Goal: Communication & Community: Answer question/provide support

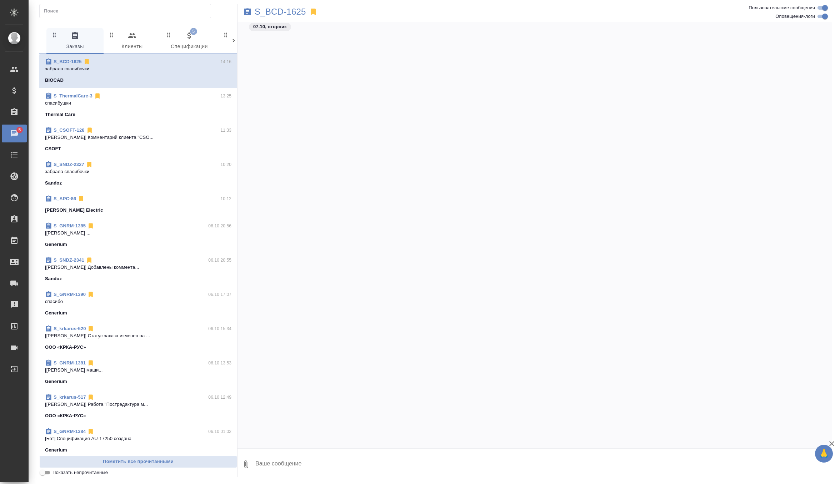
click at [189, 31] on icon "button" at bounding box center [189, 35] width 9 height 9
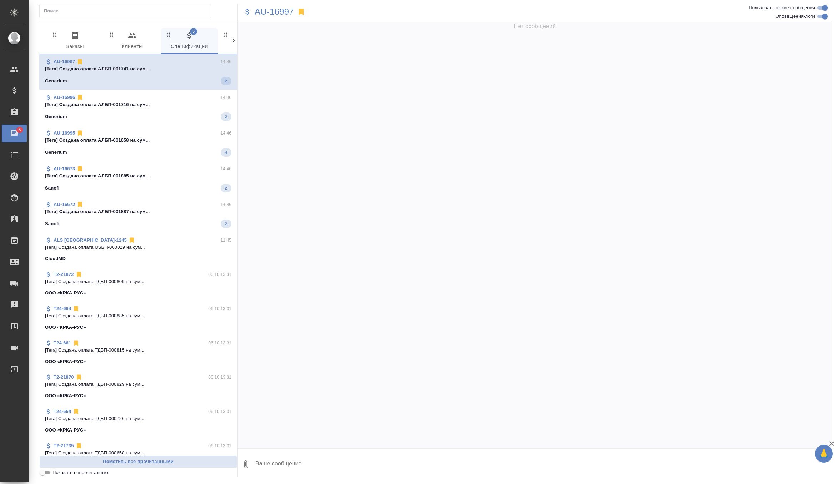
scroll to position [1243, 0]
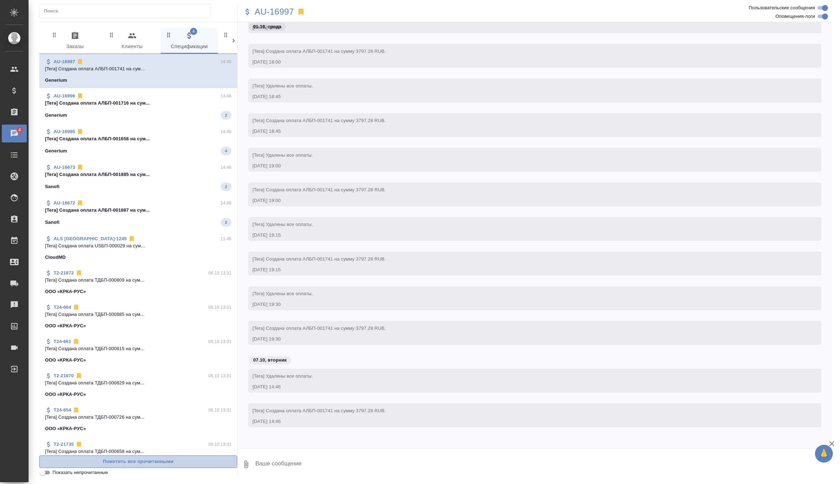
click at [146, 462] on span "Пометить все прочитанными" at bounding box center [138, 462] width 190 height 8
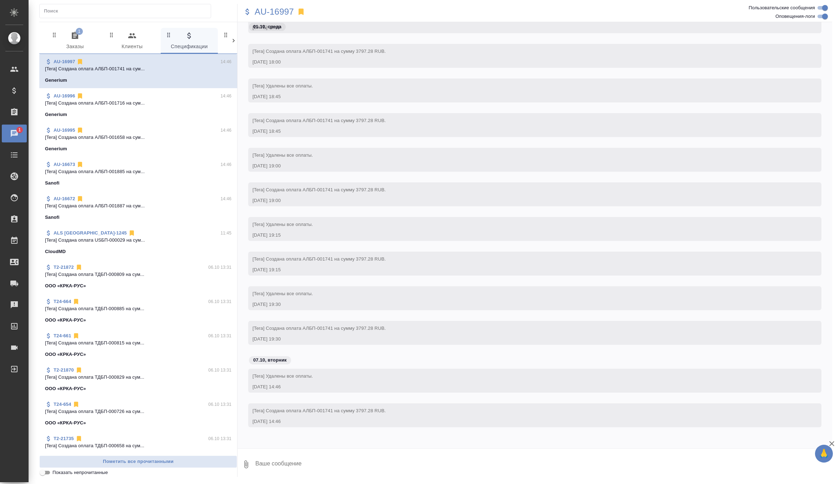
click at [82, 44] on span "1 Заказы" at bounding box center [75, 41] width 49 height 20
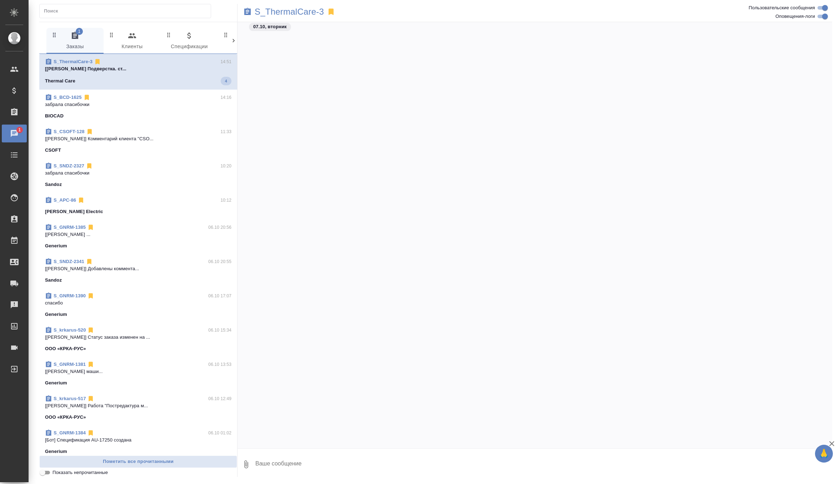
scroll to position [23528, 0]
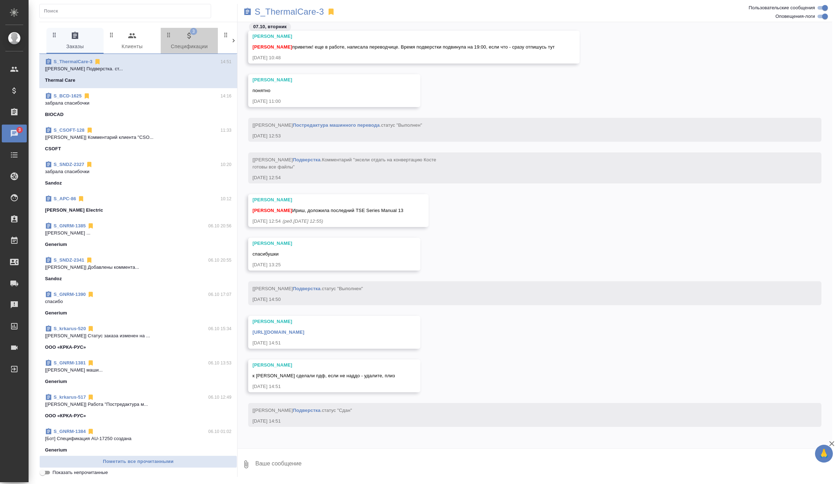
click at [183, 39] on span "3 Спецификации" at bounding box center [189, 41] width 49 height 20
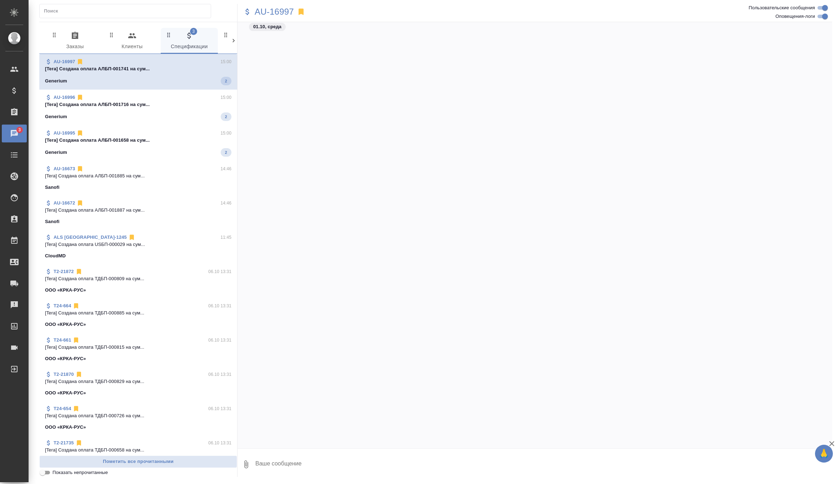
scroll to position [1527, 0]
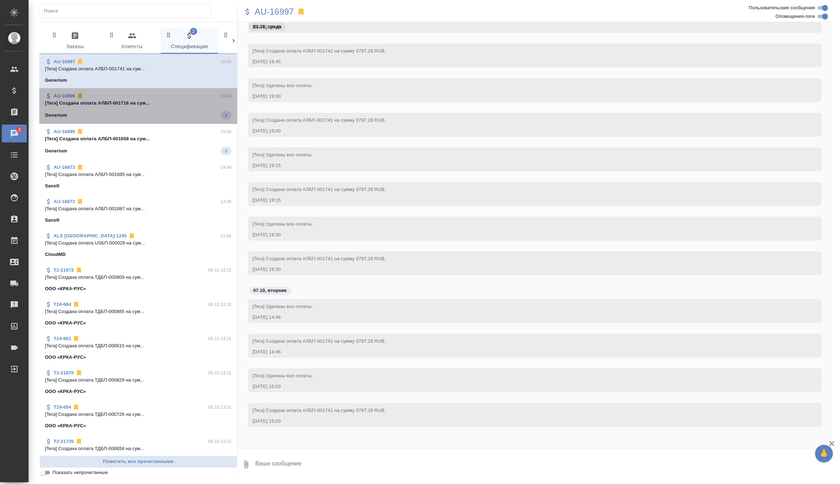
click at [138, 115] on div "Generium 2" at bounding box center [138, 115] width 186 height 9
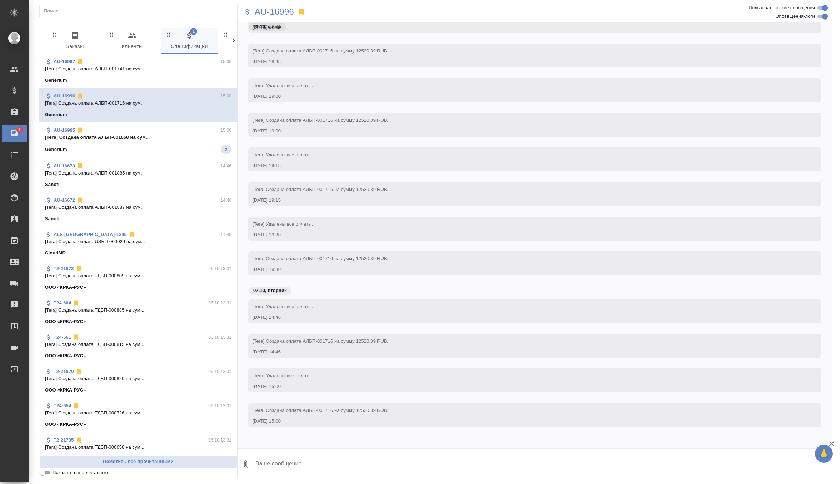
click at [151, 149] on div "Generium 2" at bounding box center [138, 149] width 186 height 9
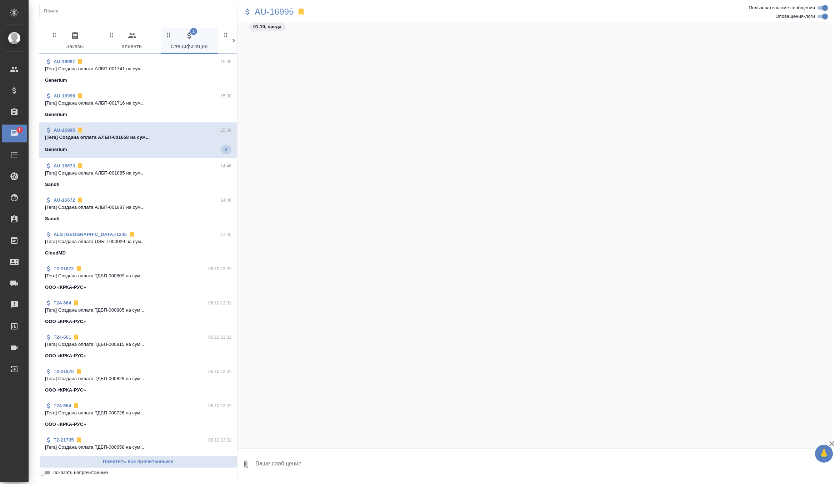
scroll to position [3095, 0]
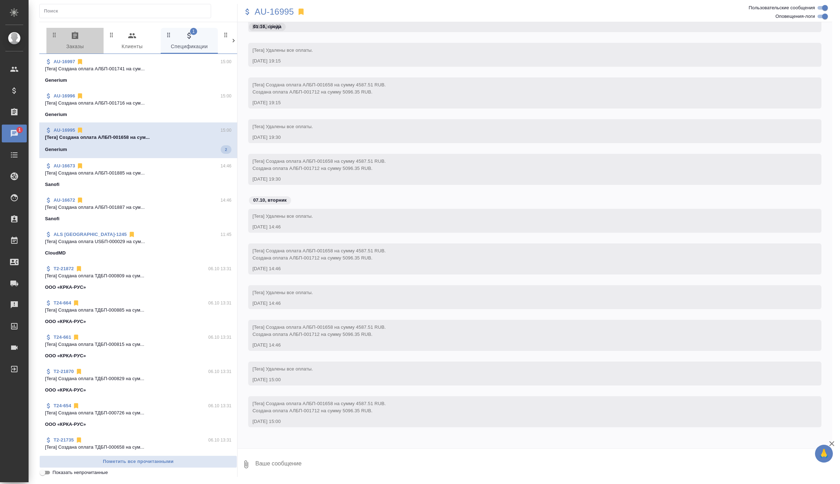
click at [80, 41] on span "0 Заказы" at bounding box center [75, 41] width 49 height 20
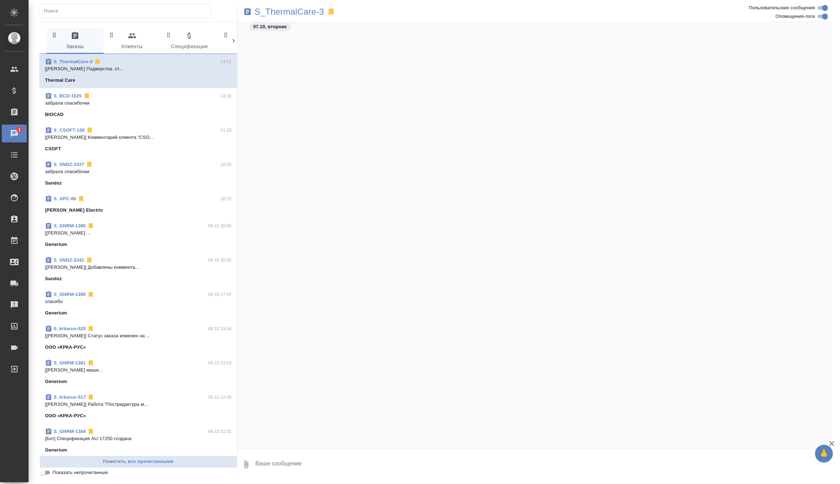
scroll to position [23528, 0]
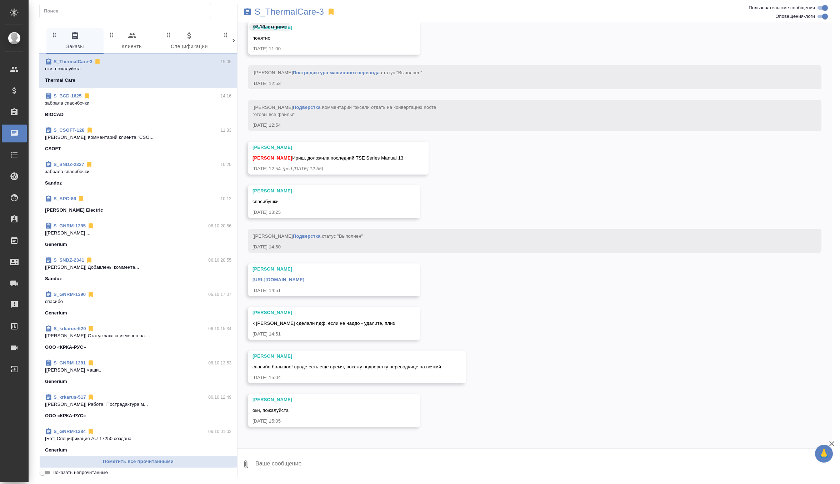
click at [99, 107] on span "S_BCD-1625 14:16 забрала спасибочки BIOCAD" at bounding box center [138, 106] width 186 height 26
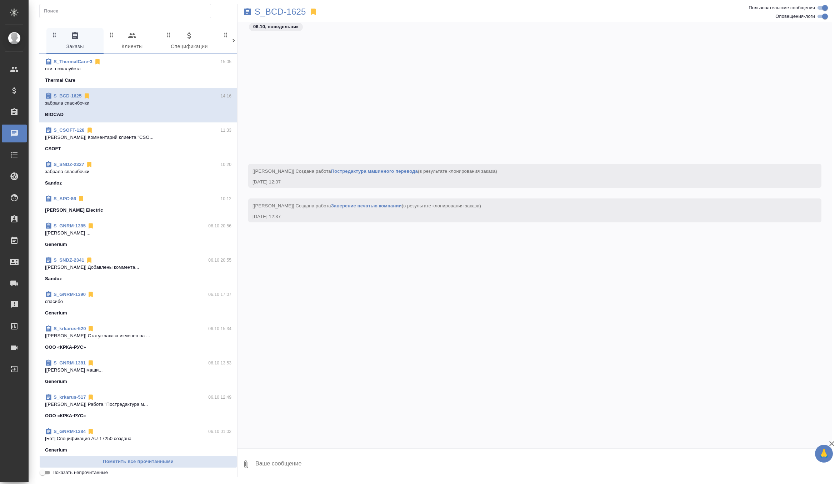
scroll to position [11872, 0]
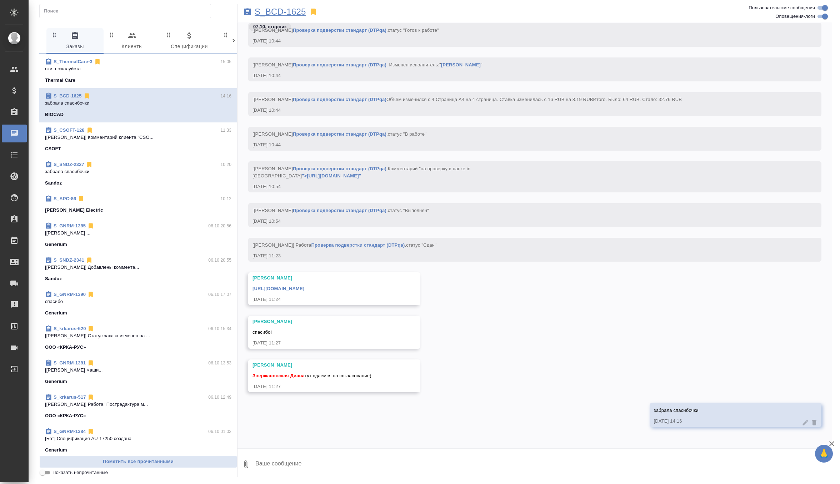
click at [288, 12] on p "S_BCD-1625" at bounding box center [280, 11] width 51 height 7
click at [280, 459] on textarea at bounding box center [544, 465] width 578 height 24
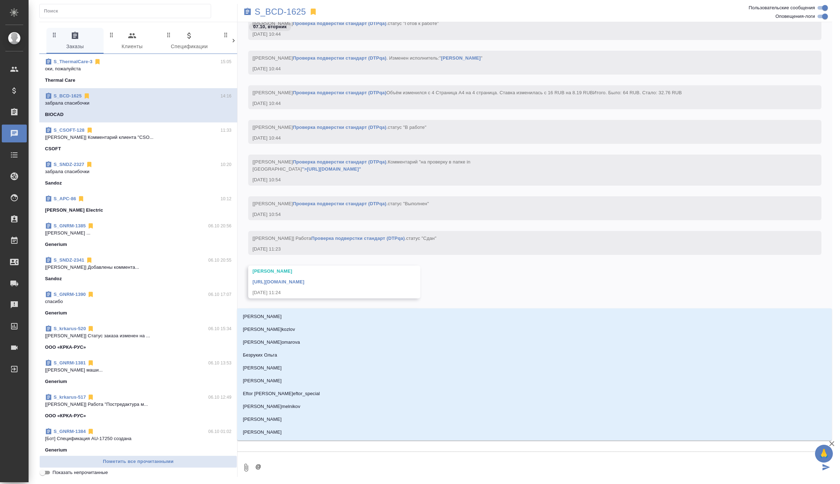
type textarea "@г"
type input "г"
type textarea "@го"
type input "го"
type textarea "@гор"
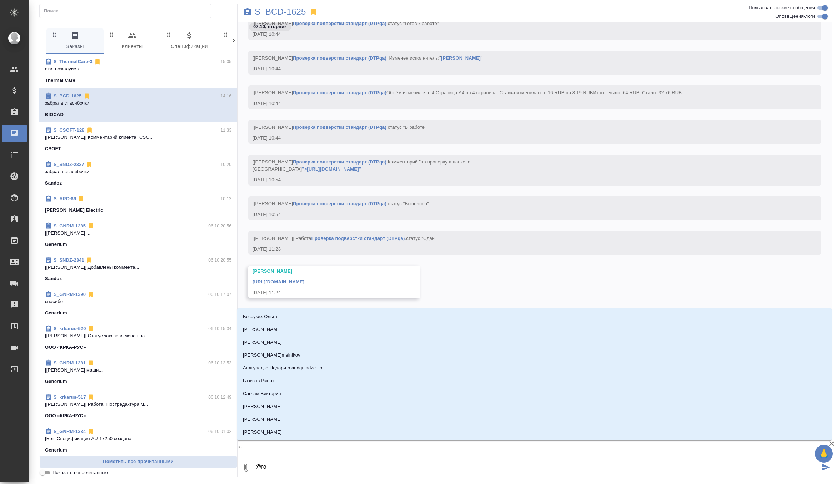
type input "гор"
type textarea "@горш"
type input "горш"
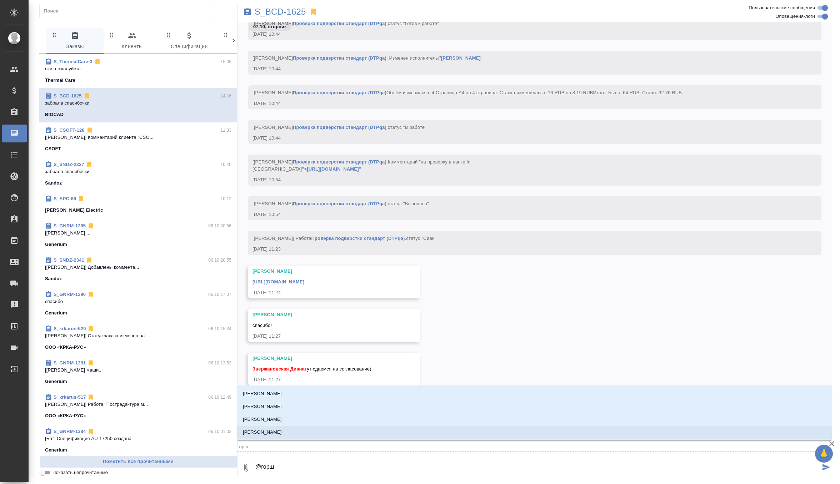
click at [291, 433] on li "[PERSON_NAME]" at bounding box center [534, 432] width 595 height 13
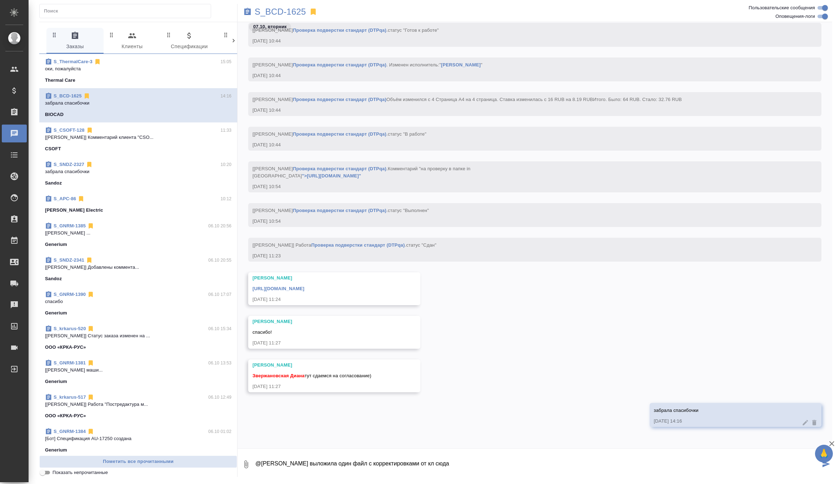
paste textarea "https://drive.awatera.com/apps/files/?dir=/Shares/BIOCAD/Orders/S_BCD-1625/Final"
type textarea "@Горшкова Валентина выложила один файл с корректировками от кл сюда https://dri…"
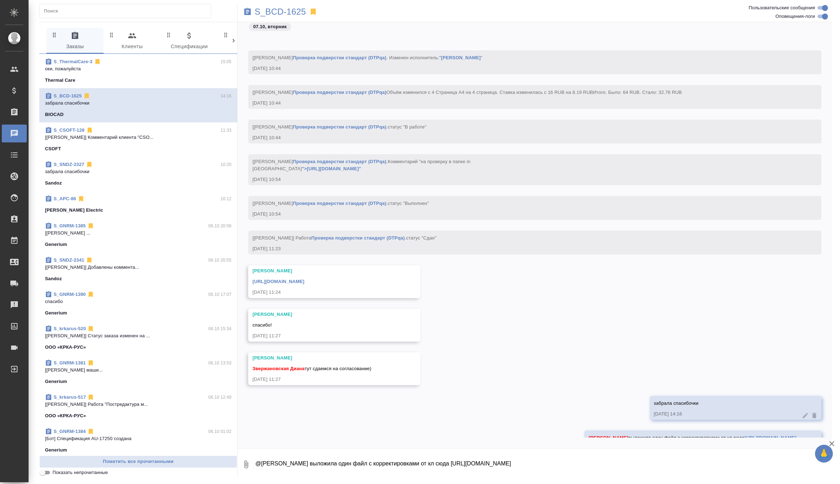
scroll to position [11906, 0]
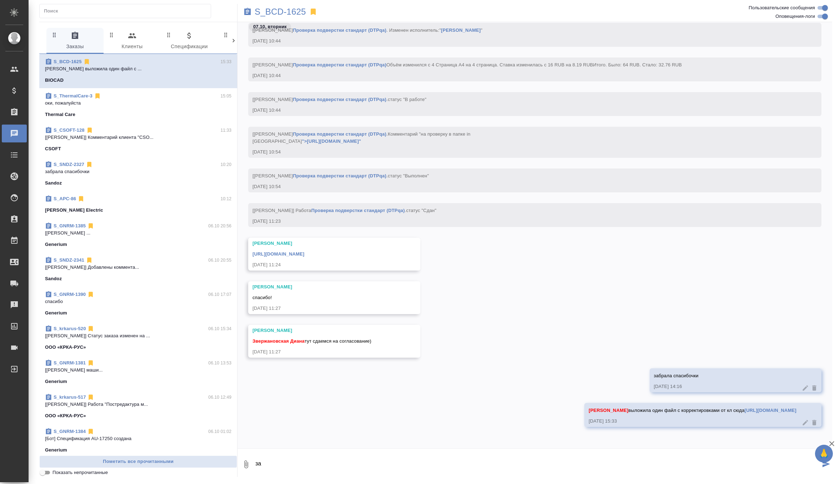
type textarea "з"
type textarea "можно забирать на заверение"
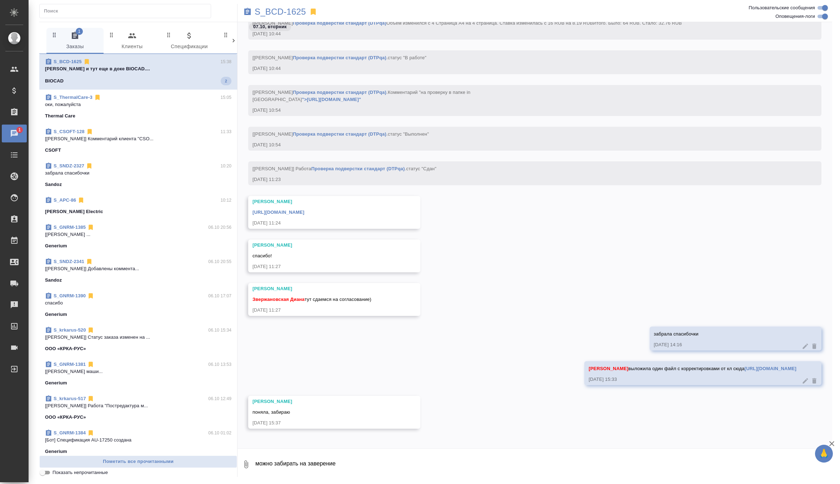
scroll to position [12000, 0]
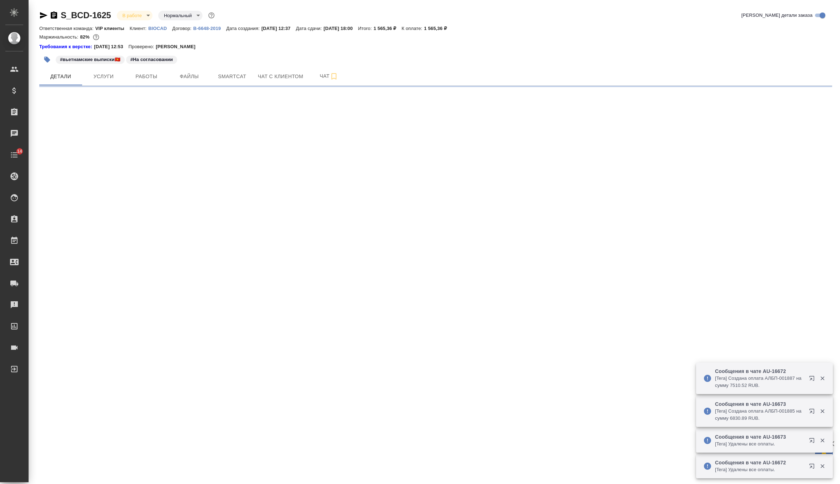
select select "RU"
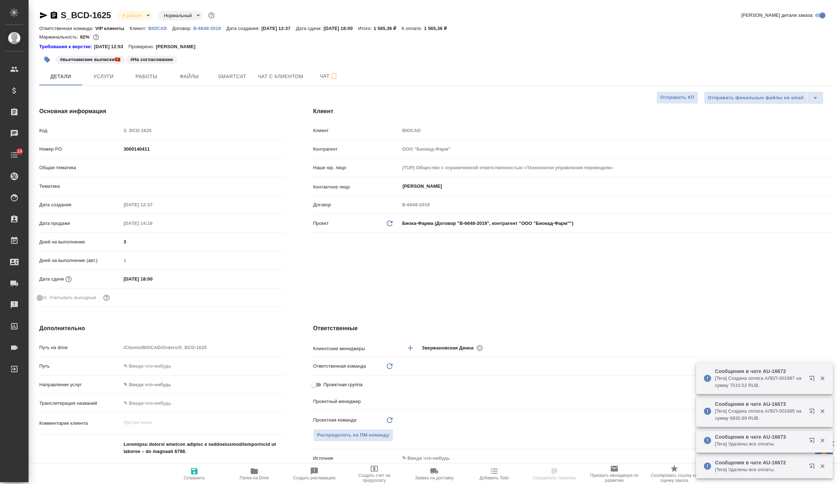
type textarea "x"
type input "[PERSON_NAME]"
type input "VIP клиенты"
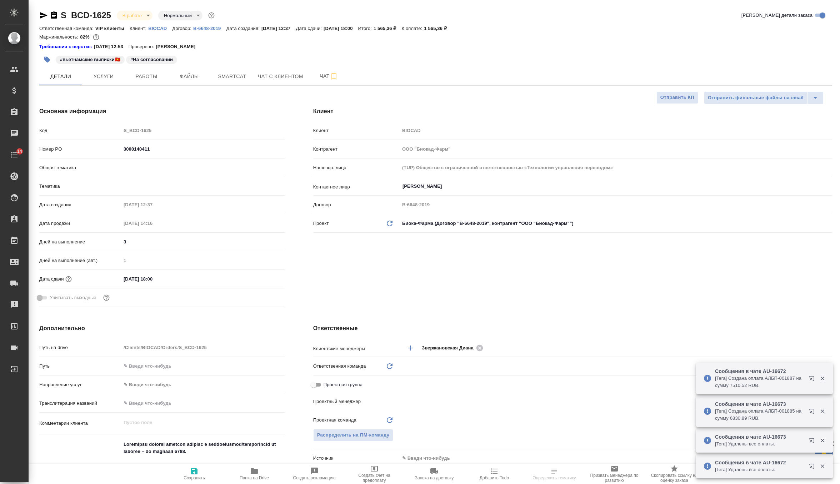
type input "Павлова Антонина a.pavlova"
type textarea "x"
click at [253, 469] on icon "button" at bounding box center [254, 472] width 7 height 6
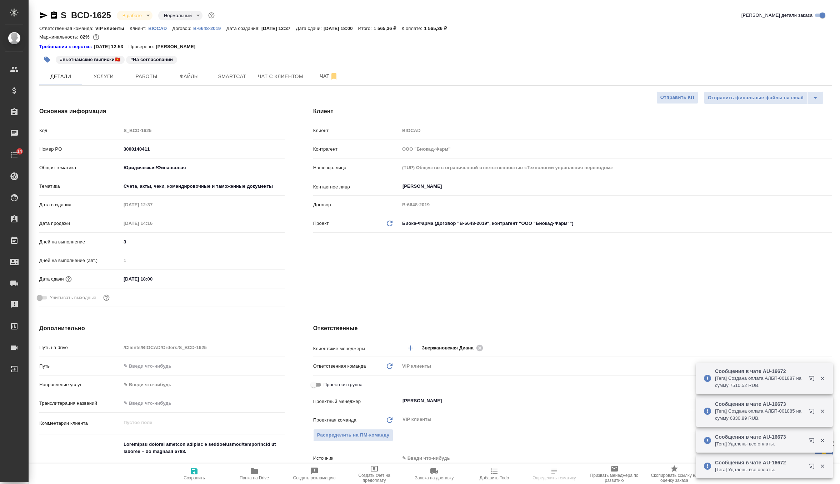
type textarea "x"
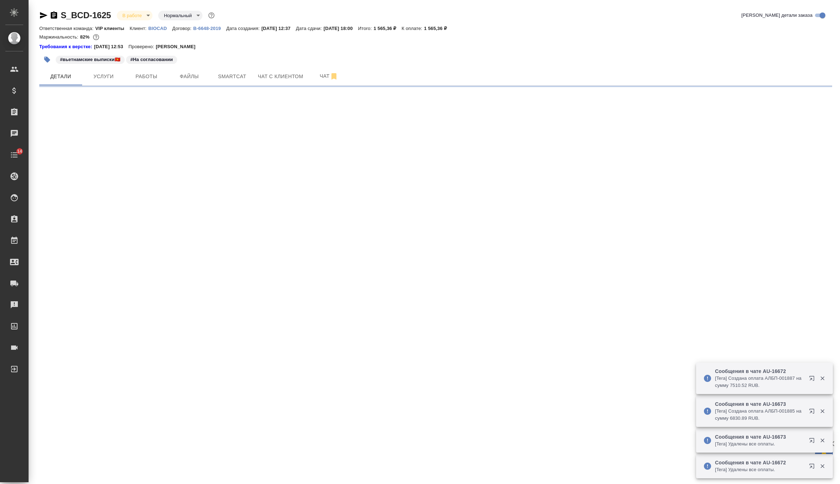
select select "RU"
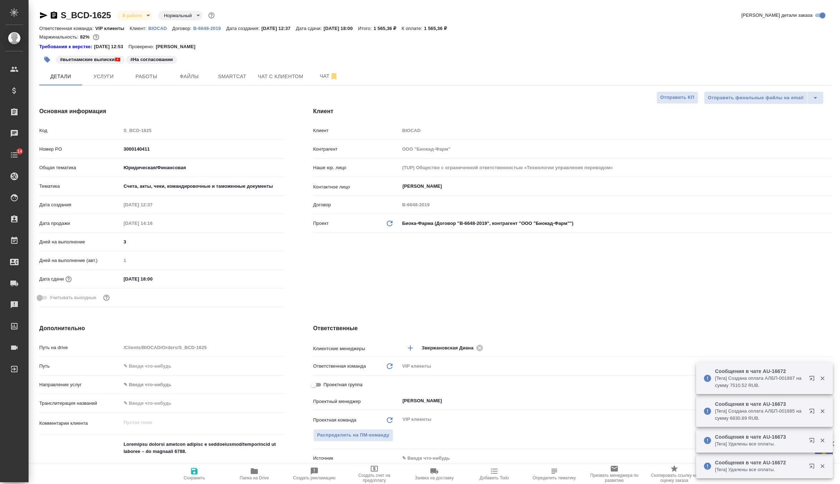
type textarea "x"
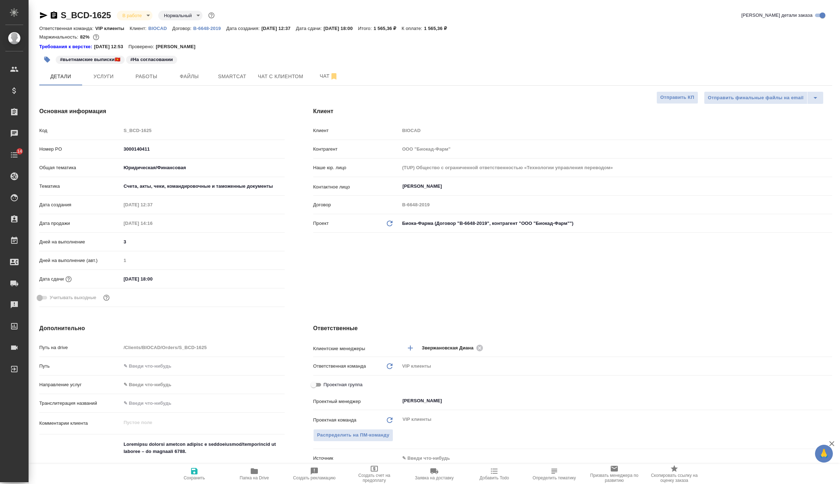
type textarea "x"
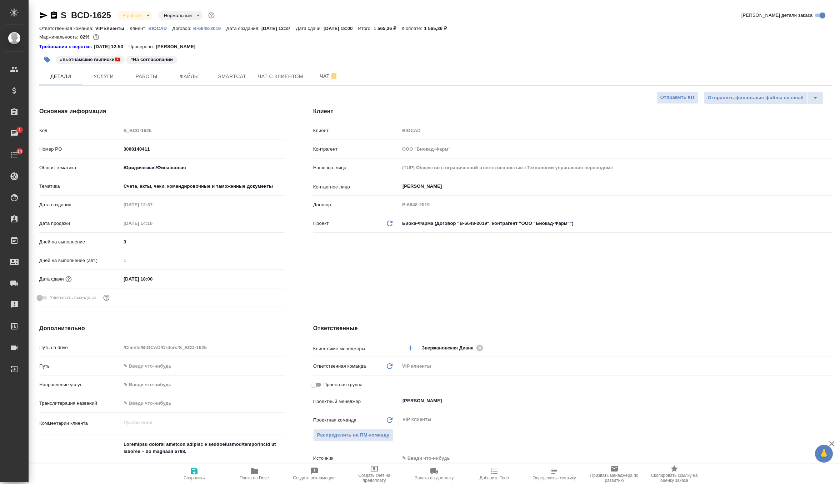
type textarea "x"
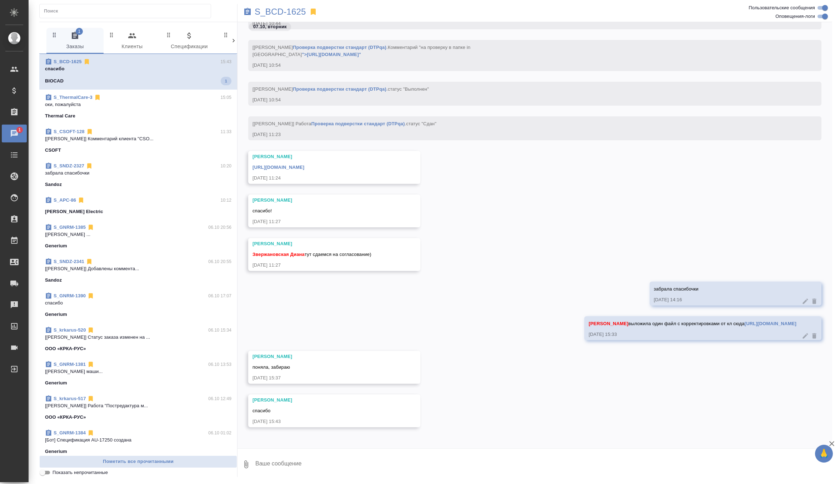
scroll to position [11993, 0]
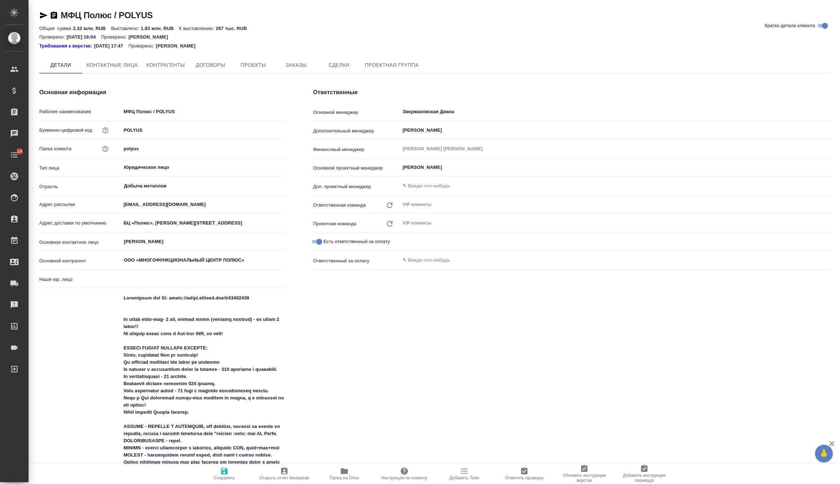
type input "(МБ) ООО "Монблан""
type textarea "x"
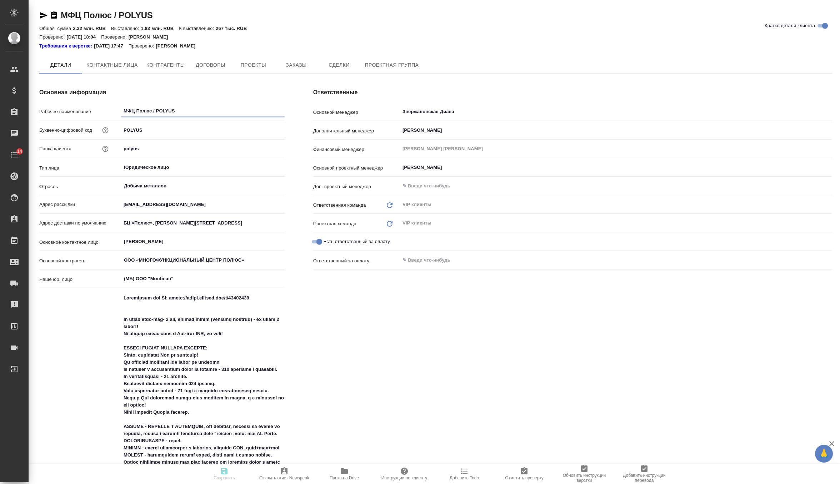
type textarea "x"
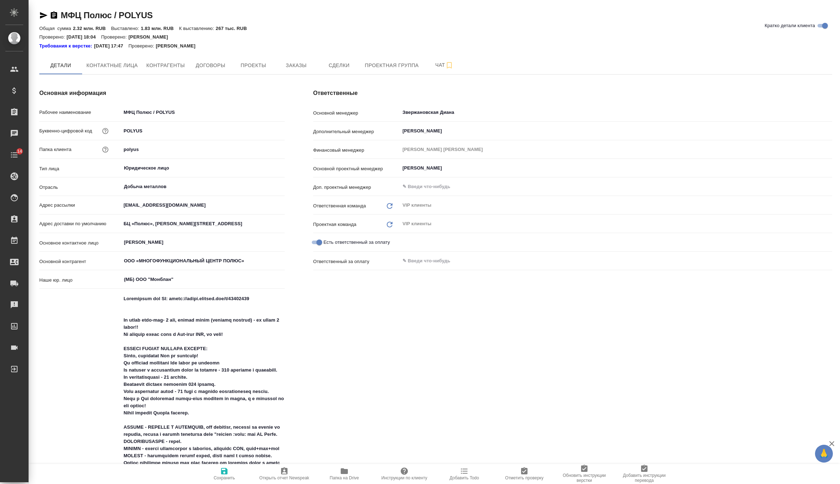
type textarea "x"
click at [401, 471] on icon "button" at bounding box center [404, 471] width 7 height 7
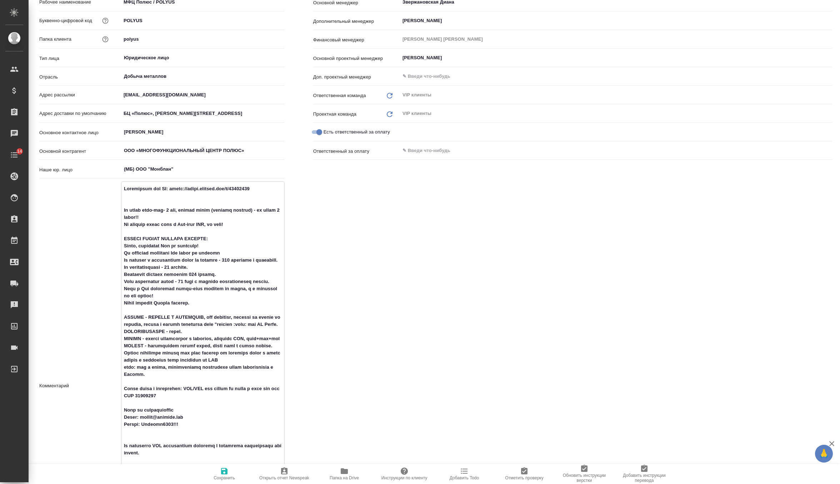
drag, startPoint x: 173, startPoint y: 189, endPoint x: 260, endPoint y: 188, distance: 87.2
click at [260, 188] on textarea at bounding box center [202, 385] width 163 height 405
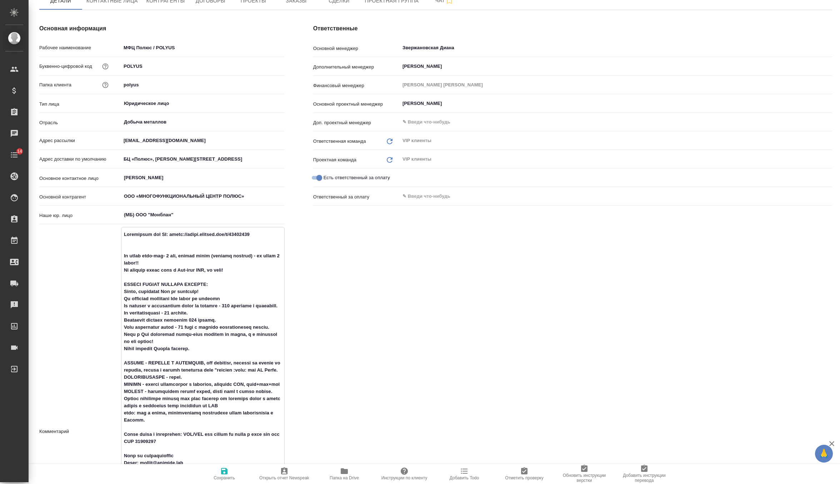
scroll to position [79, 0]
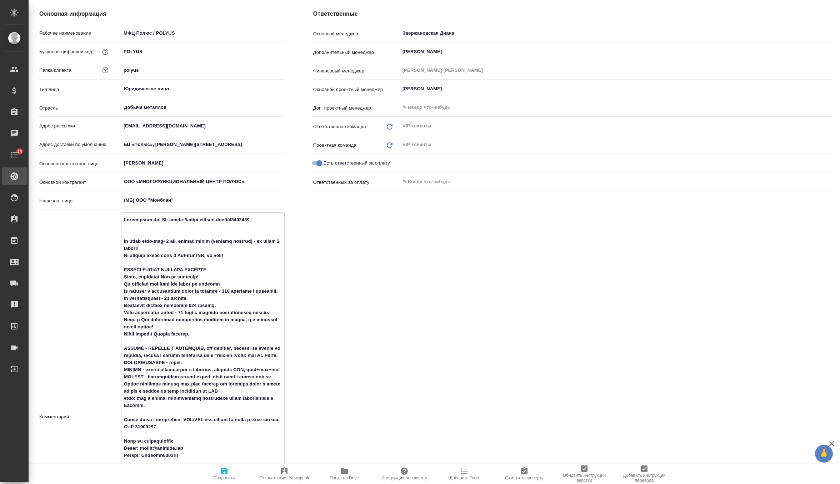
type textarea "x"
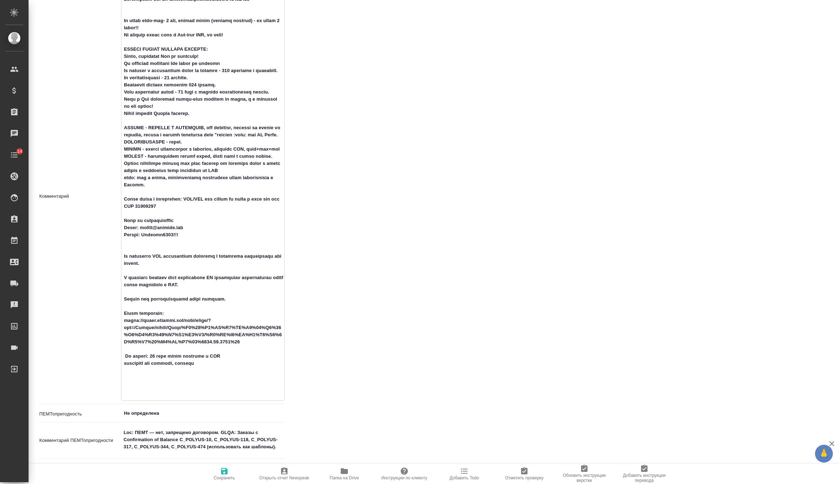
scroll to position [300, 0]
drag, startPoint x: 190, startPoint y: 227, endPoint x: 207, endPoint y: 236, distance: 18.7
click at [207, 236] on textarea at bounding box center [202, 195] width 163 height 405
click at [193, 228] on textarea at bounding box center [202, 195] width 163 height 405
drag, startPoint x: 193, startPoint y: 228, endPoint x: 198, endPoint y: 236, distance: 9.0
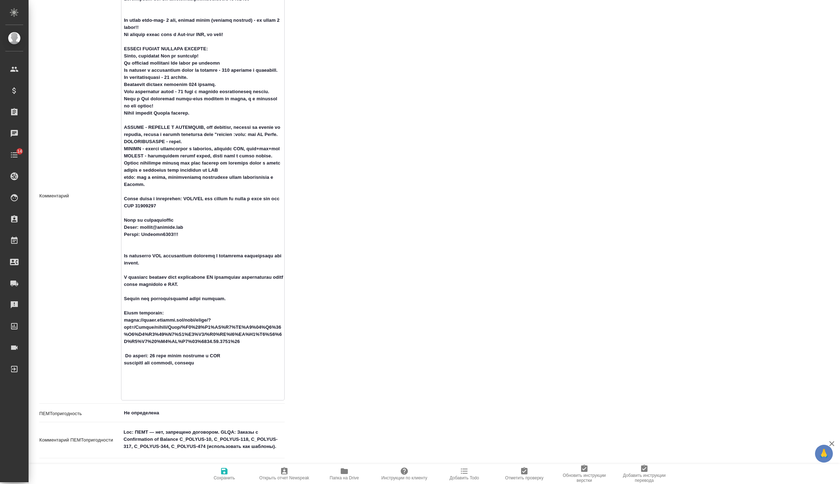
click at [198, 236] on textarea at bounding box center [202, 195] width 163 height 405
click at [194, 227] on textarea at bounding box center [202, 195] width 163 height 405
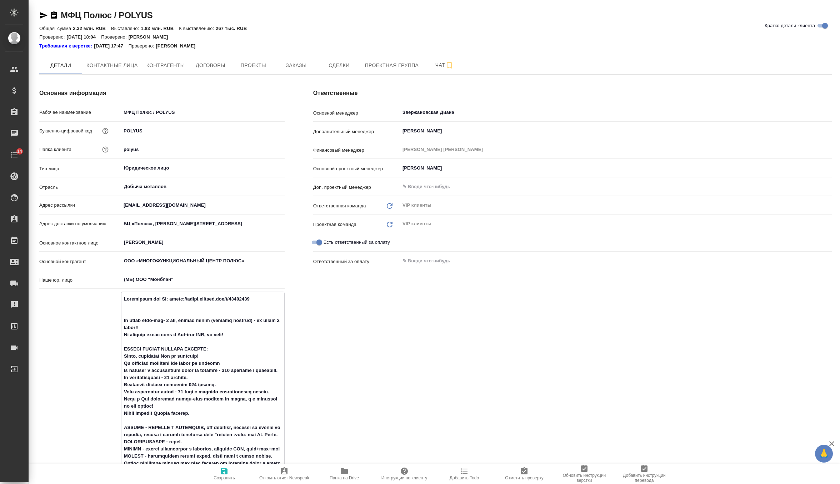
type textarea "x"
click at [400, 473] on icon "button" at bounding box center [404, 471] width 9 height 9
click at [301, 66] on span "Заказы" at bounding box center [296, 65] width 34 height 9
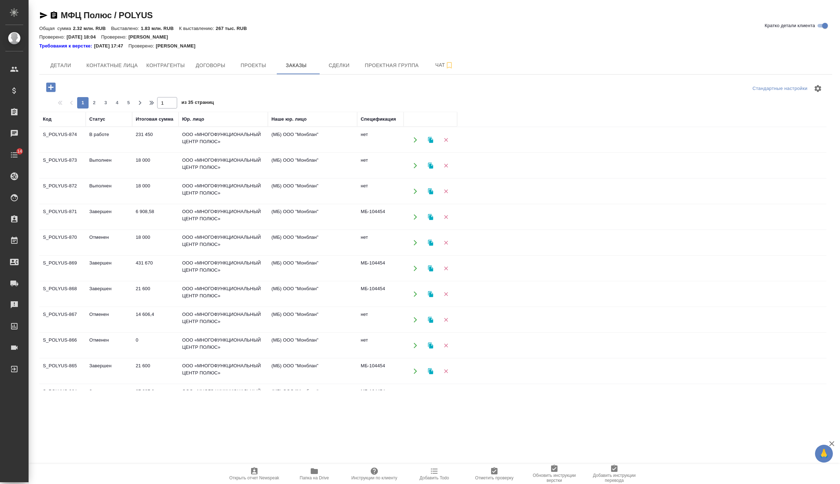
click at [54, 89] on icon "button" at bounding box center [50, 87] width 9 height 9
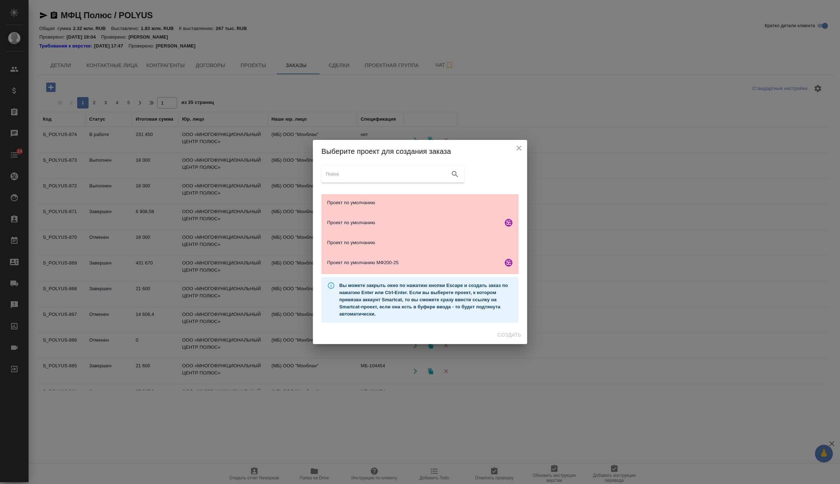
click at [522, 146] on icon "close" at bounding box center [519, 148] width 9 height 9
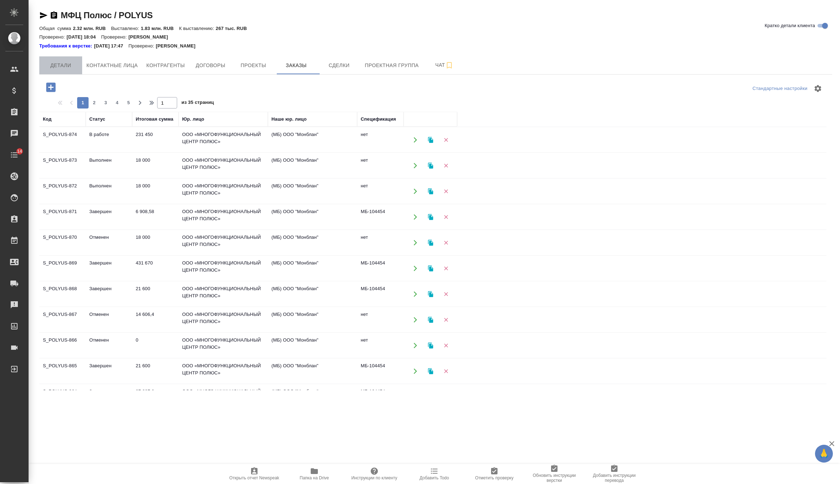
click at [64, 67] on span "Детали" at bounding box center [61, 65] width 34 height 9
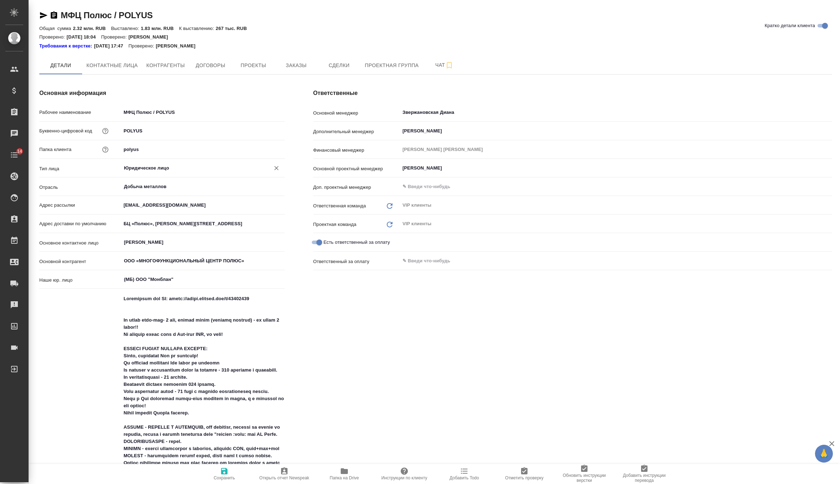
type textarea "x"
click at [301, 69] on span "Заказы" at bounding box center [296, 65] width 34 height 9
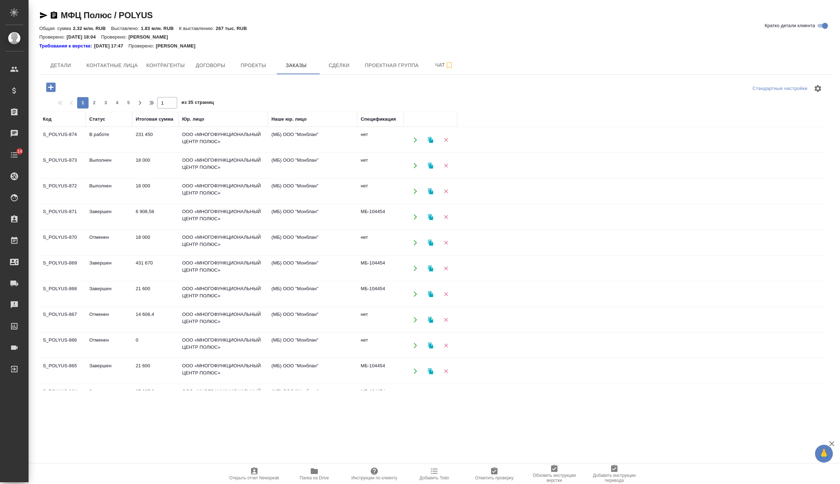
click at [140, 165] on td "18 000" at bounding box center [155, 165] width 46 height 25
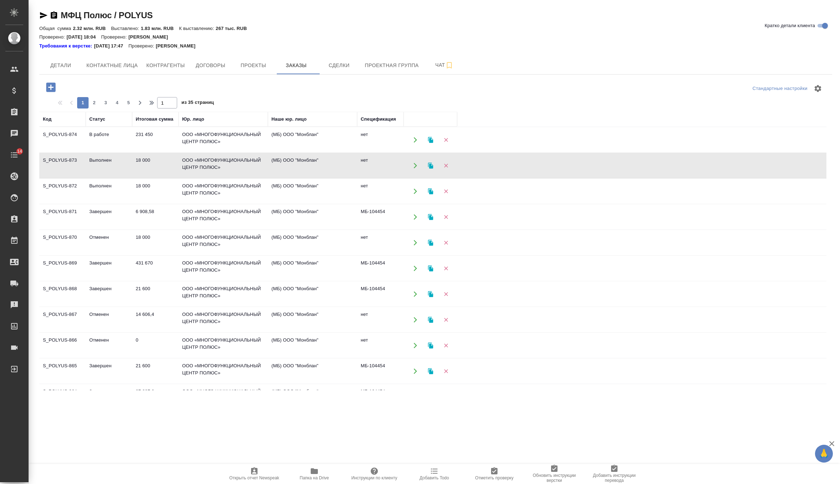
click at [140, 165] on td "18 000" at bounding box center [155, 165] width 46 height 25
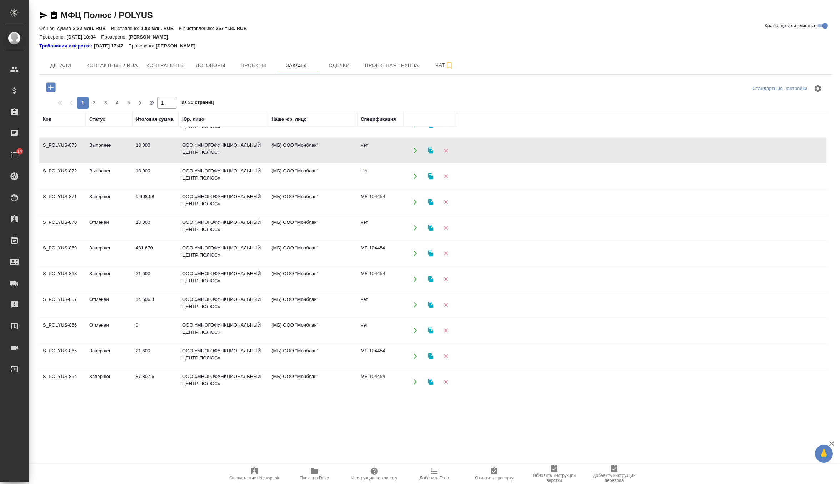
scroll to position [19, 0]
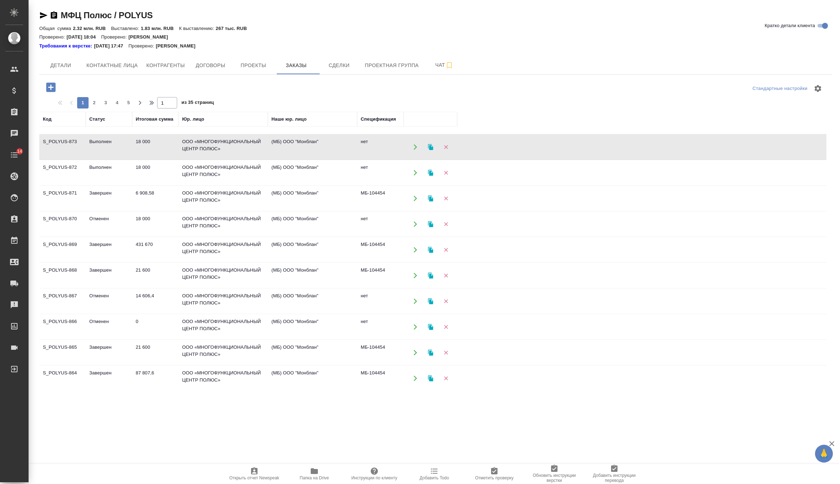
click at [165, 253] on td "431 670" at bounding box center [155, 250] width 46 height 25
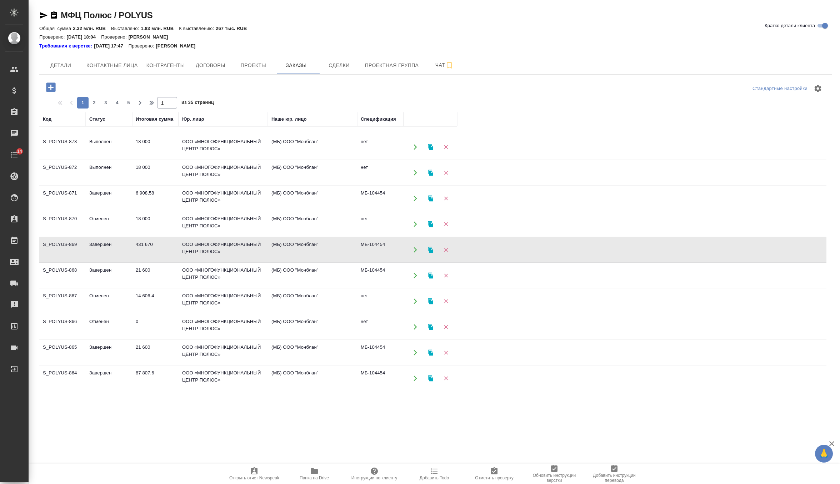
click at [165, 253] on td "431 670" at bounding box center [155, 250] width 46 height 25
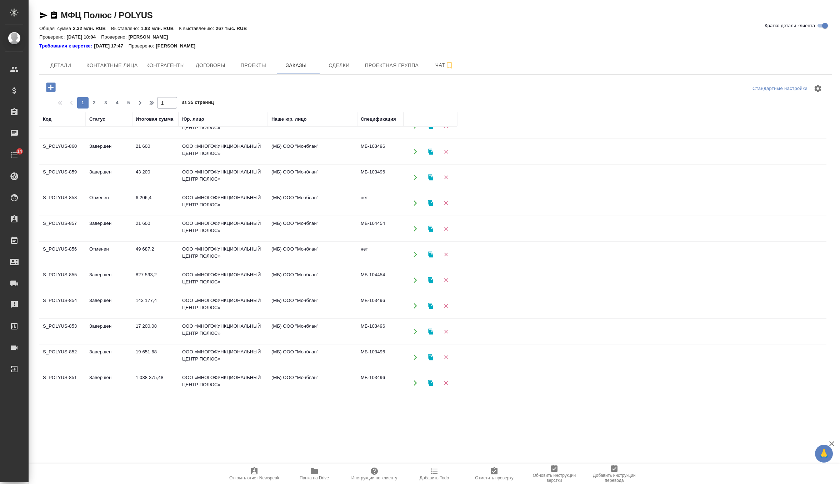
scroll to position [377, 0]
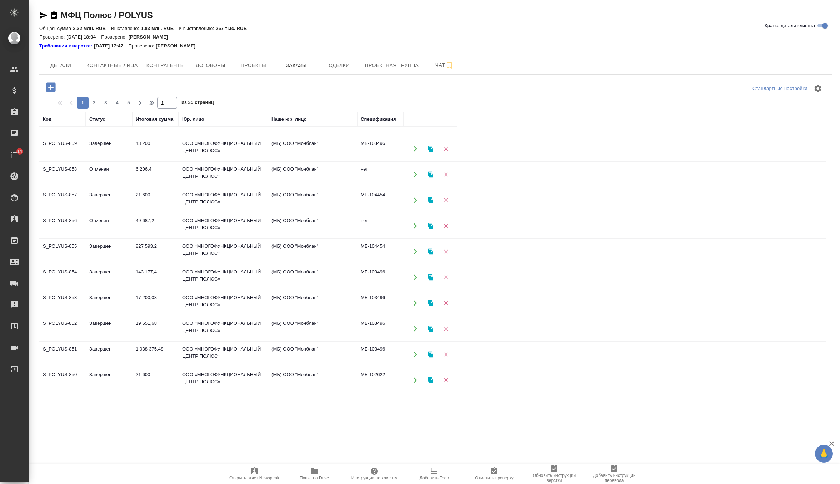
click at [150, 247] on td "827 593,2" at bounding box center [155, 251] width 46 height 25
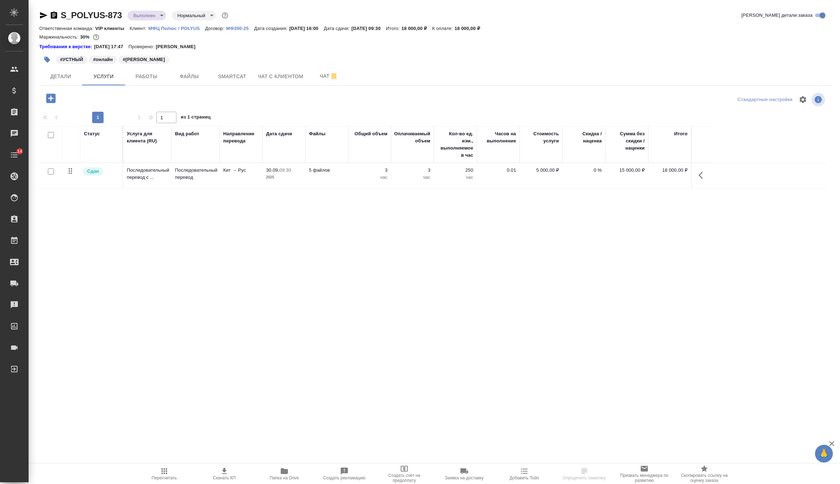
click at [50, 101] on icon "button" at bounding box center [51, 98] width 13 height 13
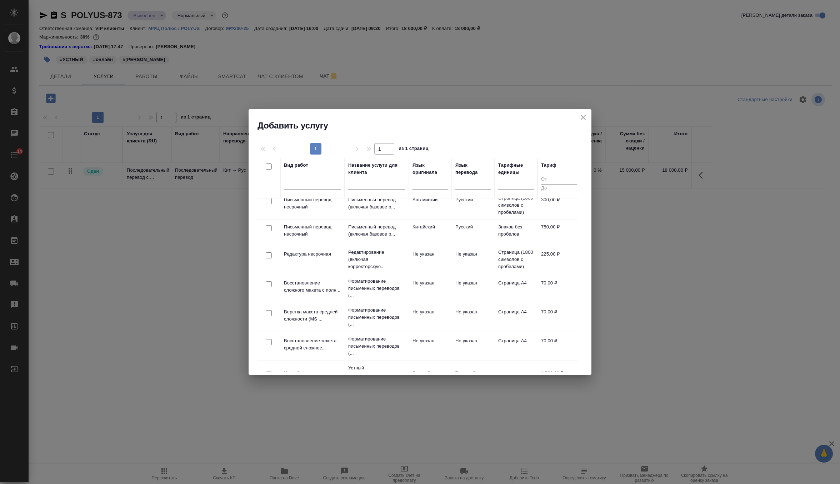
scroll to position [102, 0]
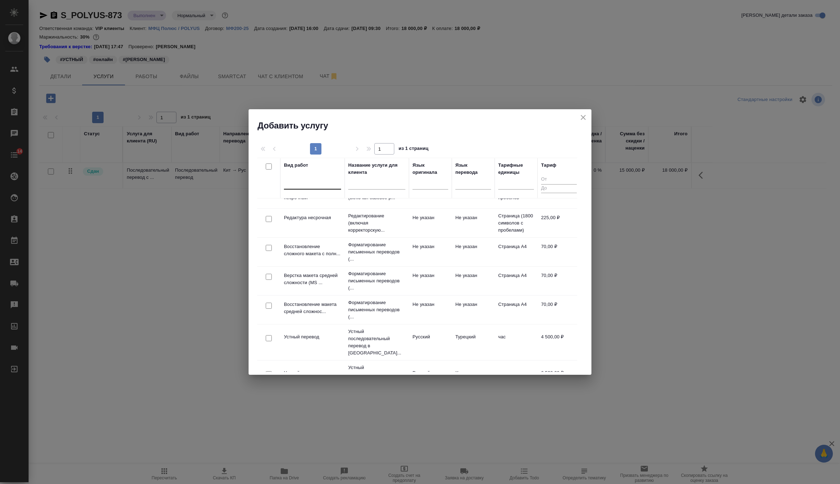
click at [322, 182] on div at bounding box center [312, 182] width 57 height 10
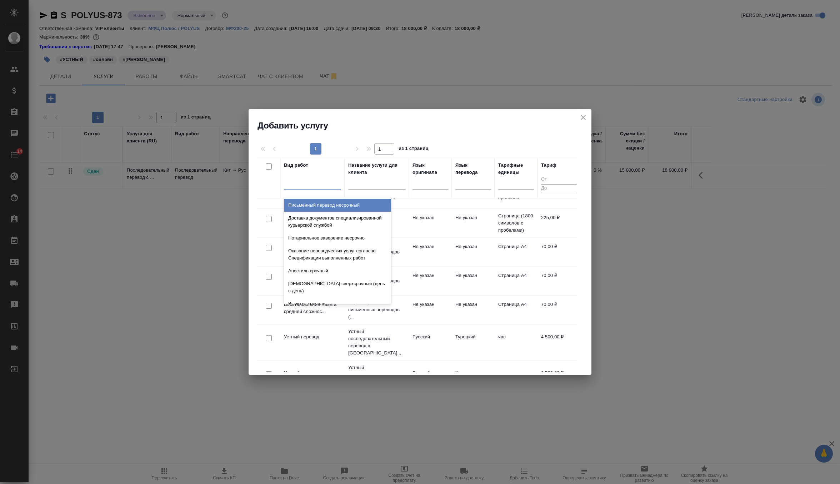
click at [378, 183] on input "text" at bounding box center [376, 185] width 57 height 9
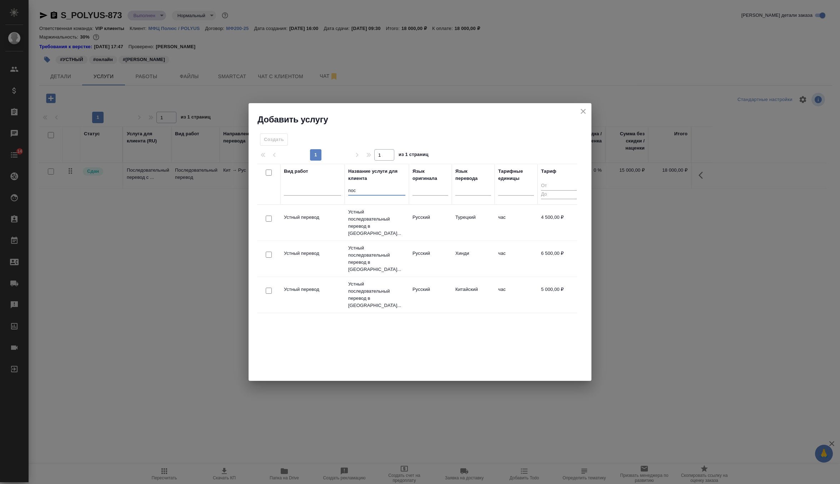
scroll to position [0, 0]
type input "после"
click at [585, 110] on icon "close" at bounding box center [583, 111] width 9 height 9
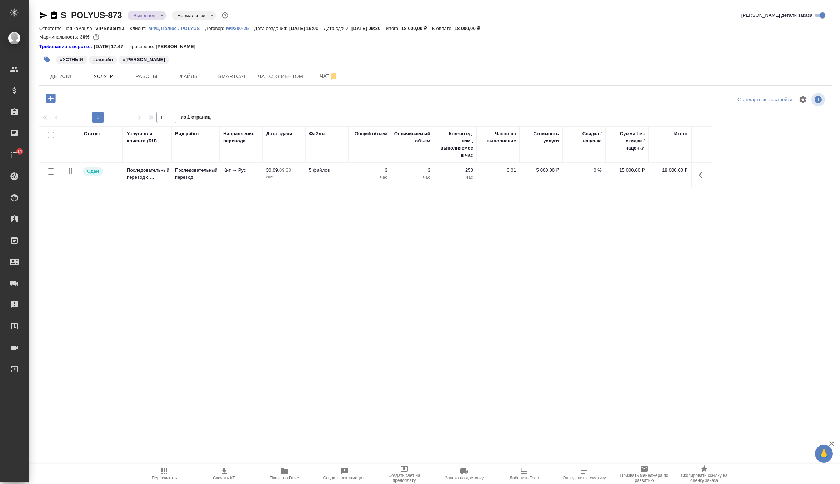
click at [520, 179] on td "5 000,00 ₽" at bounding box center [541, 175] width 43 height 25
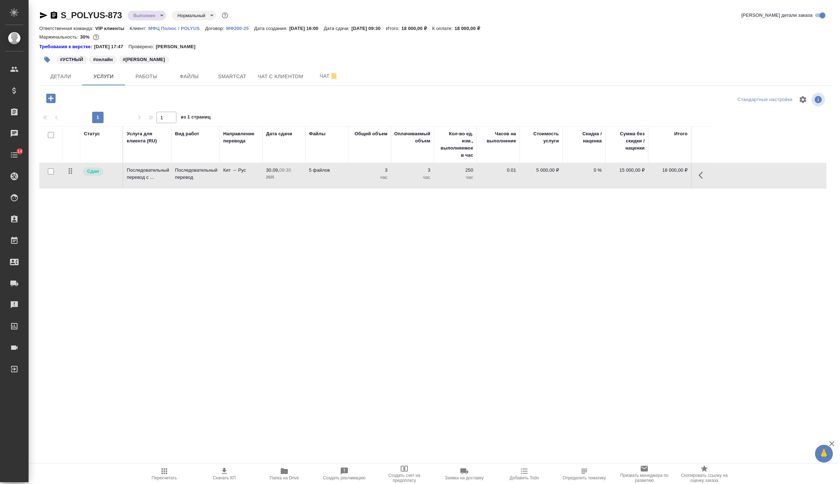
click at [520, 179] on td "5 000,00 ₽" at bounding box center [541, 175] width 43 height 25
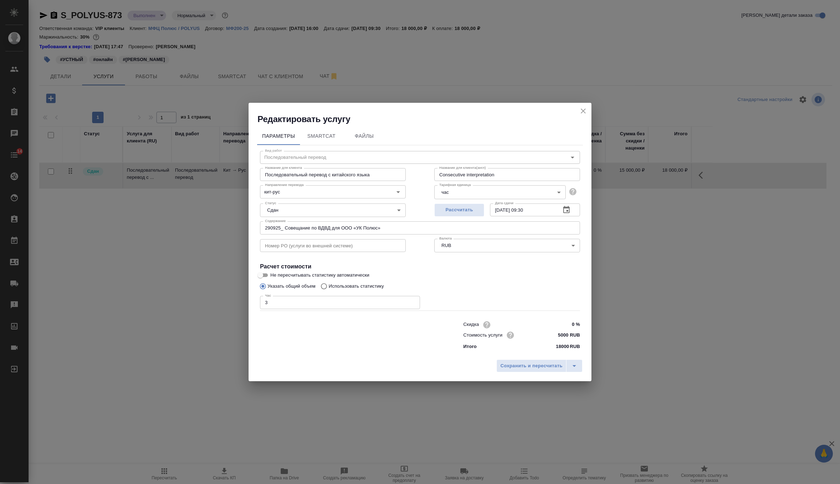
click at [285, 301] on input "3" at bounding box center [340, 302] width 160 height 13
click at [582, 109] on icon "close" at bounding box center [583, 111] width 9 height 9
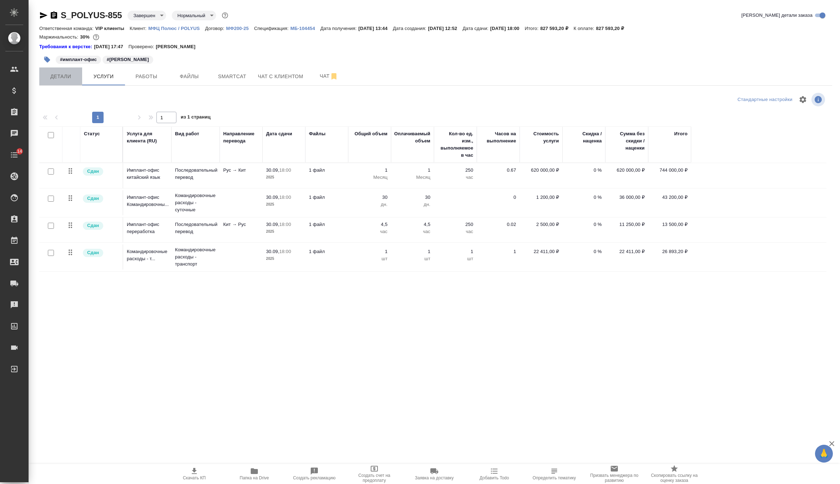
click at [61, 80] on span "Детали" at bounding box center [61, 76] width 34 height 9
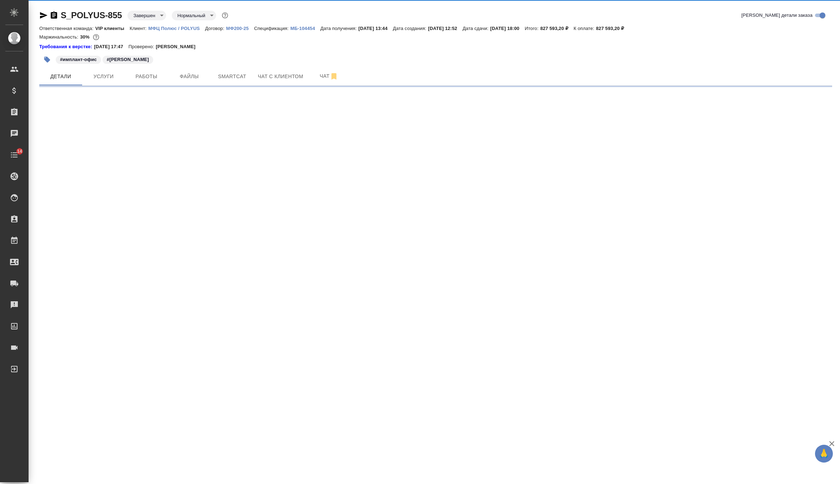
select select "RU"
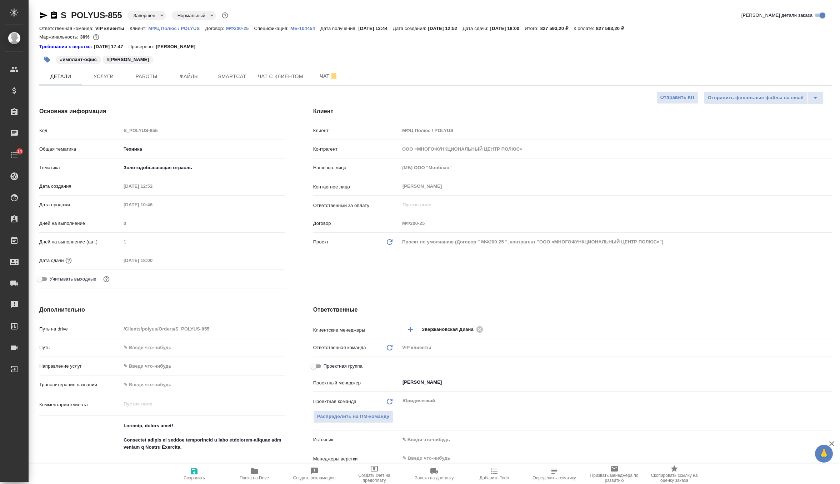
type textarea "x"
click at [102, 71] on button "Услуги" at bounding box center [103, 77] width 43 height 18
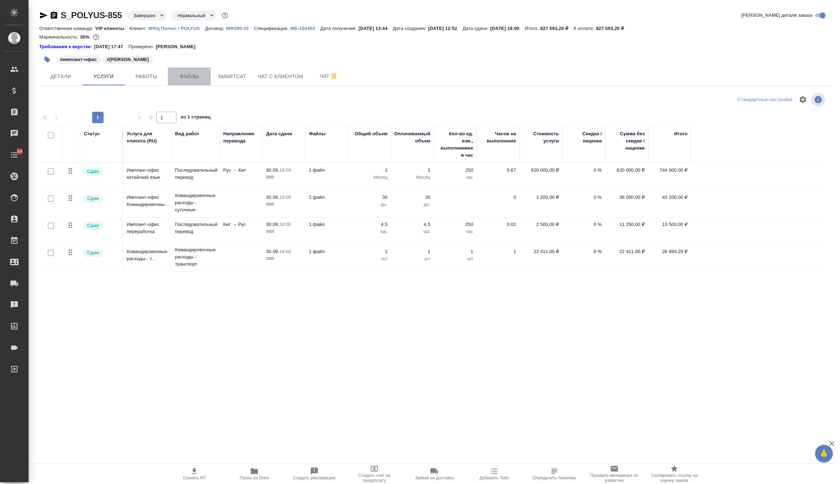
click at [192, 75] on span "Файлы" at bounding box center [189, 76] width 34 height 9
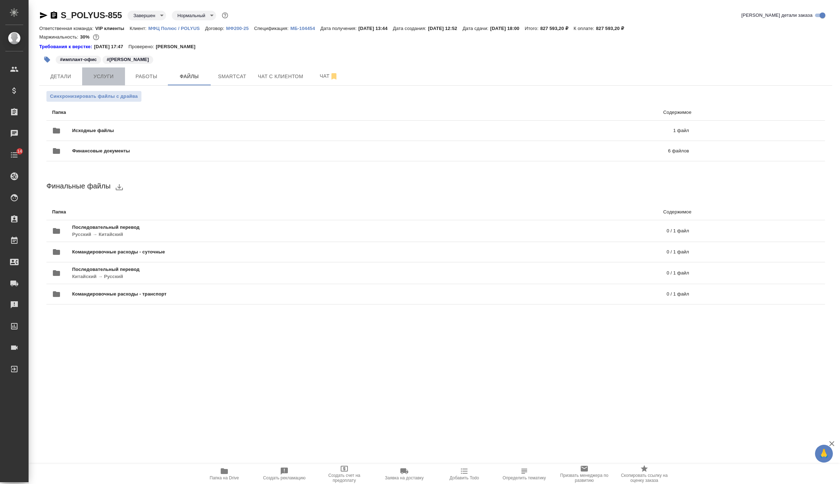
click at [106, 73] on span "Услуги" at bounding box center [103, 76] width 34 height 9
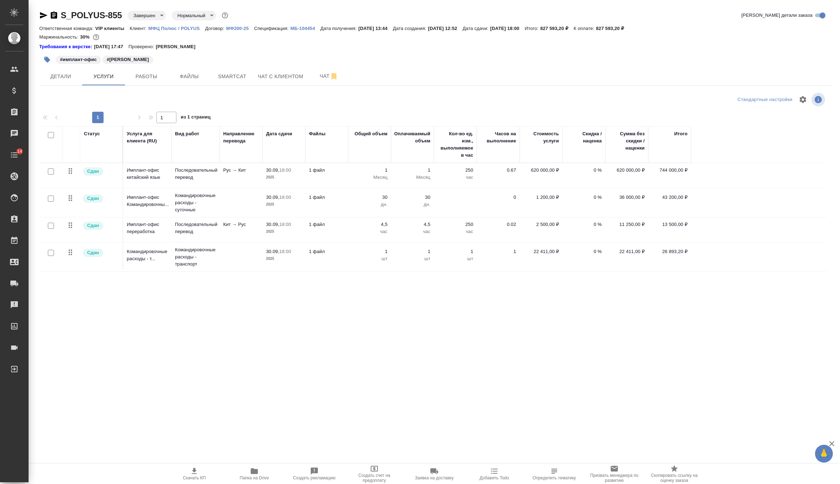
click at [380, 176] on p "Месяц" at bounding box center [370, 177] width 36 height 7
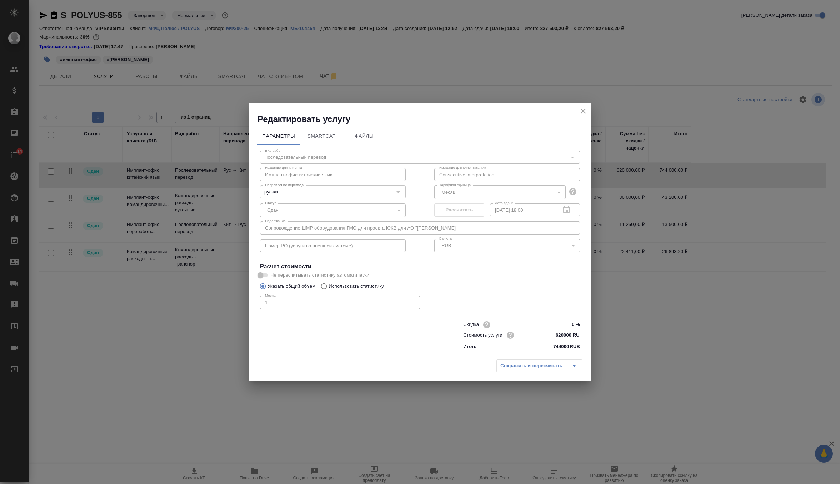
click at [580, 111] on icon "close" at bounding box center [583, 111] width 9 height 9
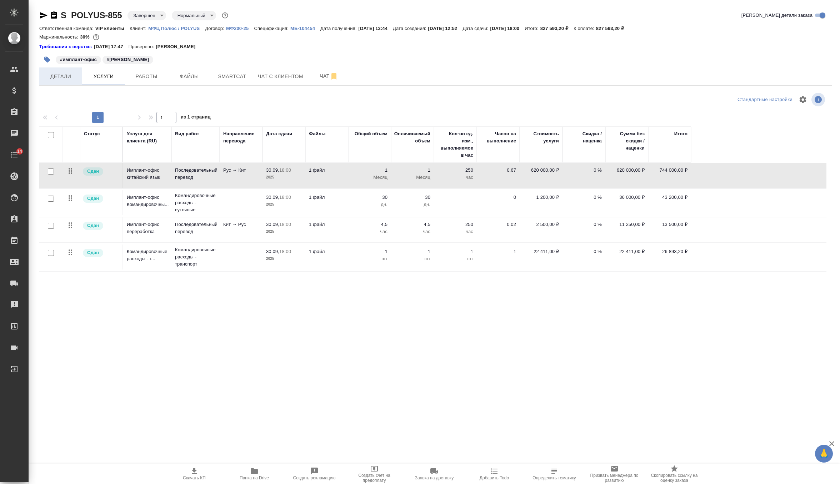
click at [71, 72] on span "Детали" at bounding box center [61, 76] width 34 height 9
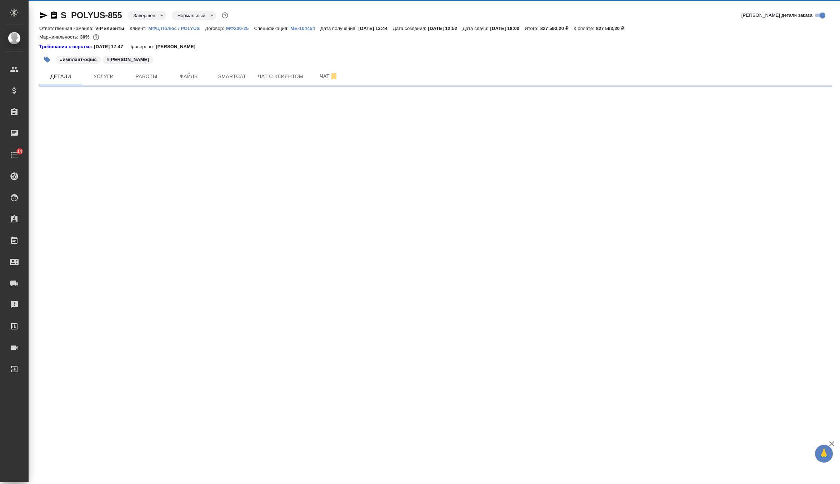
select select "RU"
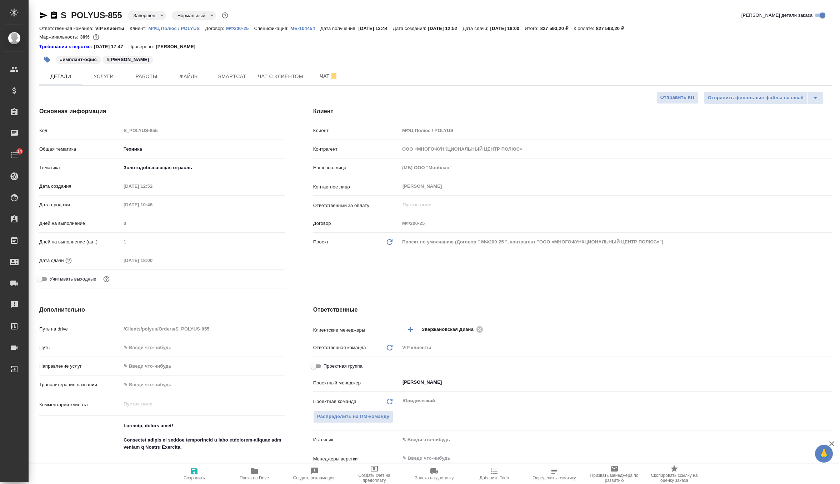
type textarea "x"
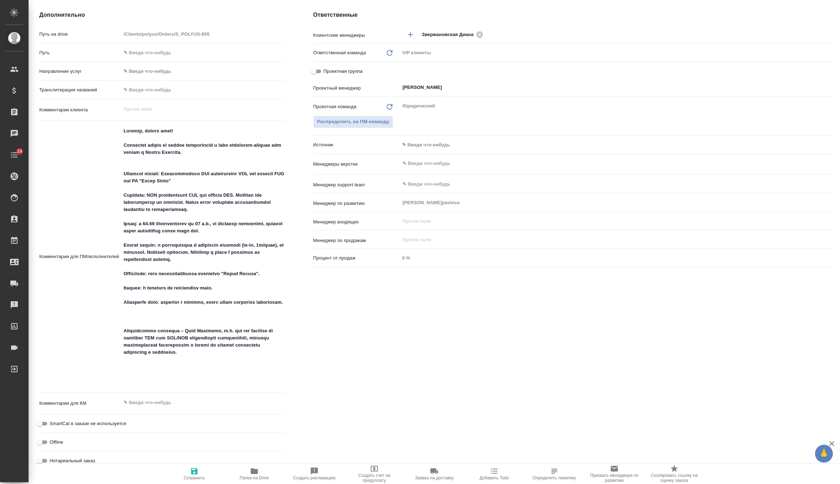
scroll to position [305, 0]
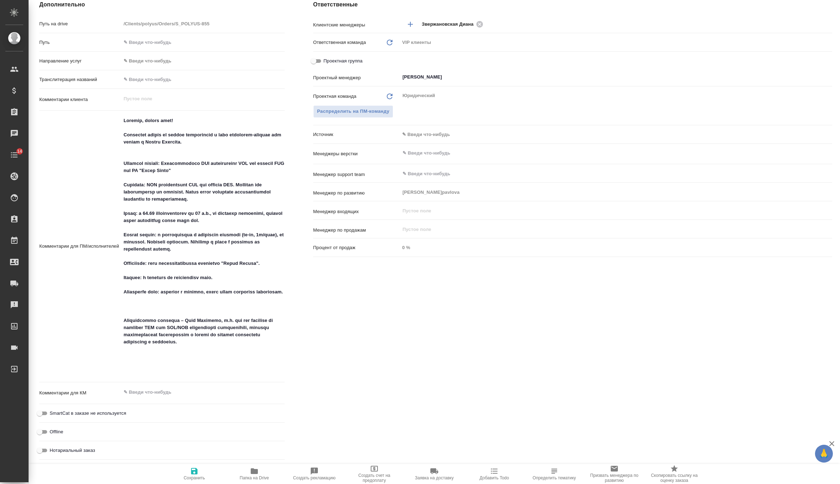
type textarea "x"
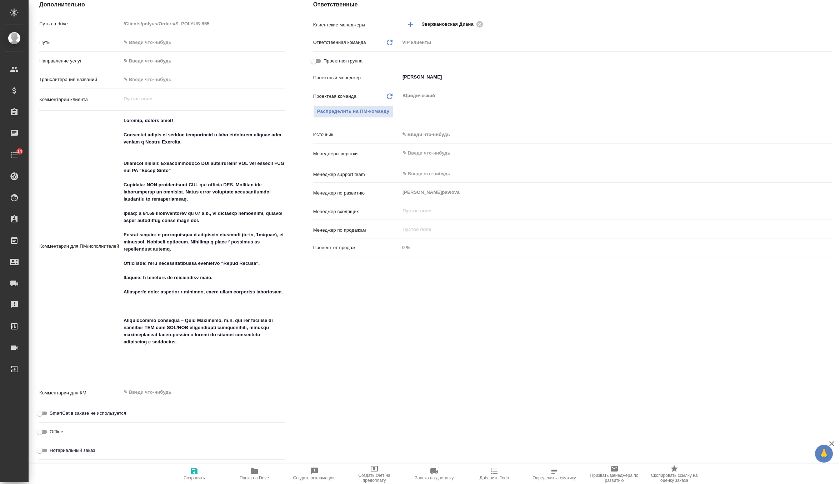
type textarea "x"
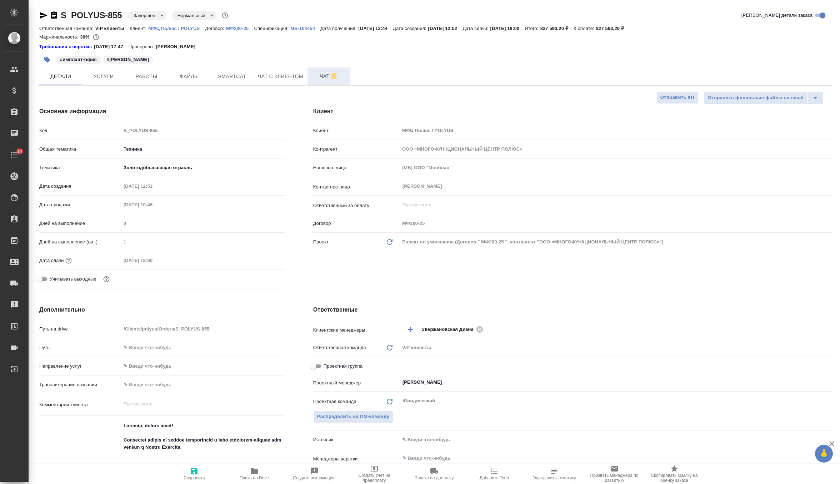
click at [326, 74] on span "Чат" at bounding box center [329, 76] width 34 height 9
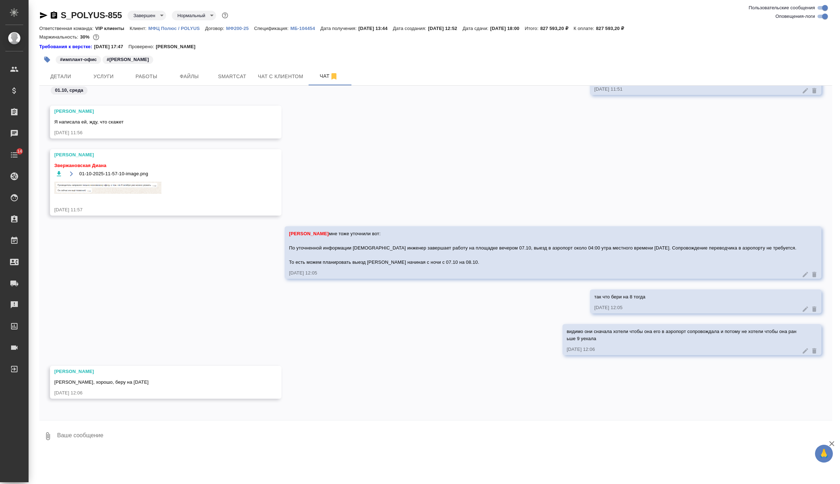
scroll to position [6783, 0]
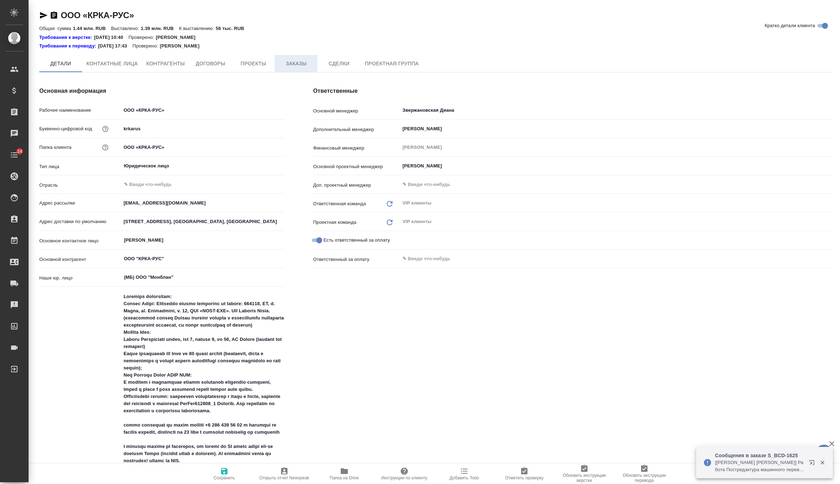
click at [299, 64] on span "Заказы" at bounding box center [296, 63] width 34 height 9
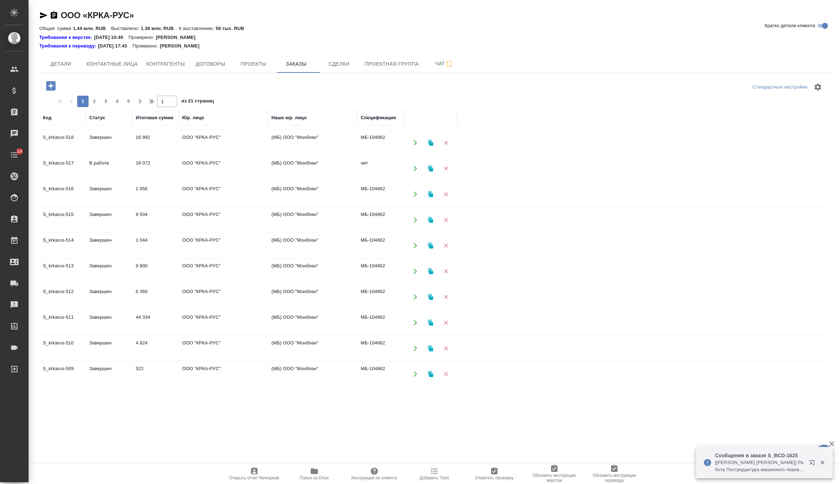
scroll to position [179, 0]
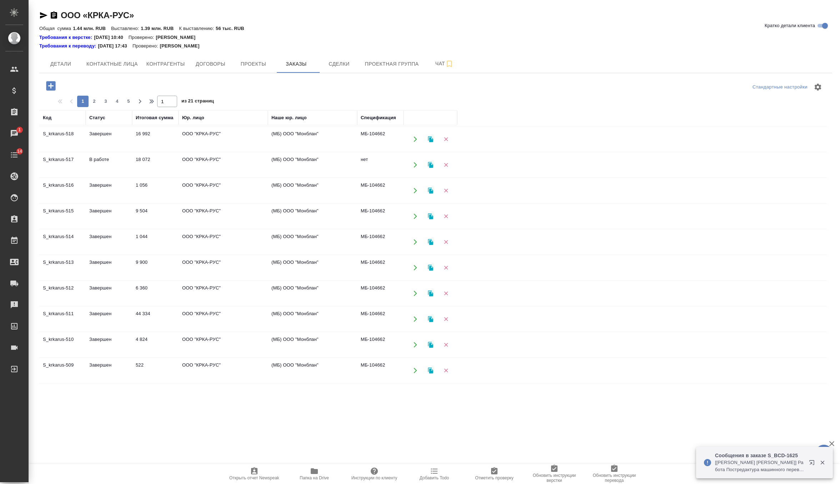
click at [133, 286] on td "6 360" at bounding box center [155, 293] width 46 height 25
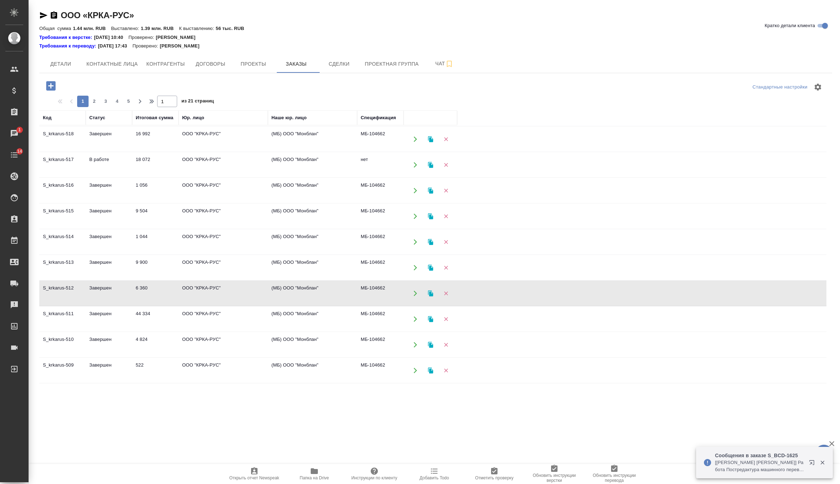
click at [133, 286] on td "6 360" at bounding box center [155, 293] width 46 height 25
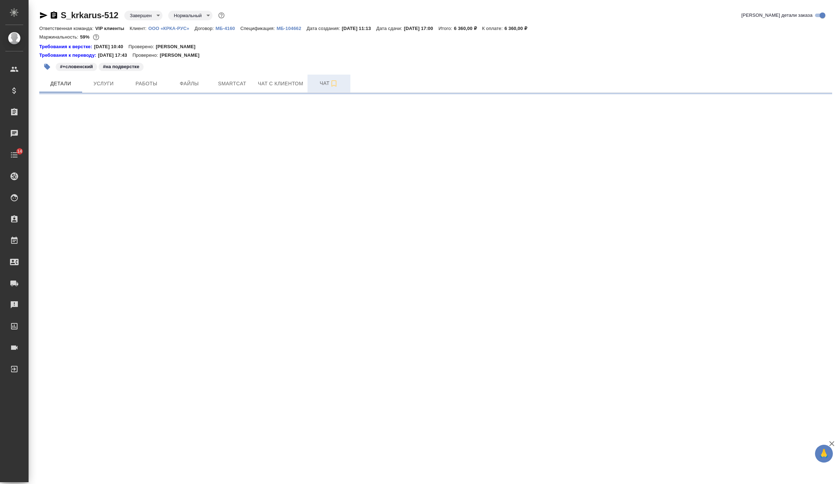
select select "RU"
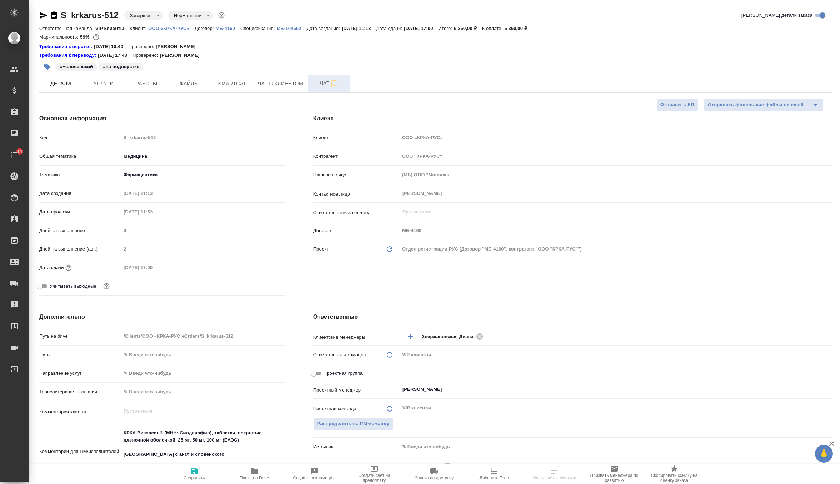
type textarea "x"
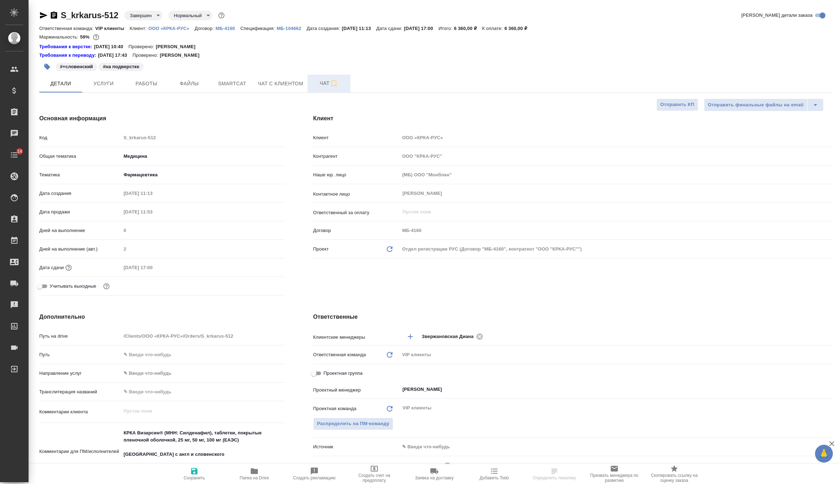
type textarea "x"
click at [319, 83] on span "Чат" at bounding box center [329, 83] width 34 height 9
type textarea "x"
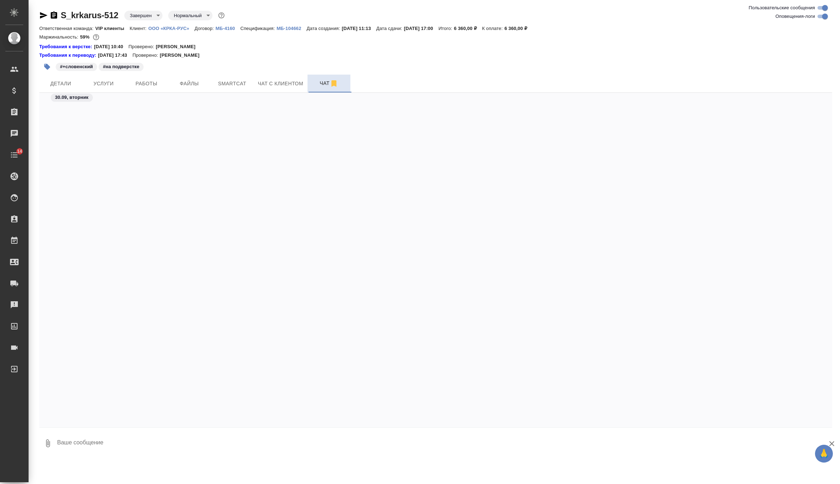
scroll to position [52605, 0]
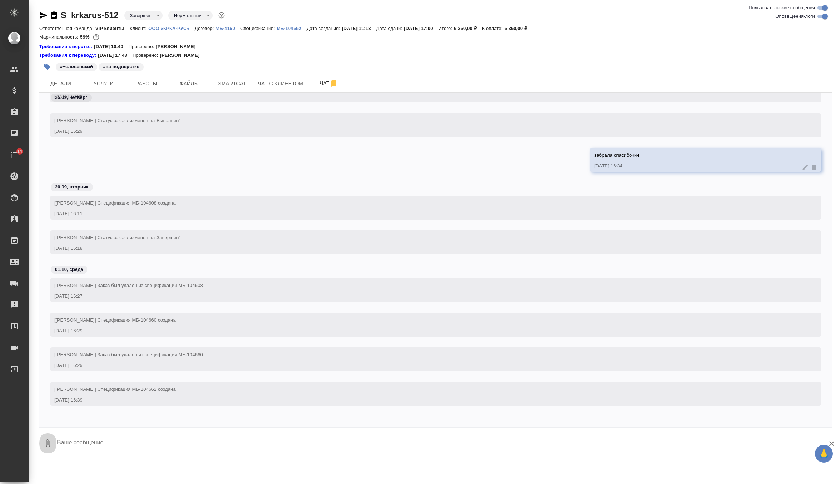
click at [49, 441] on icon "button" at bounding box center [48, 444] width 4 height 8
click at [58, 405] on span "С локального диска" at bounding box center [45, 405] width 49 height 9
click at [0, 0] on input "С локального диска" at bounding box center [0, 0] width 0 height 0
click at [83, 443] on textarea at bounding box center [438, 443] width 764 height 24
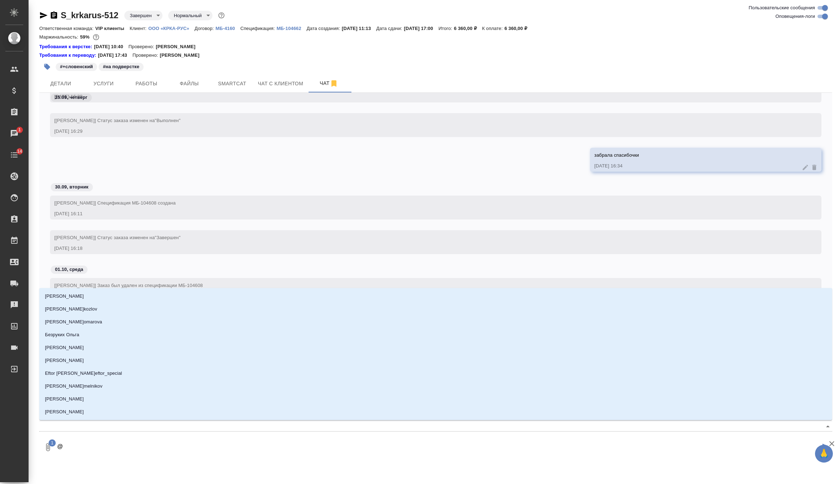
type textarea "@˜"
type input "˜"
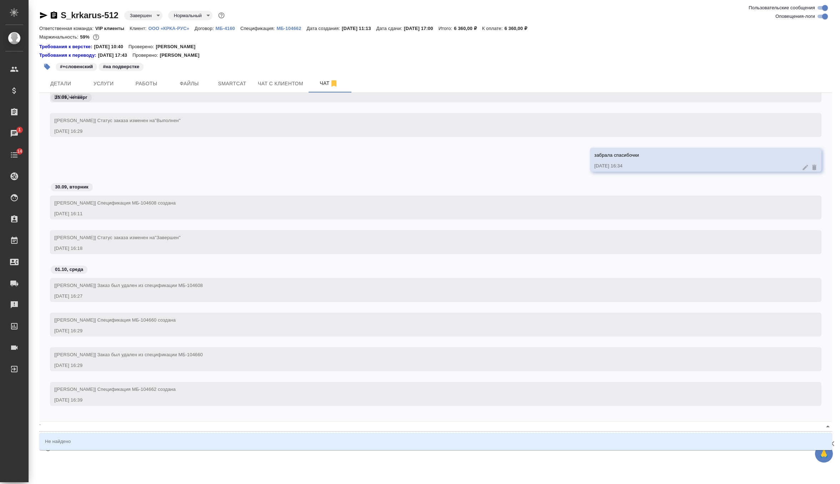
click at [84, 458] on textarea "@˜" at bounding box center [438, 447] width 764 height 24
click at [84, 457] on textarea "@˜" at bounding box center [438, 447] width 764 height 24
type textarea "@"
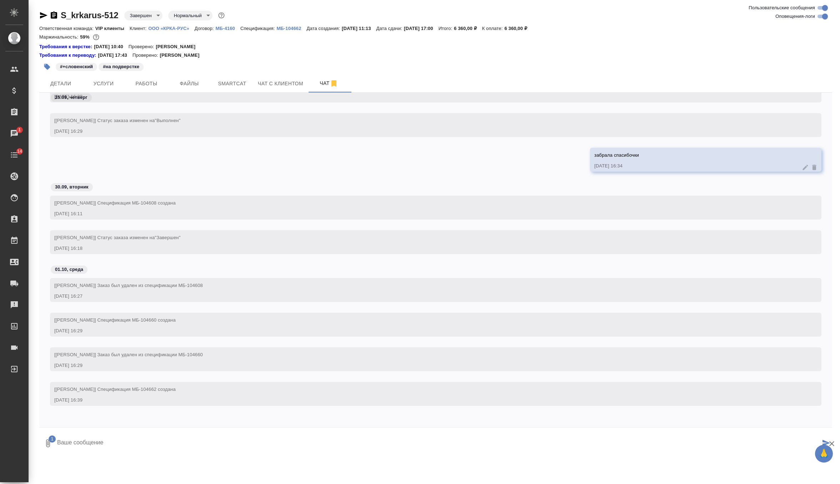
type textarea """
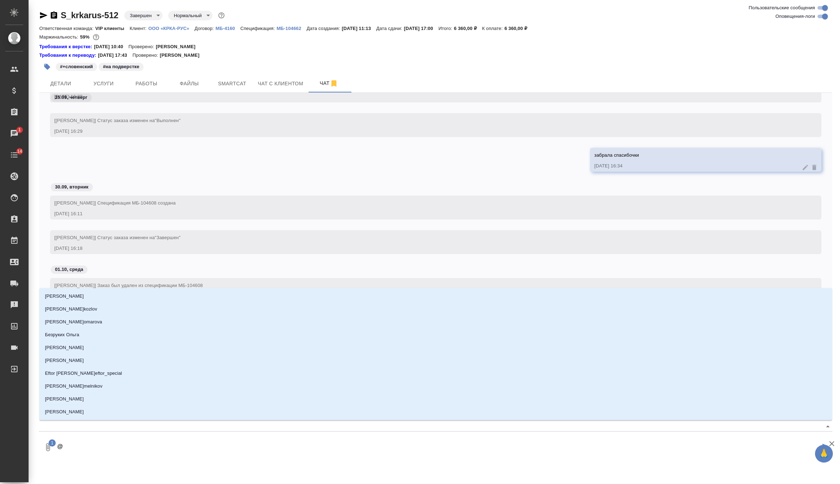
type textarea "@г"
type input "г"
type textarea "@гр"
type input "гр"
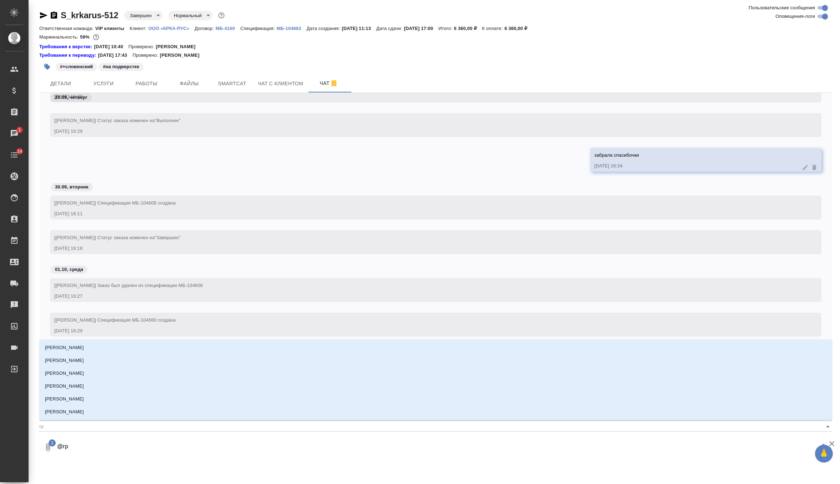
type textarea "@гра"
type input "гра"
type textarea "@граб"
type input "граб"
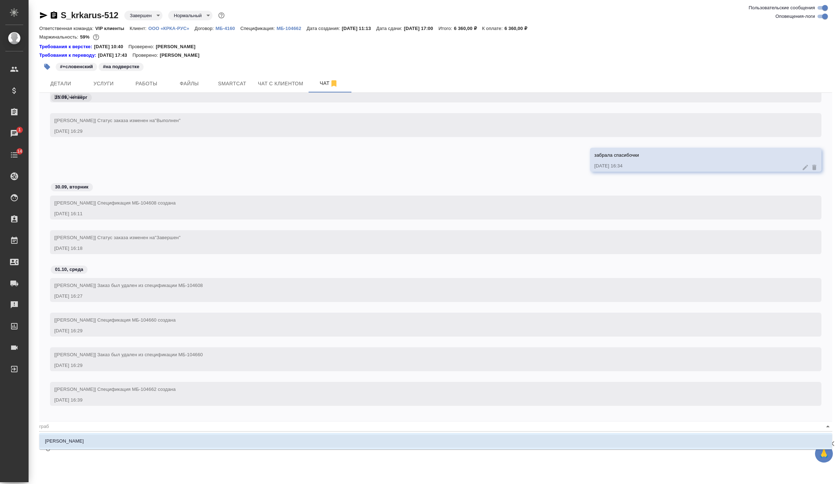
click at [79, 444] on li "[PERSON_NAME]" at bounding box center [435, 441] width 793 height 13
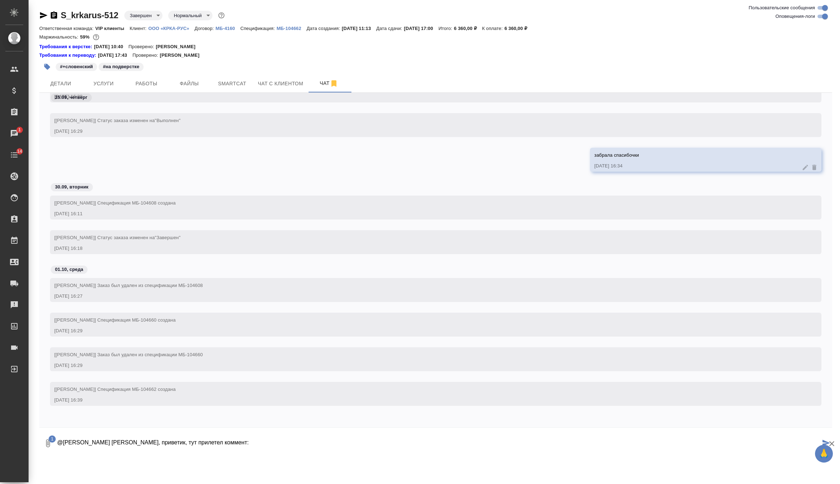
type textarea "@Грабко Мария Маша, приветик, тут прилетел коммент:"
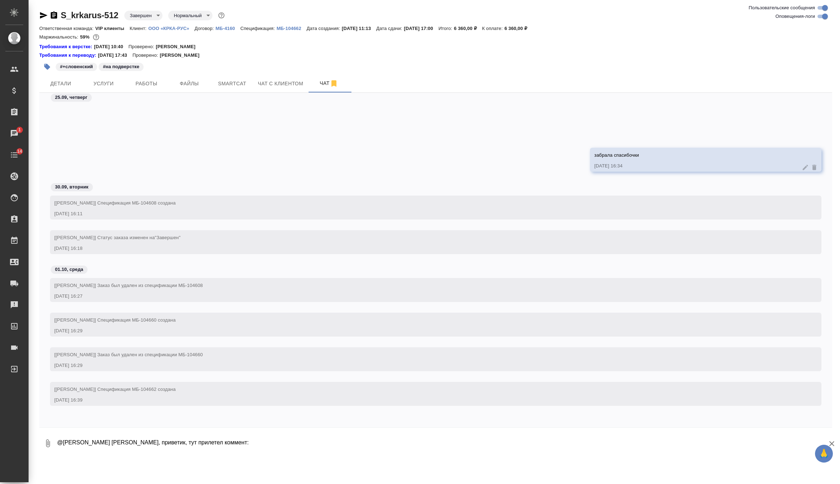
scroll to position [52674, 0]
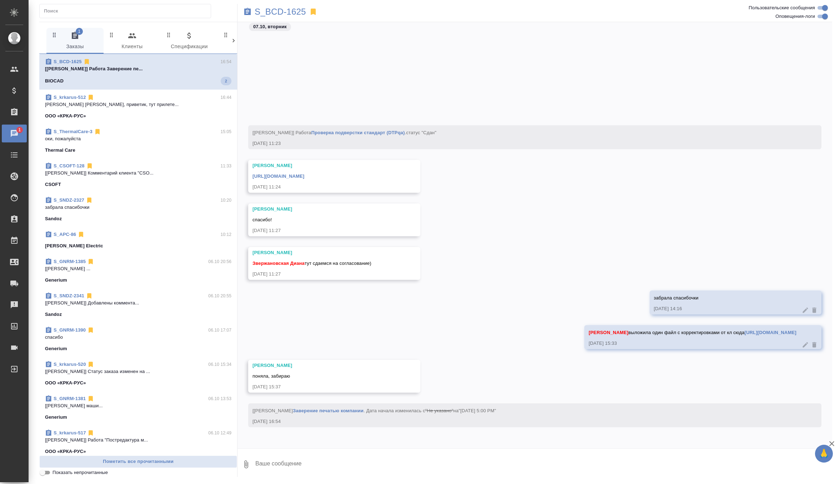
scroll to position [12096, 0]
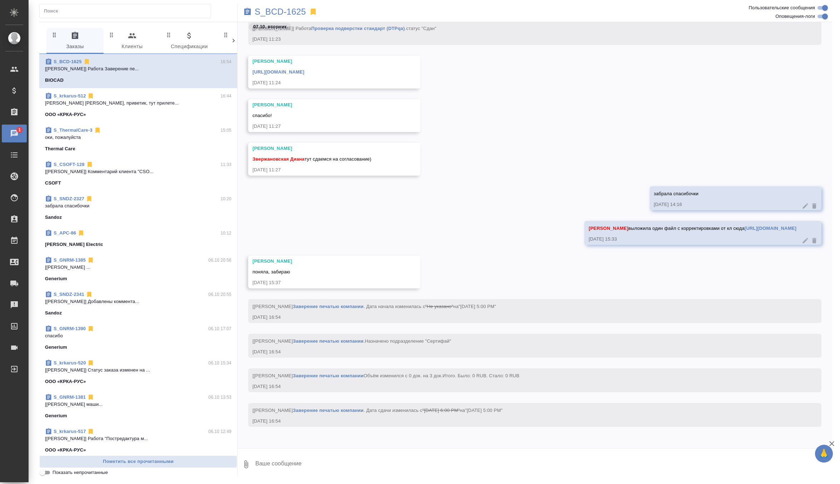
click at [184, 109] on span "S_krkarus-512 16:44 Грабко Мария Маша, приветик, тут прилете... ООО «КРКА-РУС»" at bounding box center [138, 106] width 186 height 26
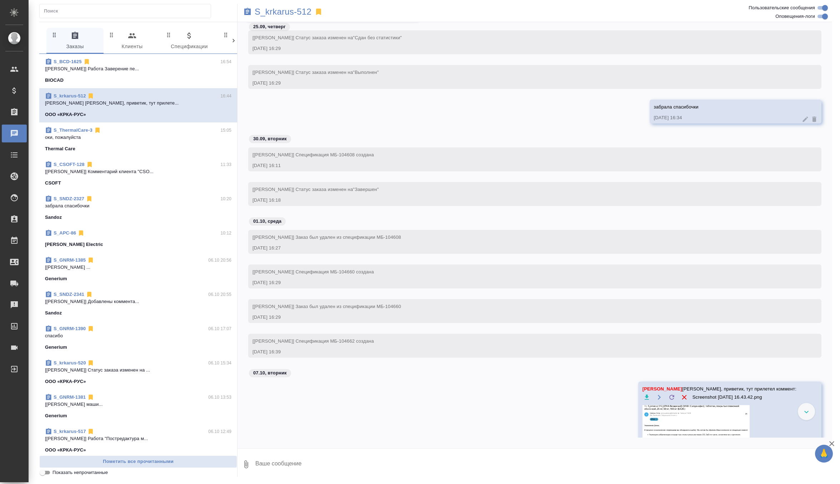
scroll to position [18044, 0]
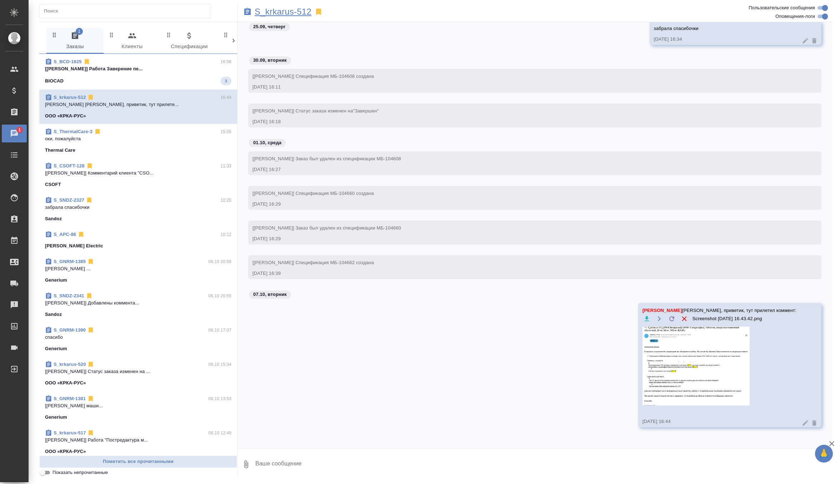
click at [299, 10] on p "S_krkarus-512" at bounding box center [283, 11] width 57 height 7
click at [178, 80] on div "BIOCAD 6" at bounding box center [138, 81] width 185 height 9
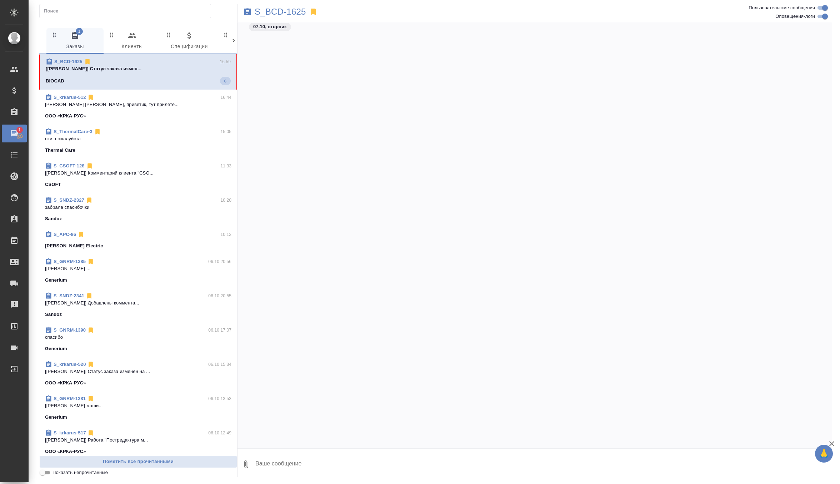
scroll to position [14427, 0]
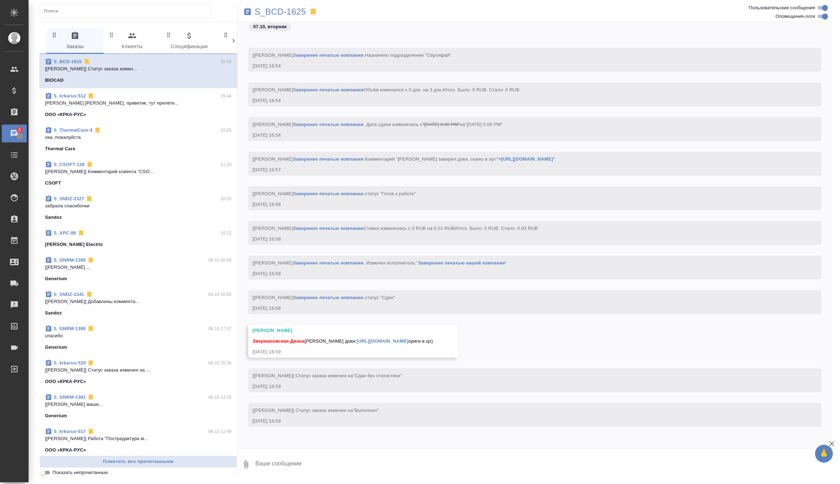
click at [309, 465] on textarea at bounding box center [544, 465] width 578 height 24
type textarea "спасиииибооо большущее)) отдаю"
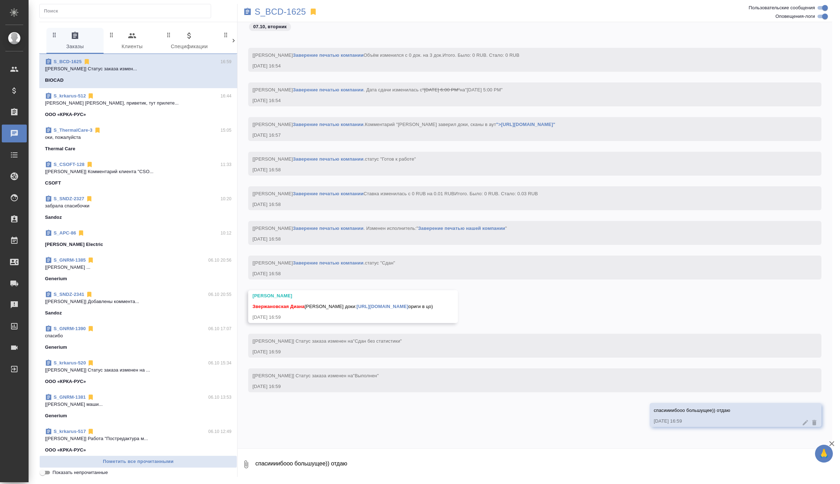
scroll to position [14462, 0]
click at [408, 304] on link "https://drive.awatera.com/apps/files/files/10608335?dir=/Shares/BIOCAD/Orders/S…" at bounding box center [382, 306] width 52 height 5
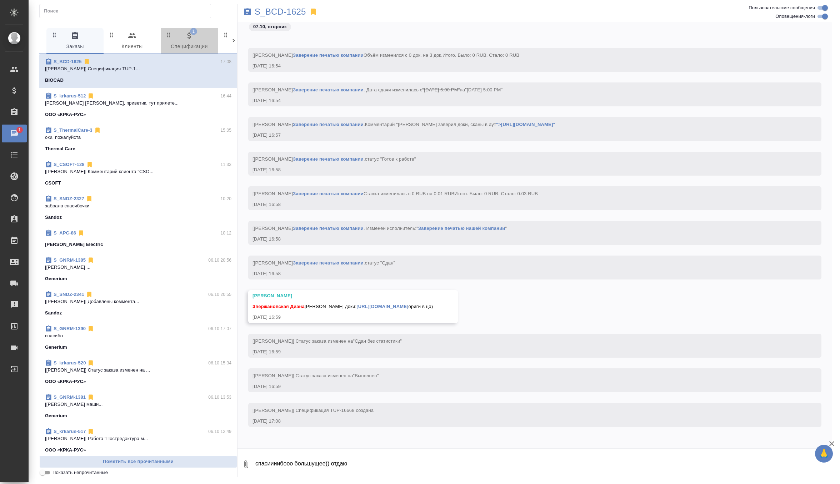
click at [188, 41] on span "1 Спецификации" at bounding box center [189, 41] width 49 height 20
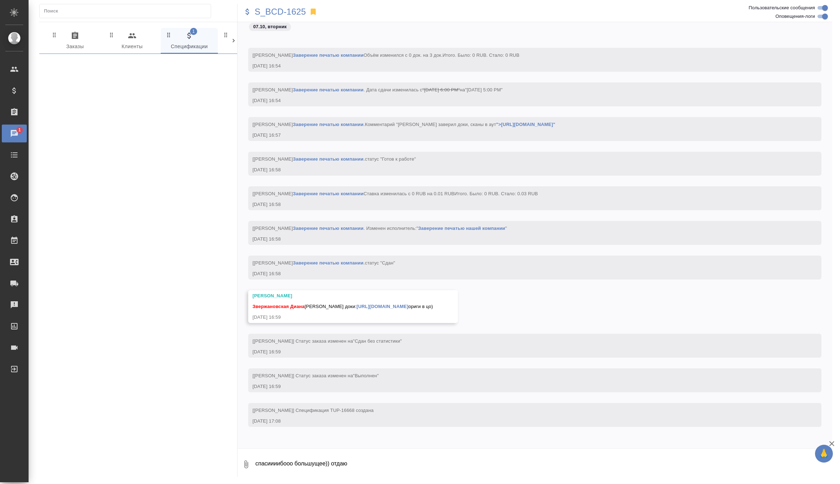
scroll to position [0, 0]
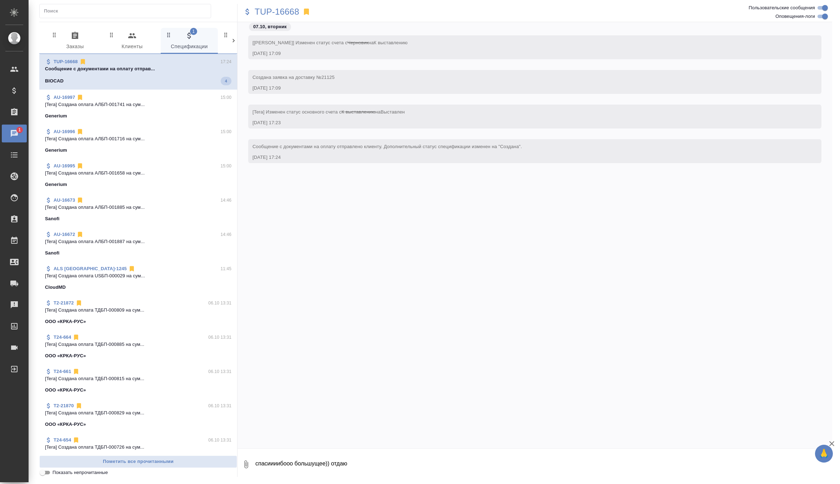
click at [69, 40] on span "0 Заказы" at bounding box center [75, 41] width 49 height 20
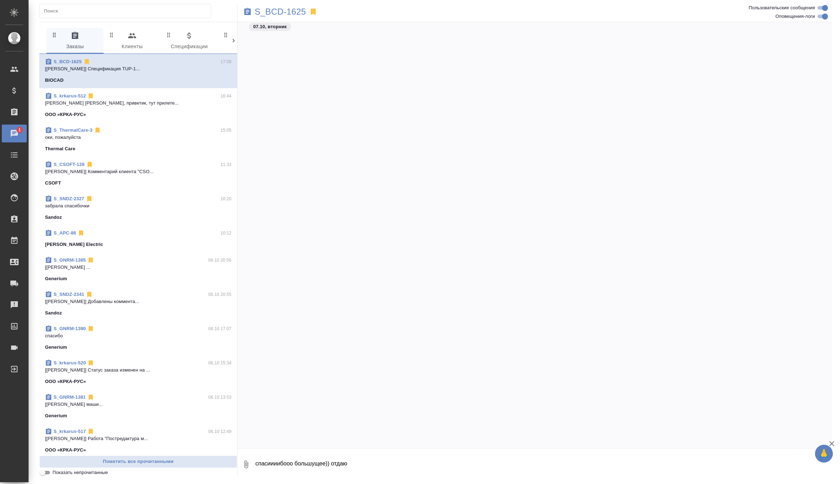
scroll to position [14846, 0]
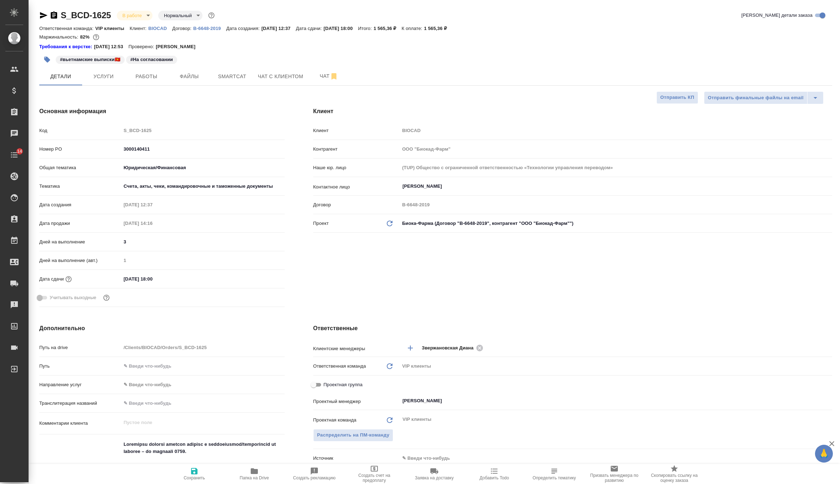
select select "RU"
click at [323, 74] on span "Чат" at bounding box center [329, 76] width 34 height 9
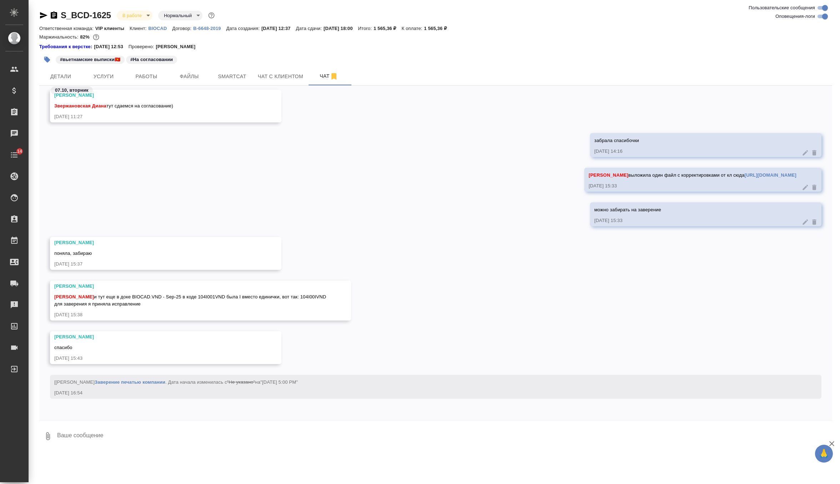
scroll to position [3734, 0]
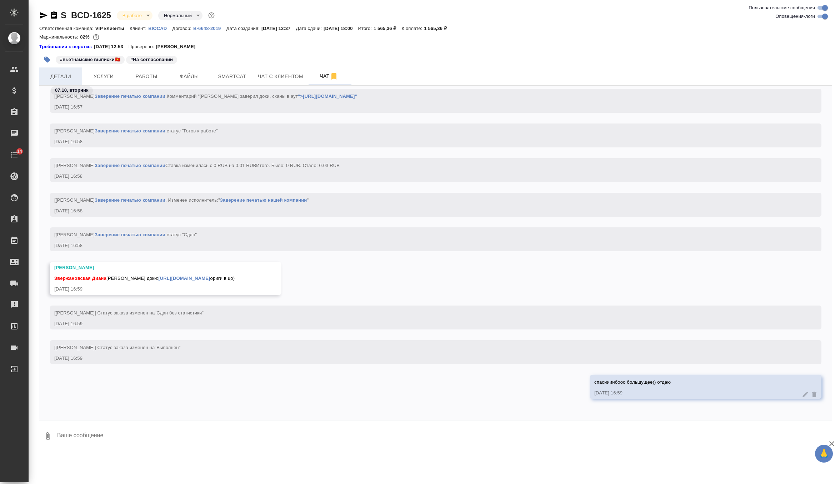
click at [73, 78] on span "Детали" at bounding box center [61, 76] width 34 height 9
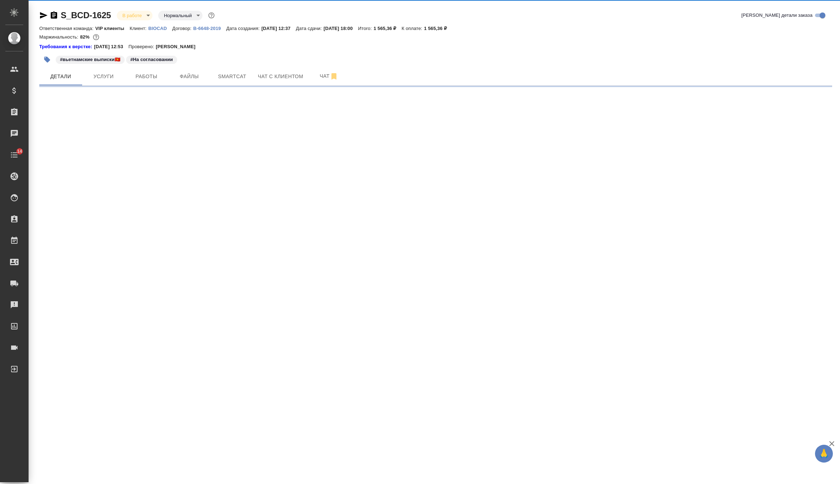
select select "RU"
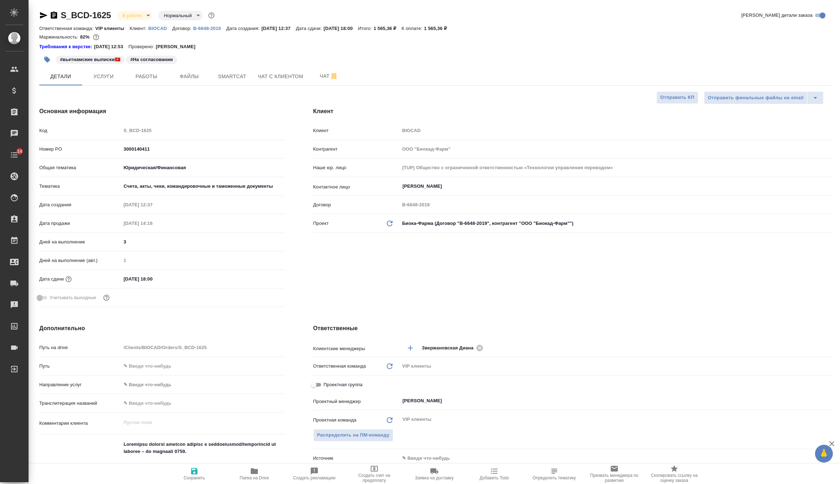
type textarea "x"
click at [431, 469] on icon "button" at bounding box center [434, 472] width 8 height 6
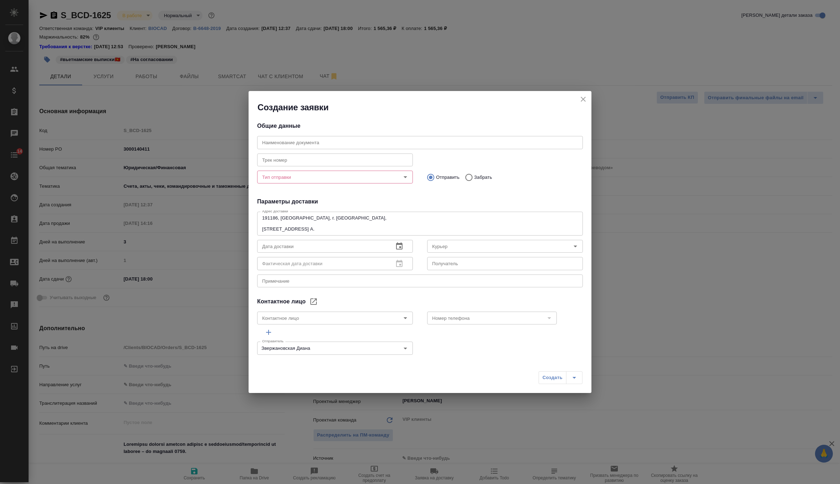
type input "Землеглядова Юлия"
click at [378, 178] on input "Тип отправки" at bounding box center [323, 177] width 128 height 9
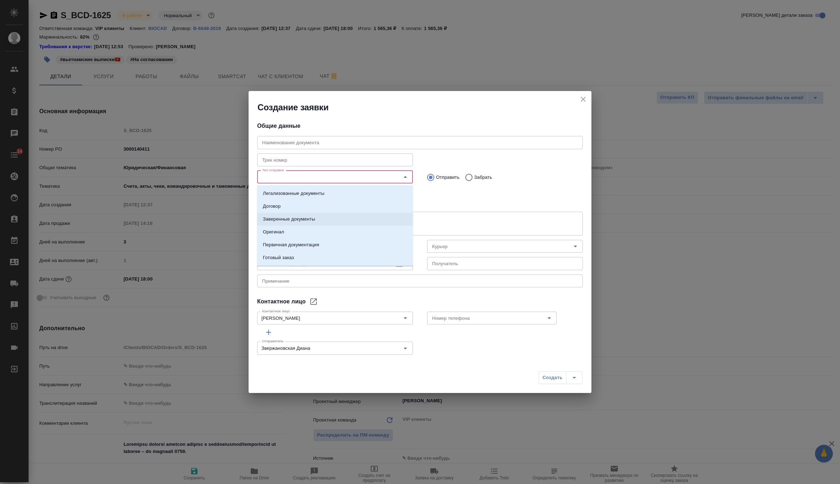
click at [348, 218] on li "Заверенные документы" at bounding box center [335, 219] width 156 height 13
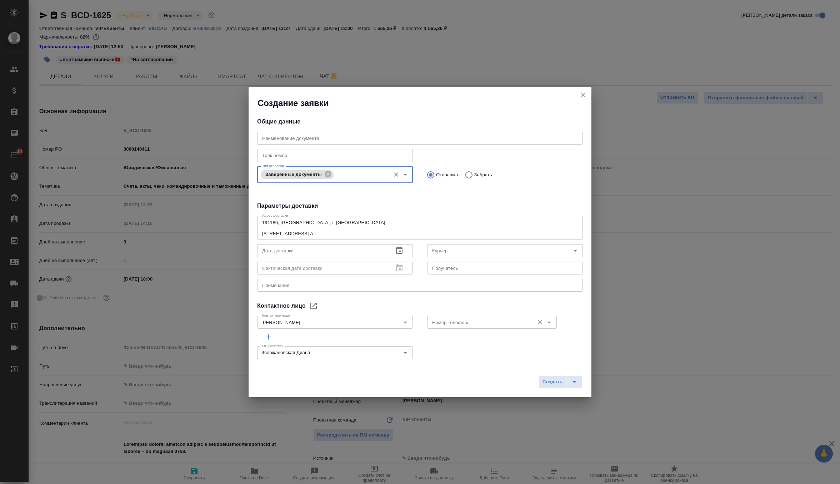
click at [453, 328] on div "Номер телефона" at bounding box center [492, 322] width 130 height 13
click at [497, 329] on div "Номер телефона Номер телефона" at bounding box center [492, 321] width 130 height 17
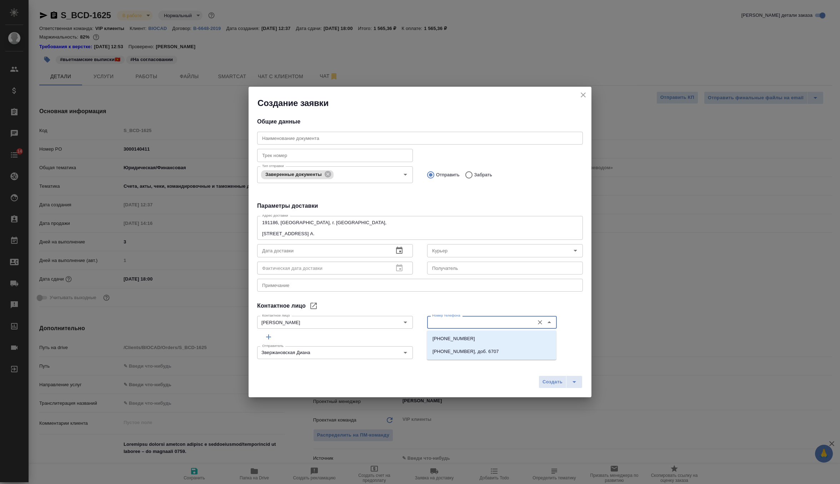
click at [527, 324] on input "Номер телефона" at bounding box center [479, 322] width 101 height 9
click at [513, 338] on li "+7(921) 750-49-12" at bounding box center [492, 339] width 130 height 13
type input "+7(921) 750-49-12"
click at [462, 251] on input "Курьер" at bounding box center [493, 250] width 128 height 9
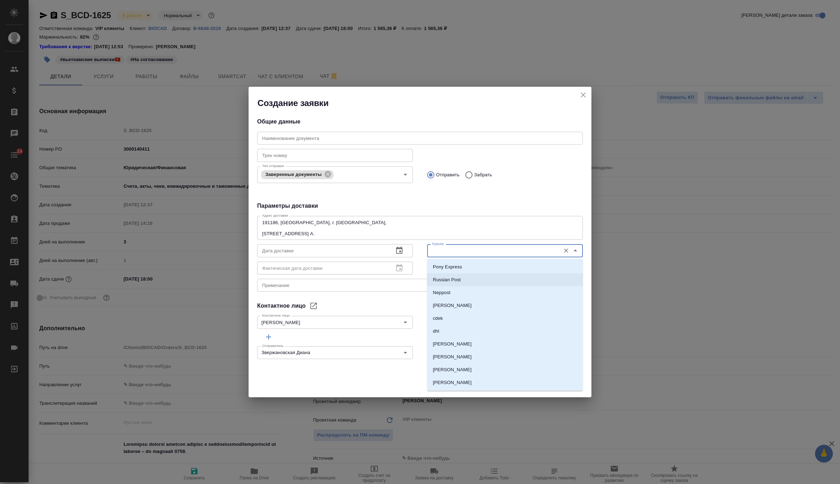
click at [470, 278] on li "Russian Post" at bounding box center [505, 280] width 156 height 13
type input "Russian Post"
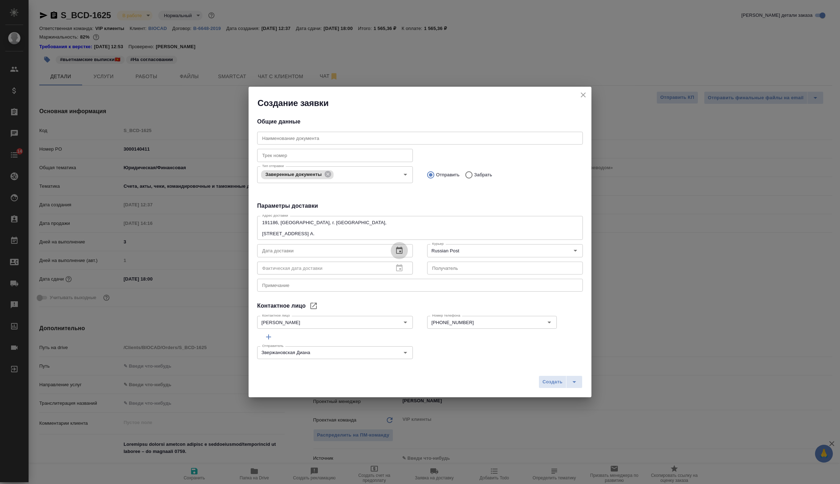
click at [401, 253] on icon "button" at bounding box center [399, 250] width 9 height 9
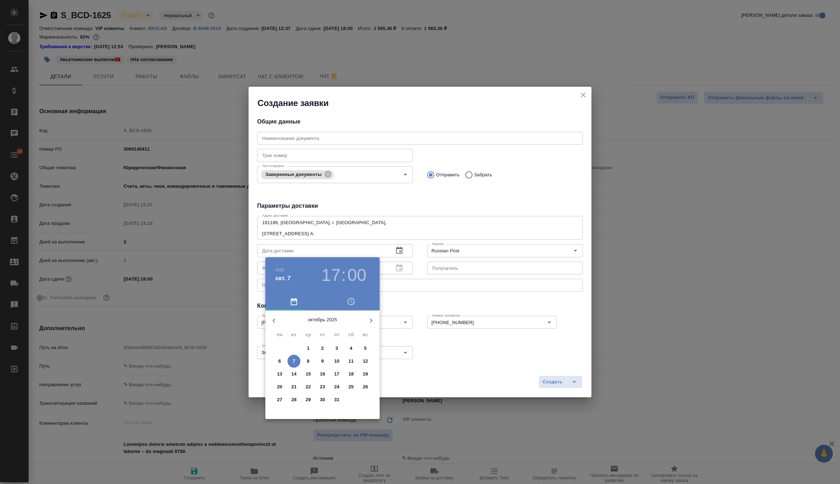
click at [310, 361] on span "8" at bounding box center [308, 361] width 13 height 7
click at [303, 331] on div at bounding box center [322, 366] width 93 height 93
type input "[DATE] 11:00"
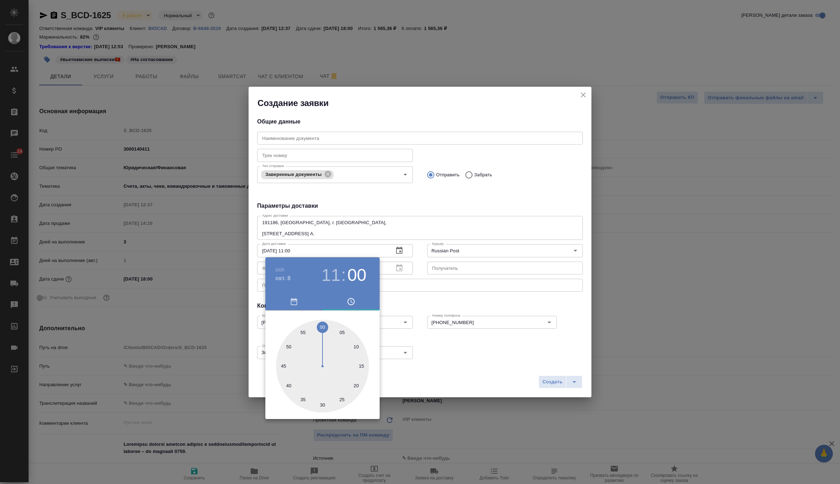
click at [472, 302] on div at bounding box center [420, 242] width 840 height 484
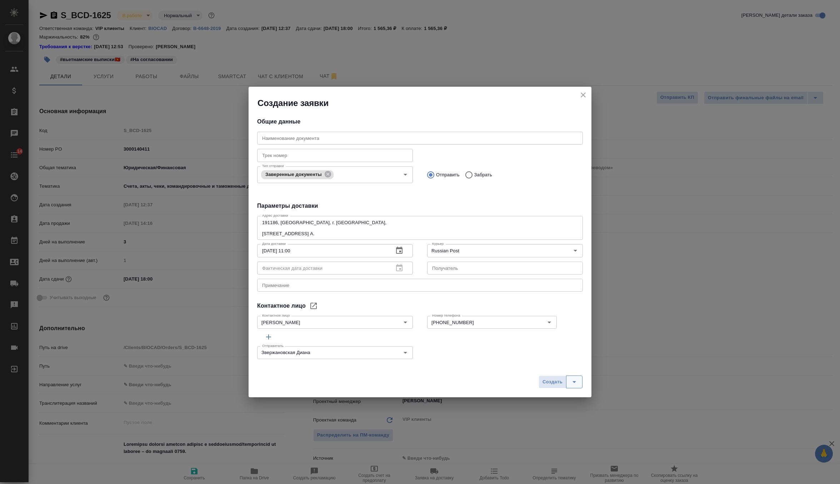
click at [575, 380] on icon "split button" at bounding box center [574, 382] width 9 height 9
click at [568, 361] on ul "Создать и скачать" at bounding box center [561, 367] width 51 height 17
click at [569, 367] on li "Создать и скачать" at bounding box center [561, 366] width 51 height 11
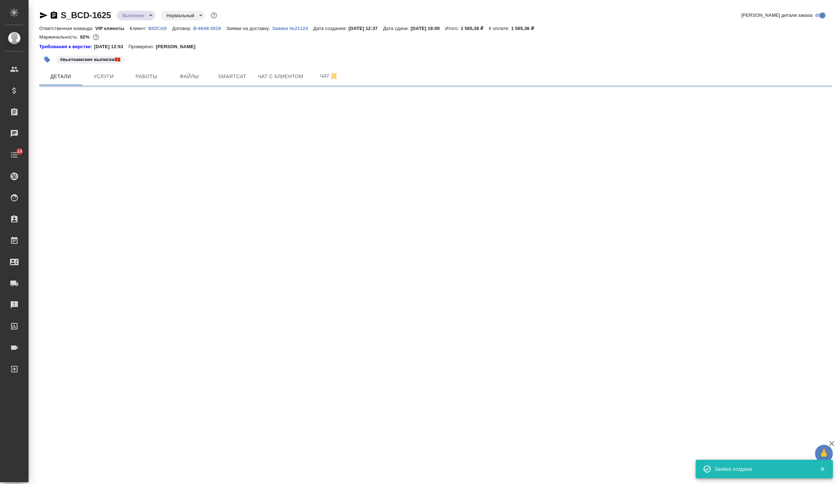
select select "RU"
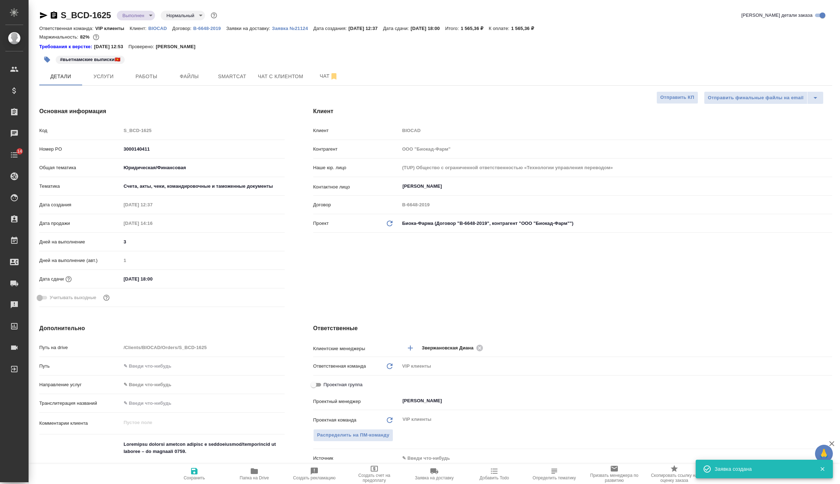
type textarea "x"
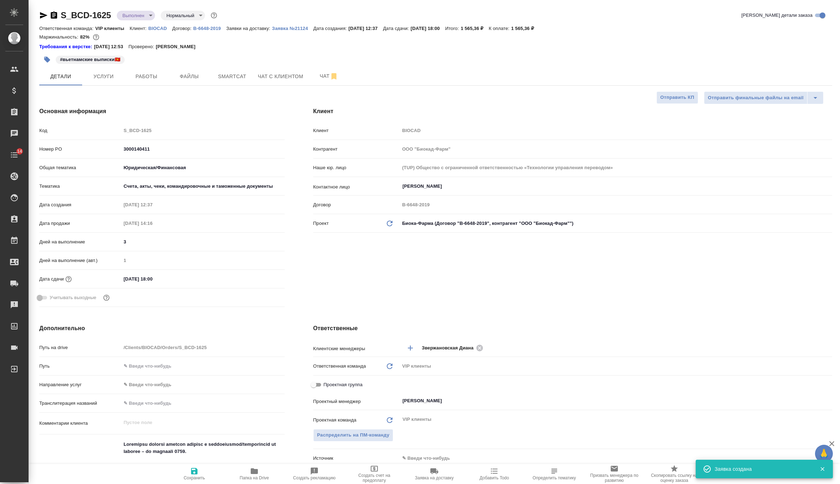
type textarea "x"
click at [304, 26] on p "Заявка №21124" at bounding box center [292, 28] width 41 height 5
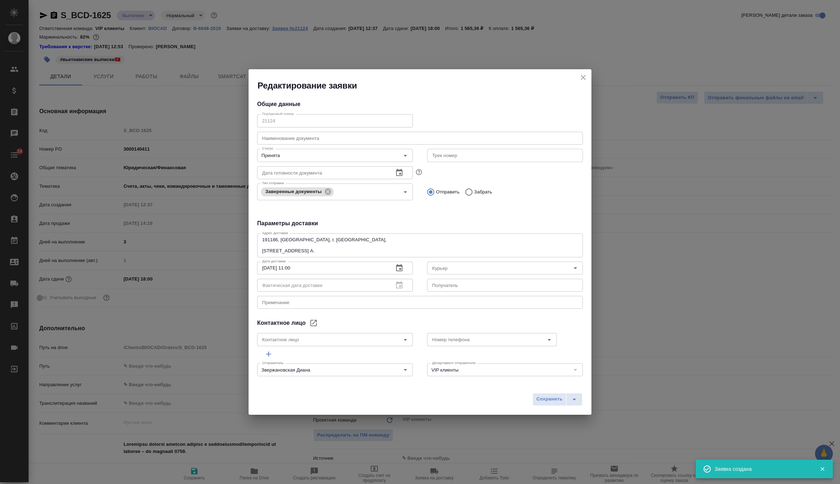
type input "Землеглядова Юлия"
type input "+7(921) 750-49-12"
type input "Russian Post"
click at [585, 76] on icon "close" at bounding box center [583, 77] width 5 height 5
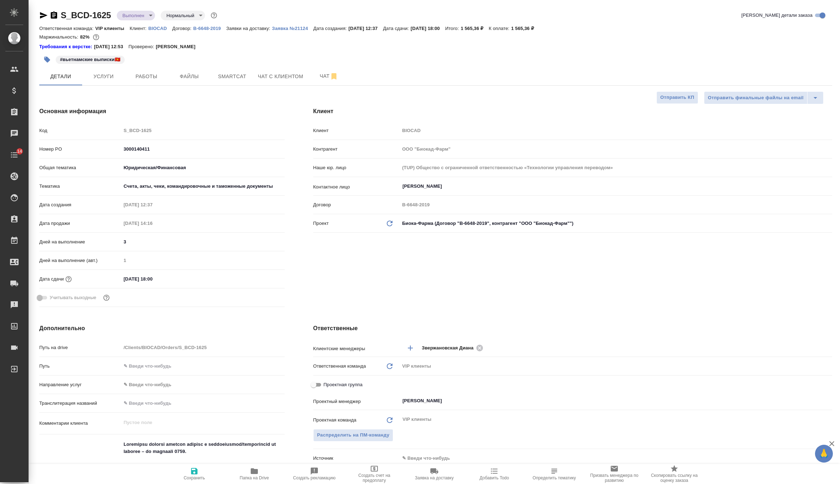
type textarea "x"
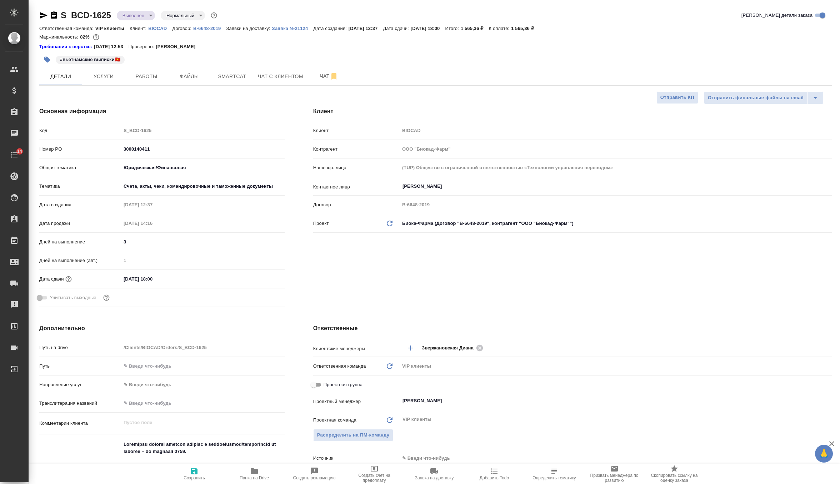
type textarea "x"
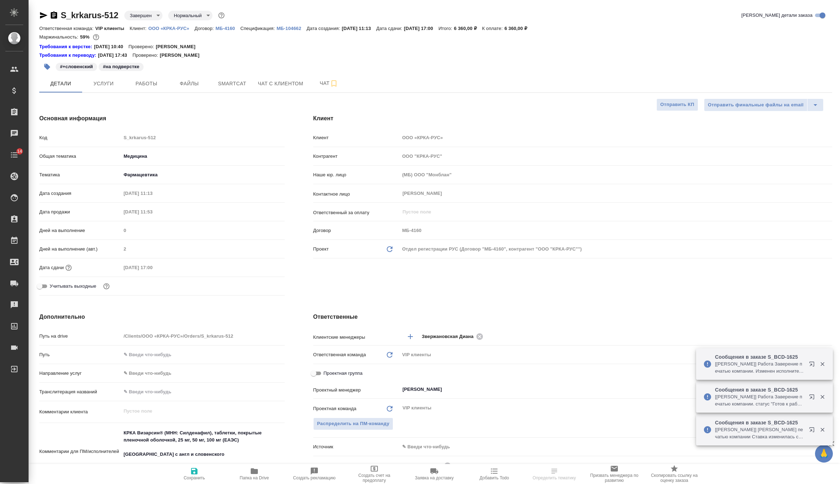
select select "RU"
click at [46, 13] on icon "button" at bounding box center [43, 15] width 9 height 9
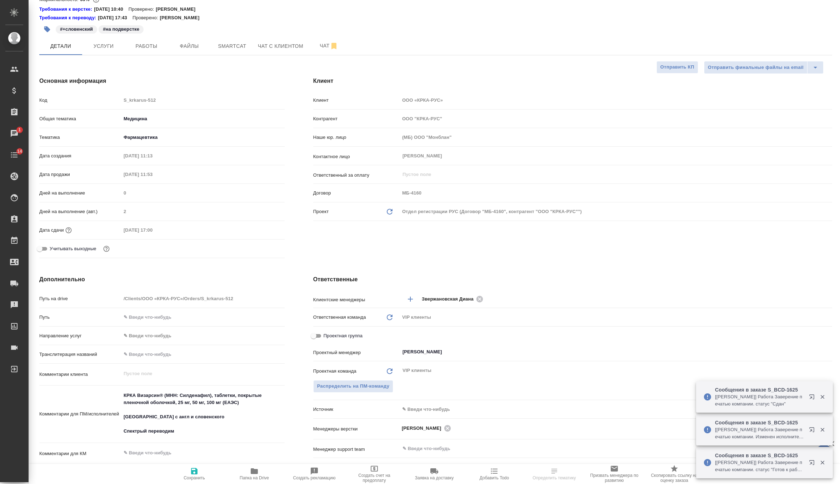
scroll to position [9, 0]
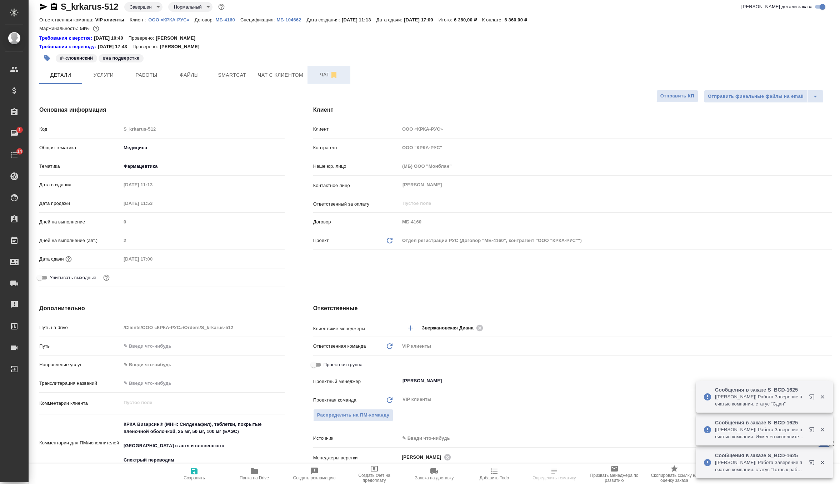
click at [322, 75] on span "Чат" at bounding box center [329, 74] width 34 height 9
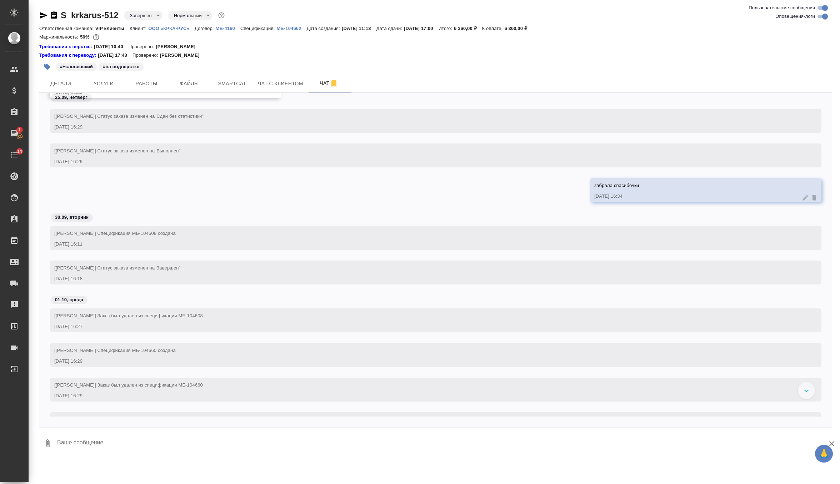
scroll to position [7118, 0]
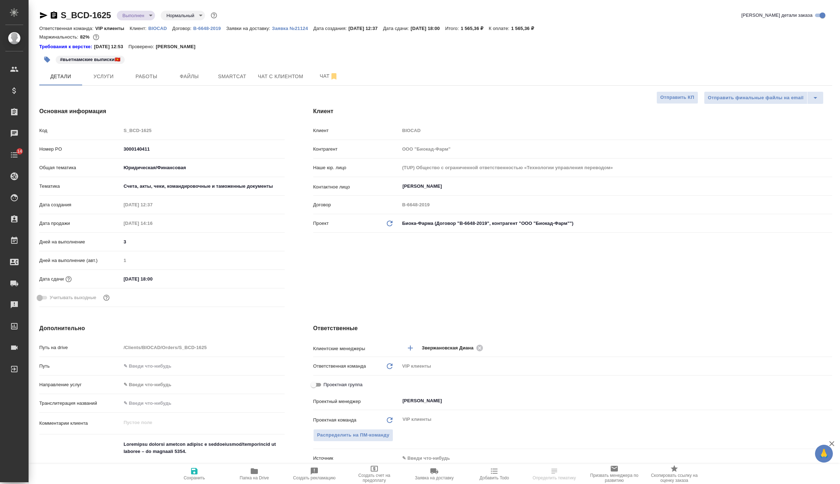
select select "RU"
type textarea "x"
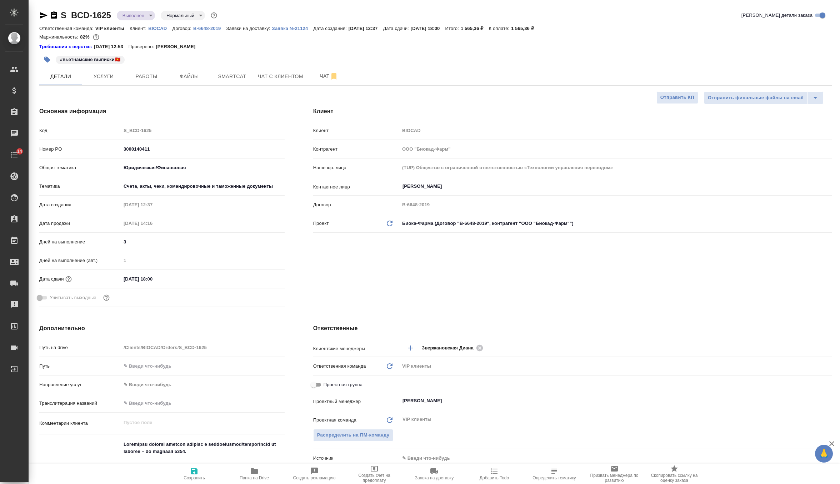
type textarea "x"
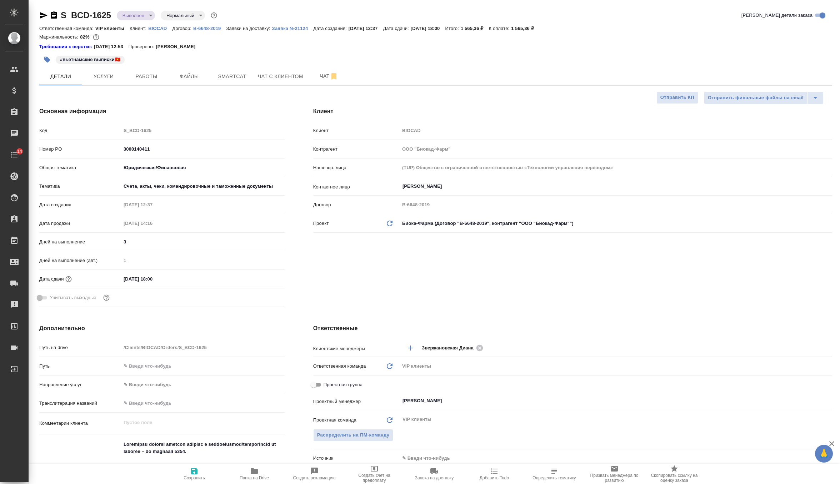
type textarea "x"
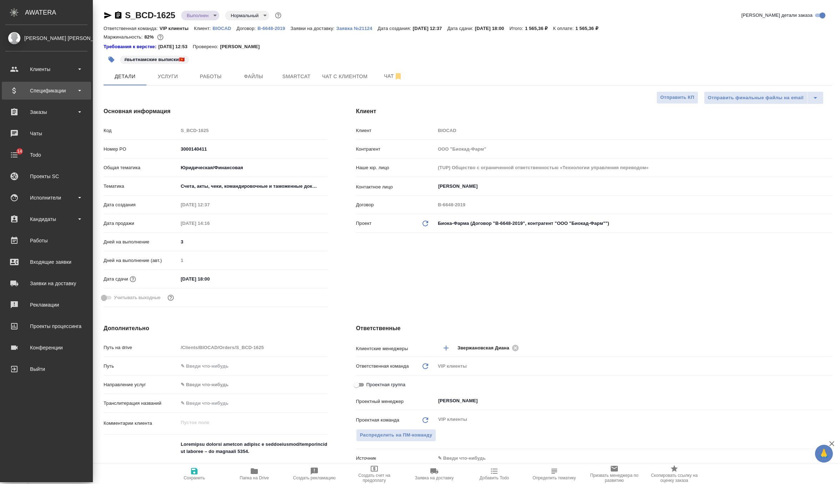
click at [55, 85] on div "Спецификации" at bounding box center [46, 90] width 82 height 11
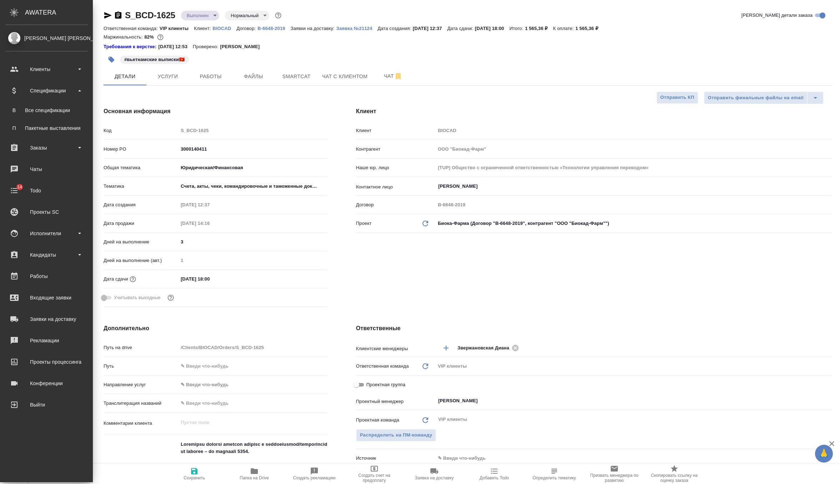
click at [55, 118] on ul "В Все спецификации П Пакетные выставления" at bounding box center [46, 118] width 93 height 36
type textarea "x"
click at [67, 114] on link "В Все спецификации" at bounding box center [46, 110] width 82 height 14
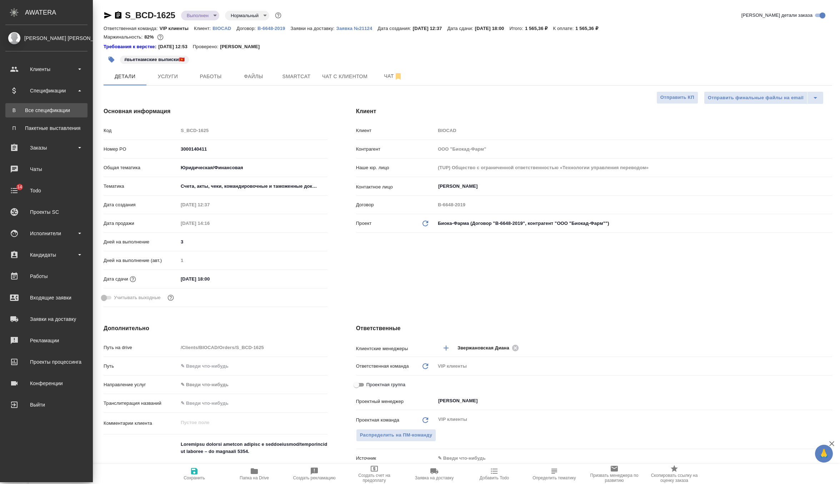
type textarea "x"
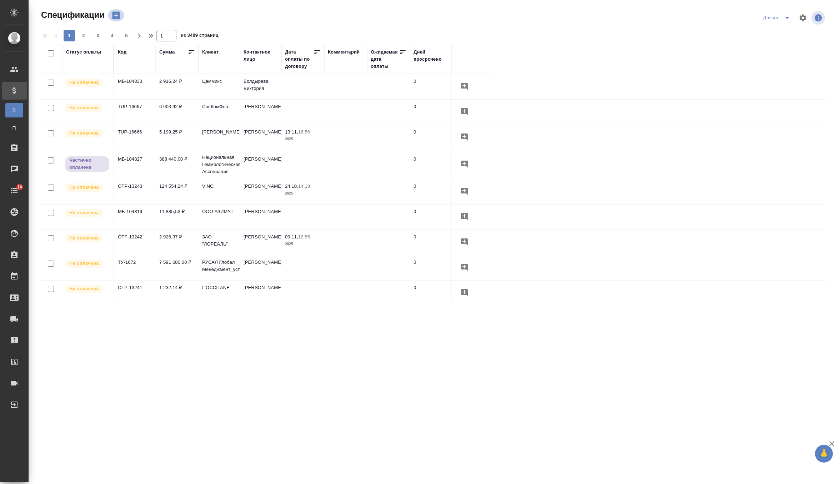
click at [116, 15] on icon "button" at bounding box center [116, 15] width 10 height 10
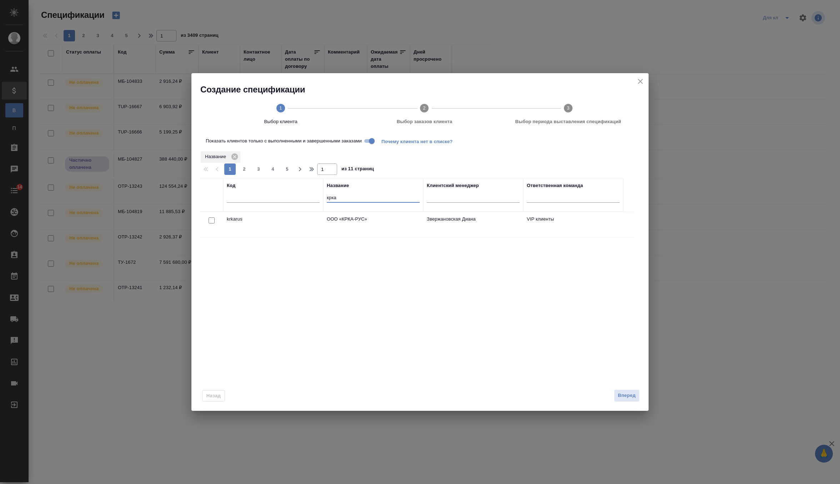
drag, startPoint x: 346, startPoint y: 198, endPoint x: 305, endPoint y: 198, distance: 40.4
click at [305, 198] on tr "Код Название крка Клиентский менеджер Ответственная команда" at bounding box center [411, 195] width 423 height 34
type input "bio"
click at [211, 222] on input "checkbox" at bounding box center [212, 221] width 6 height 6
checkbox input "true"
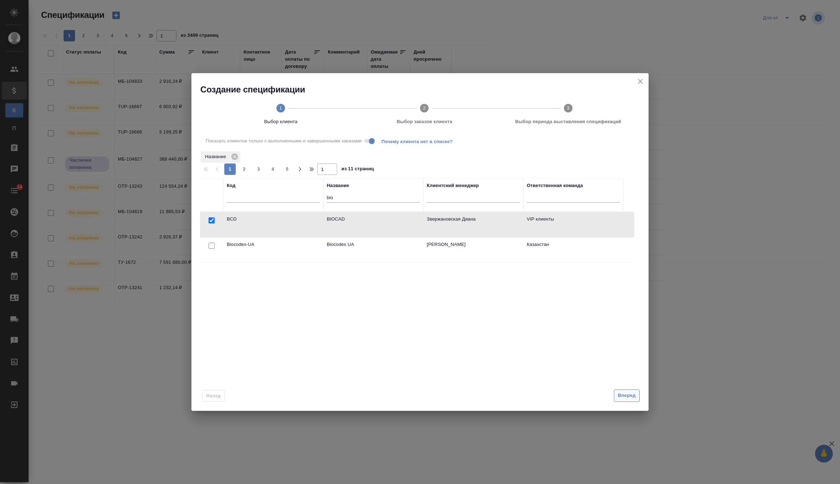
click at [626, 398] on span "Вперед" at bounding box center [627, 396] width 18 height 8
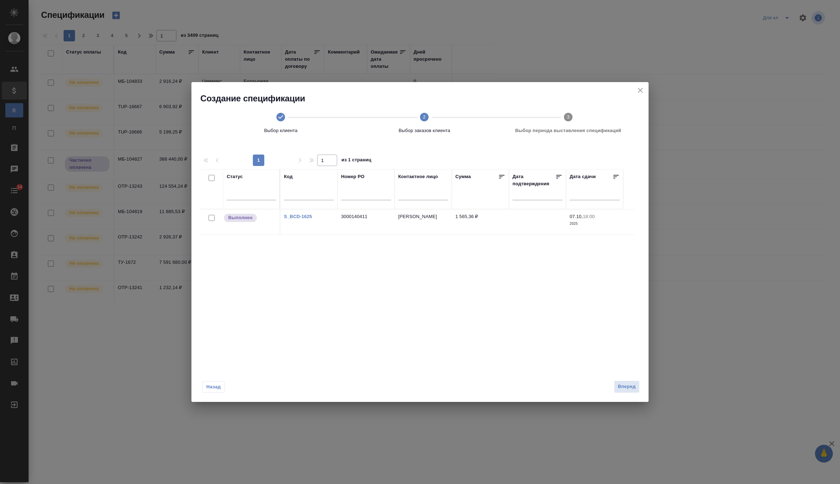
click at [215, 216] on div at bounding box center [212, 218] width 16 height 10
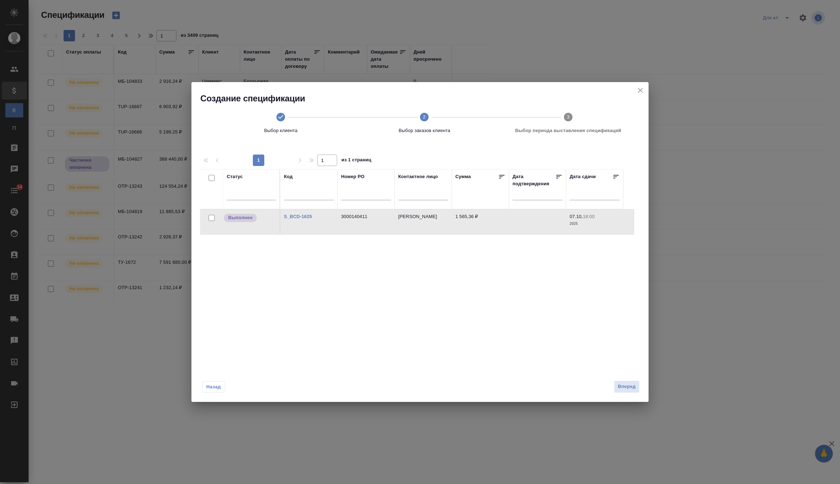
click at [212, 216] on input "checkbox" at bounding box center [212, 218] width 6 height 6
checkbox input "true"
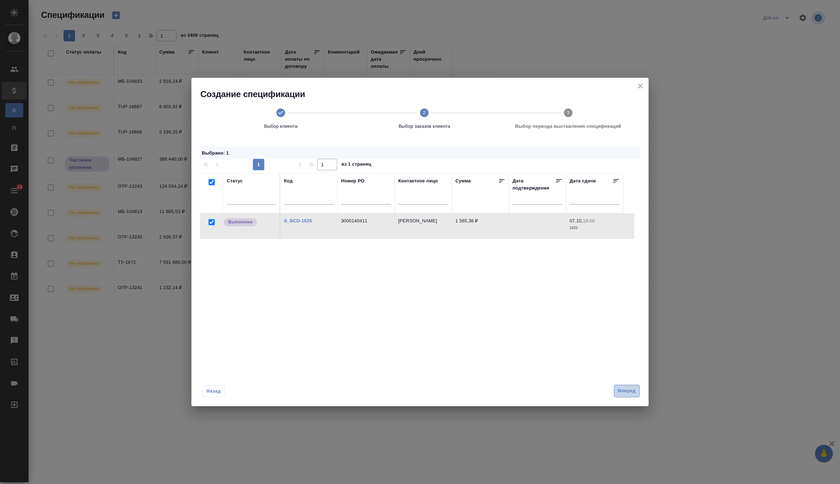
click at [629, 395] on span "Вперед" at bounding box center [627, 391] width 18 height 8
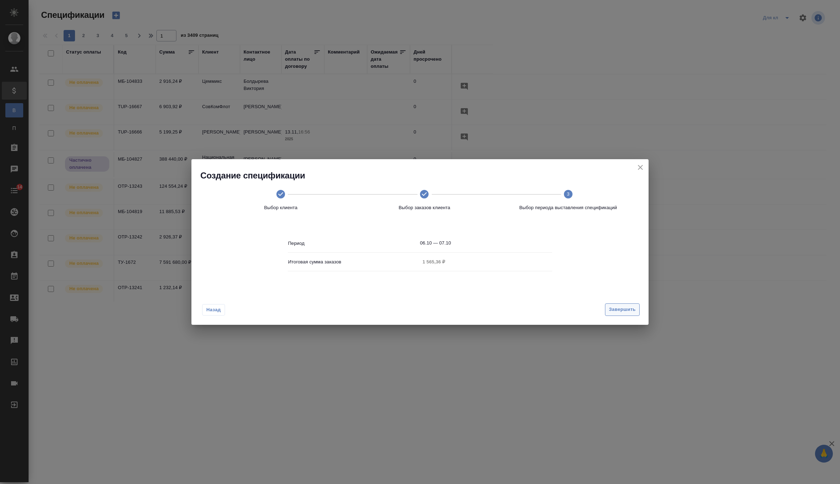
click at [621, 309] on span "Завершить" at bounding box center [622, 310] width 27 height 8
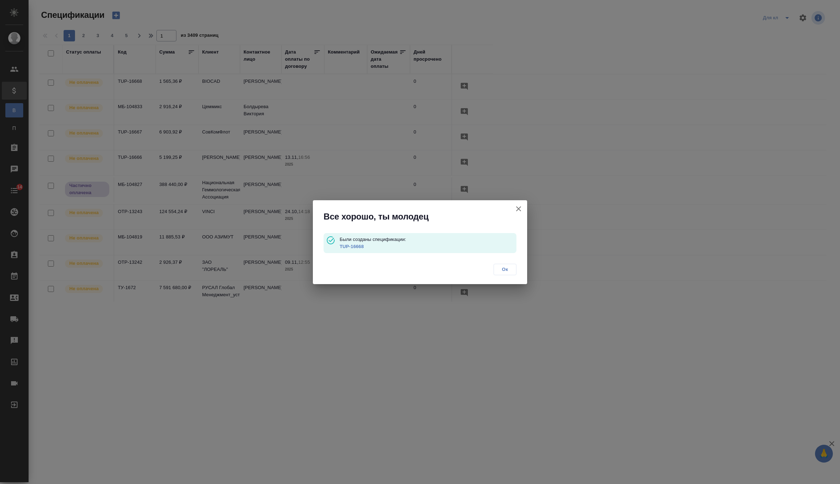
click at [357, 241] on p "Были созданы спецификации:" at bounding box center [428, 239] width 177 height 7
click at [357, 245] on link "TUP-16668" at bounding box center [352, 246] width 24 height 5
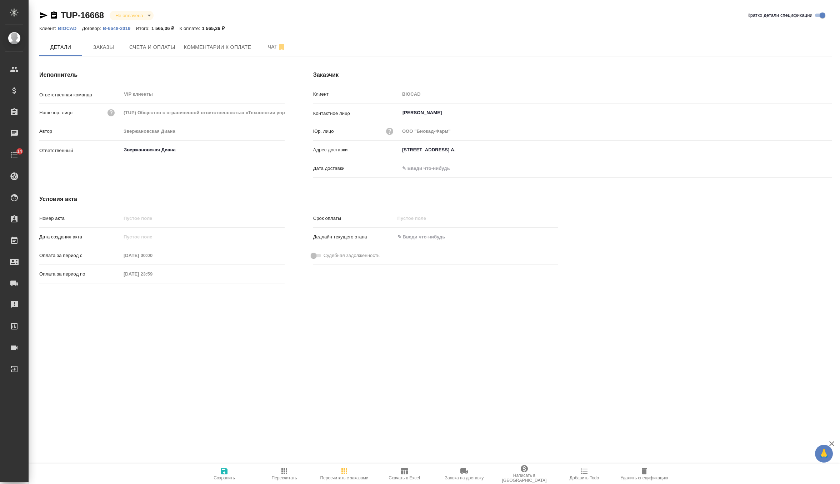
type input "[STREET_ADDRESS] А."
click at [102, 48] on span "Заказы" at bounding box center [103, 47] width 34 height 9
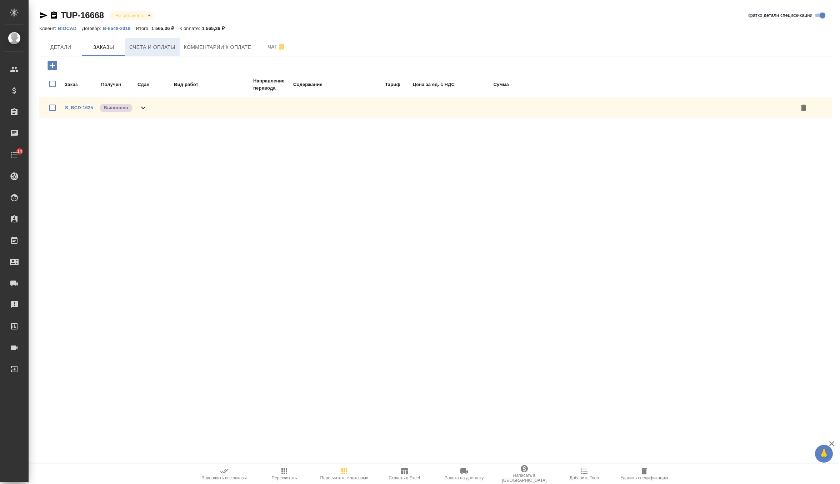
click at [149, 51] on span "Счета и оплаты" at bounding box center [152, 47] width 46 height 9
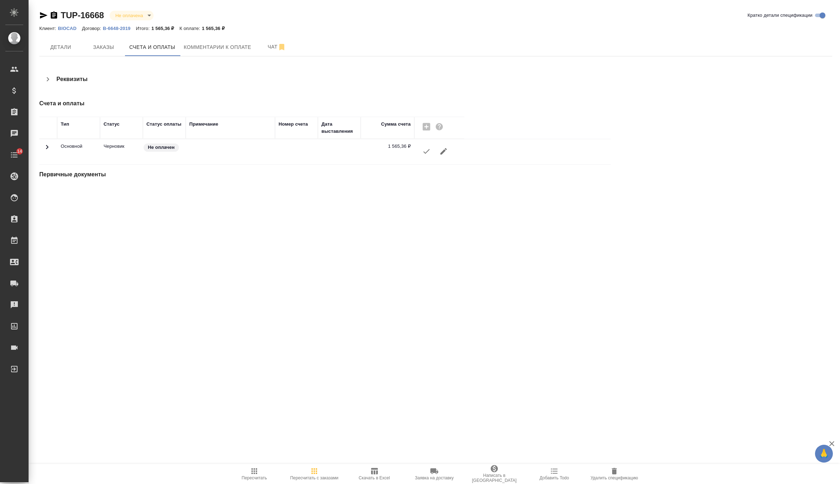
click at [429, 152] on icon "button" at bounding box center [426, 151] width 9 height 9
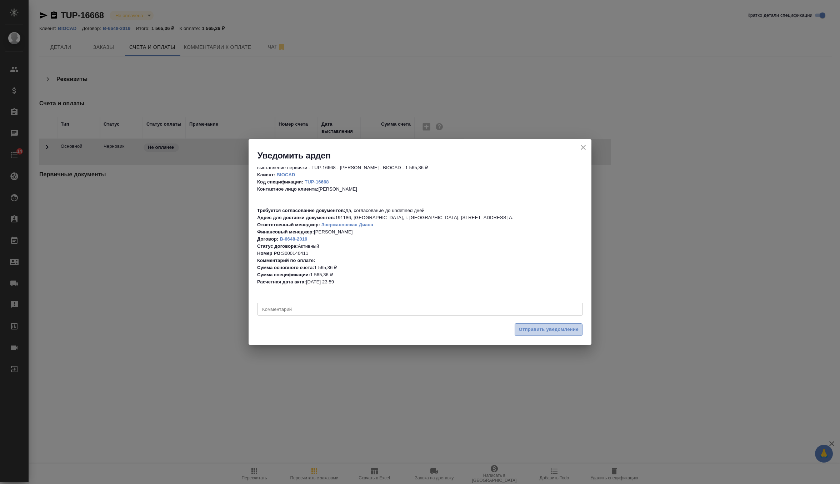
click at [542, 332] on span "Отправить уведомление" at bounding box center [549, 330] width 60 height 8
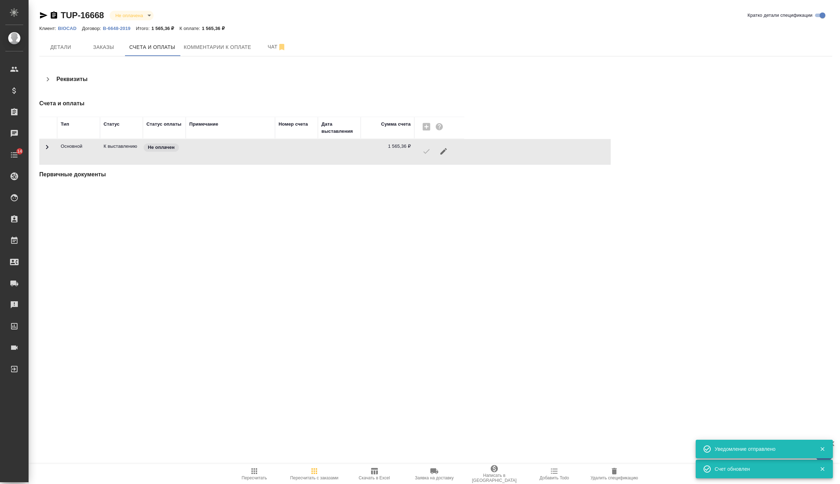
click at [431, 471] on icon "button" at bounding box center [434, 472] width 8 height 6
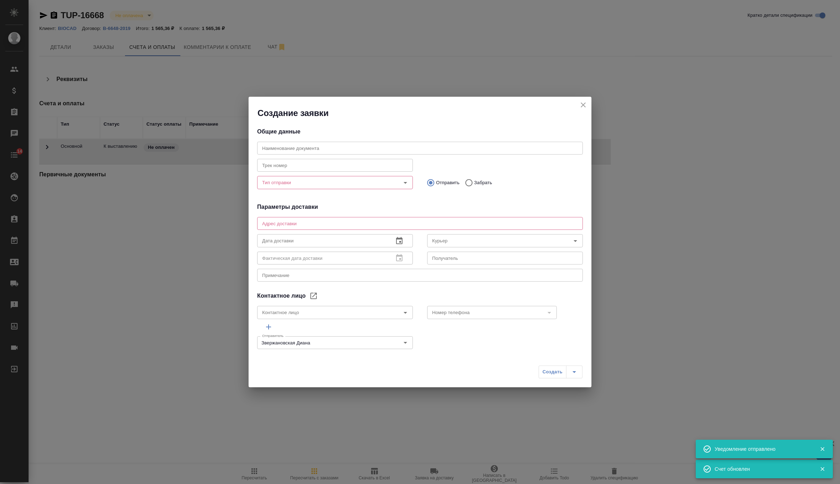
type textarea "191186, [GEOGRAPHIC_DATA], г. [GEOGRAPHIC_DATA], [STREET_ADDRESS] А."
type input "[PERSON_NAME]"
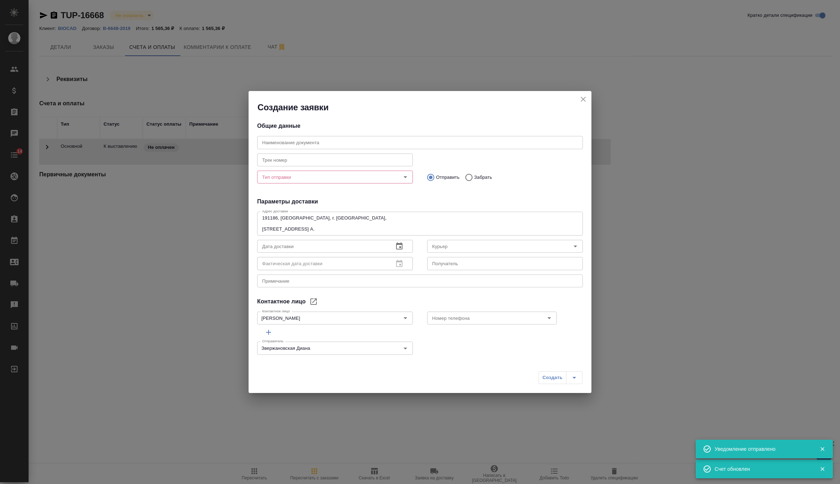
click at [399, 182] on div "Тип отправки" at bounding box center [335, 177] width 156 height 13
click at [404, 177] on icon "Open" at bounding box center [405, 177] width 9 height 9
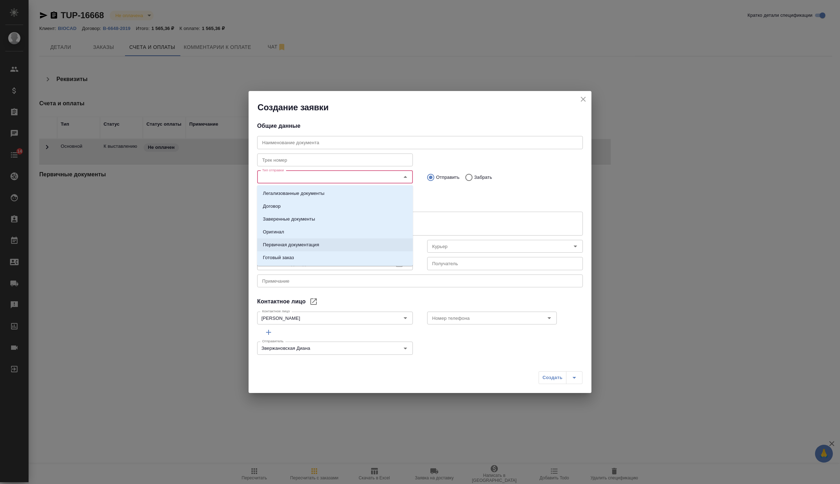
click at [345, 242] on li "Первичная документация" at bounding box center [335, 245] width 156 height 13
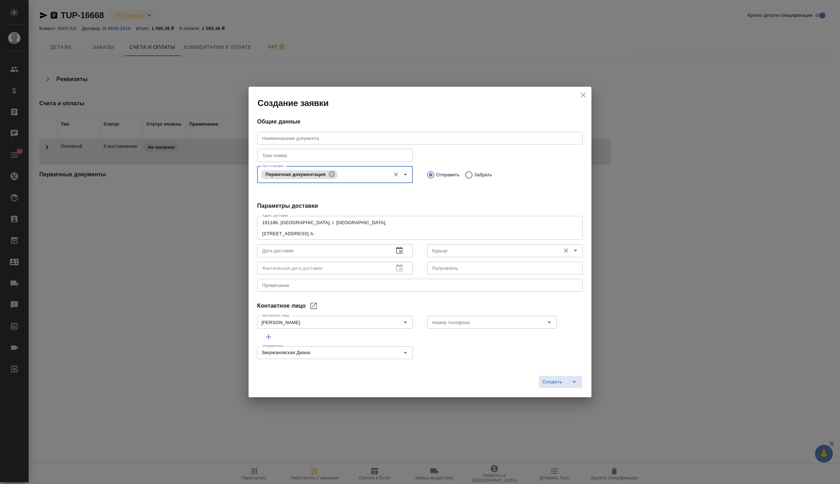
click at [451, 255] on div "Курьер" at bounding box center [505, 250] width 156 height 13
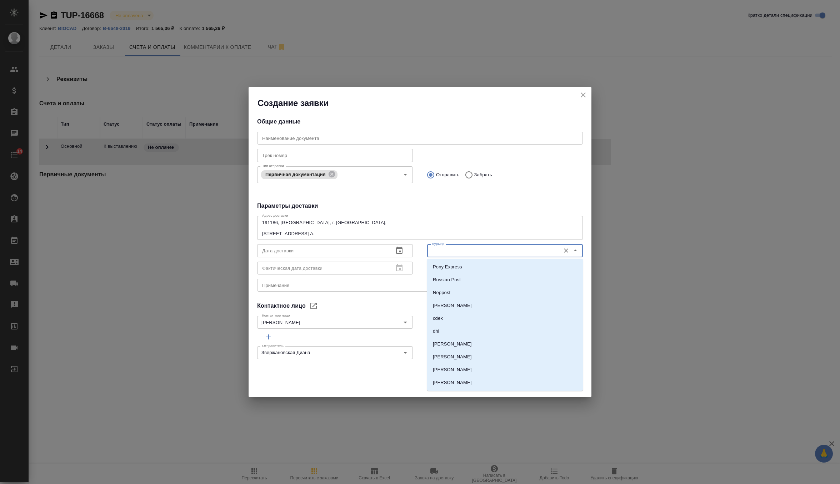
click at [491, 250] on input "Курьер" at bounding box center [493, 250] width 128 height 9
click at [469, 280] on li "Russian Post" at bounding box center [505, 280] width 156 height 13
type input "Russian Post"
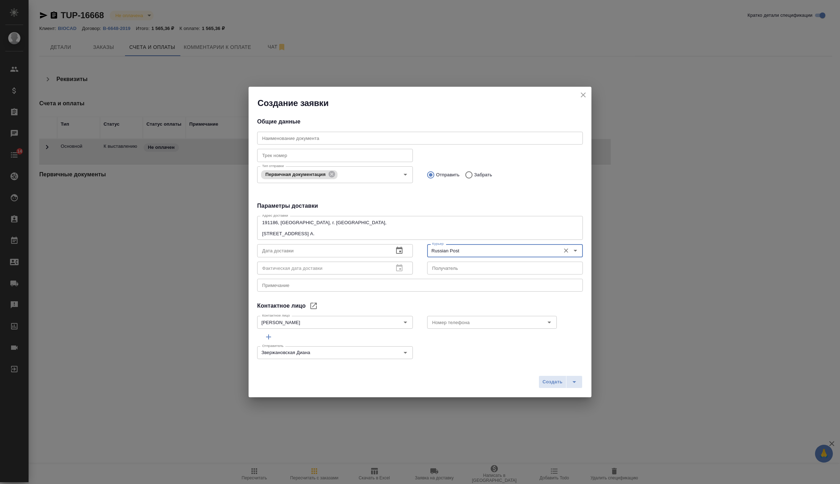
click at [401, 249] on icon "button" at bounding box center [399, 250] width 6 height 7
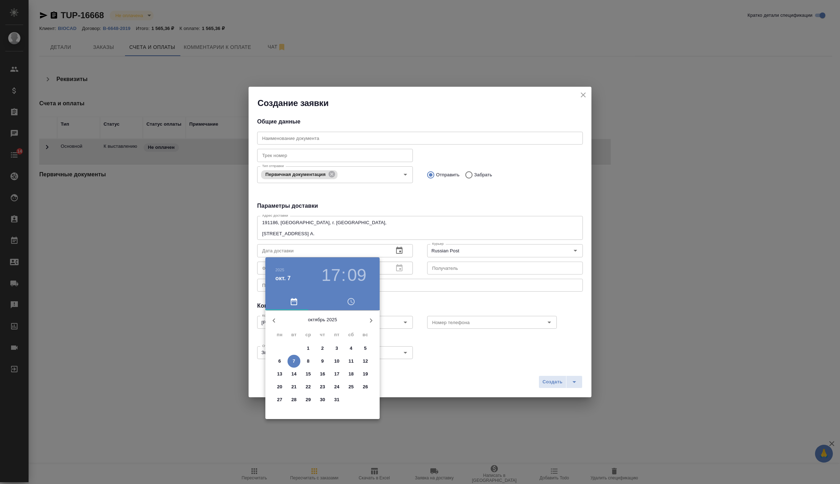
click at [309, 362] on p "8" at bounding box center [308, 361] width 3 height 7
click at [305, 331] on div at bounding box center [322, 366] width 93 height 93
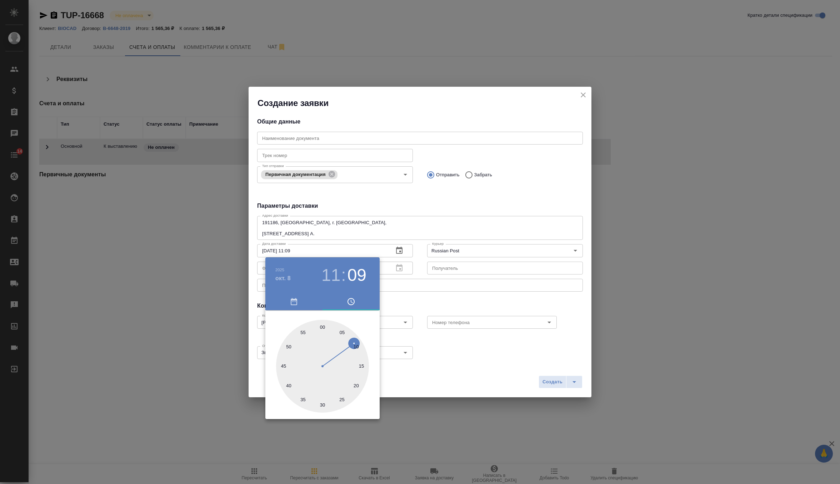
click at [320, 325] on div at bounding box center [322, 366] width 93 height 93
type input "08.10.2025 11:00"
click at [435, 299] on div at bounding box center [420, 242] width 840 height 484
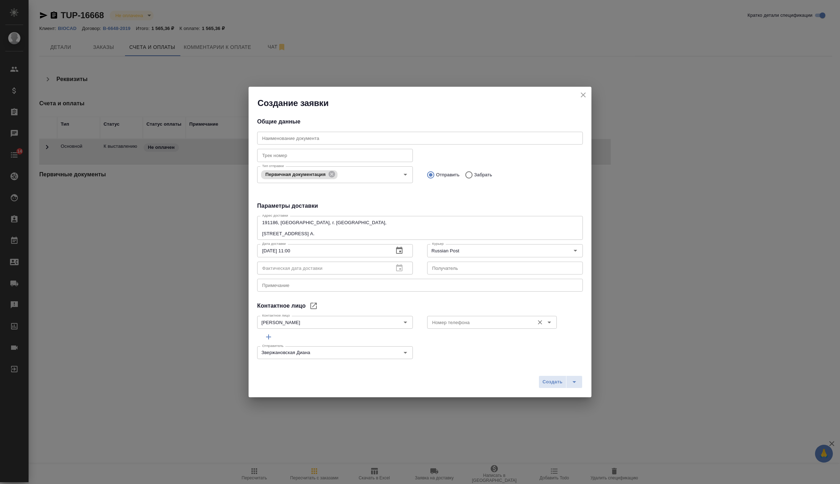
click at [443, 322] on input "Номер телефона" at bounding box center [479, 322] width 101 height 9
click at [456, 338] on p "+7(921) 750-49-12" at bounding box center [454, 338] width 43 height 7
type input "+7(921) 750-49-12"
click at [372, 296] on div "Общие данные Наименование документа Наименование документа Трек номер Трек номе…" at bounding box center [420, 236] width 343 height 255
click at [364, 290] on div "x Примечание" at bounding box center [420, 285] width 326 height 13
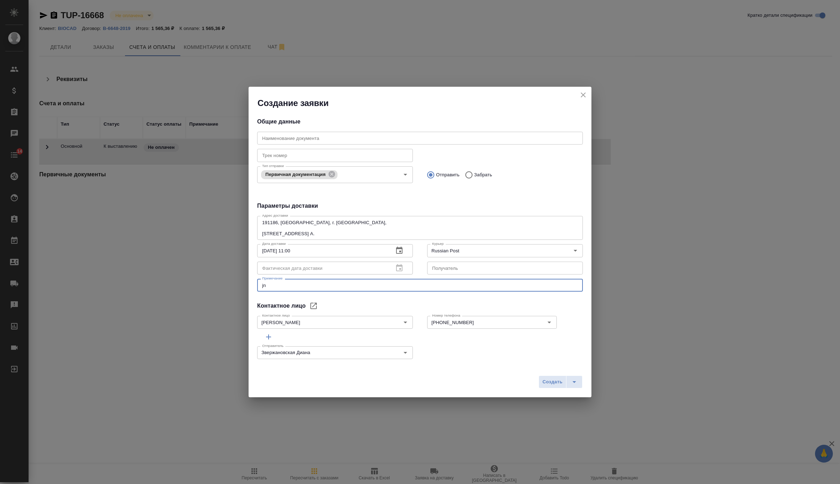
type textarea "j"
paste textarea "21124"
click at [323, 288] on textarea "отправить вместе с заявкрой 21124" at bounding box center [420, 285] width 316 height 5
type textarea "отправить вместе с заявкой 21124"
click at [556, 380] on span "Создать" at bounding box center [553, 382] width 20 height 8
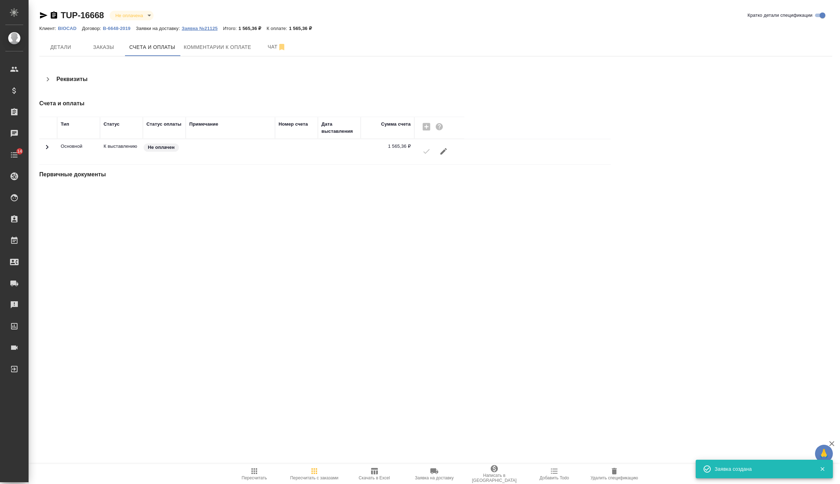
click at [209, 28] on p "Заявка №21125" at bounding box center [202, 28] width 41 height 5
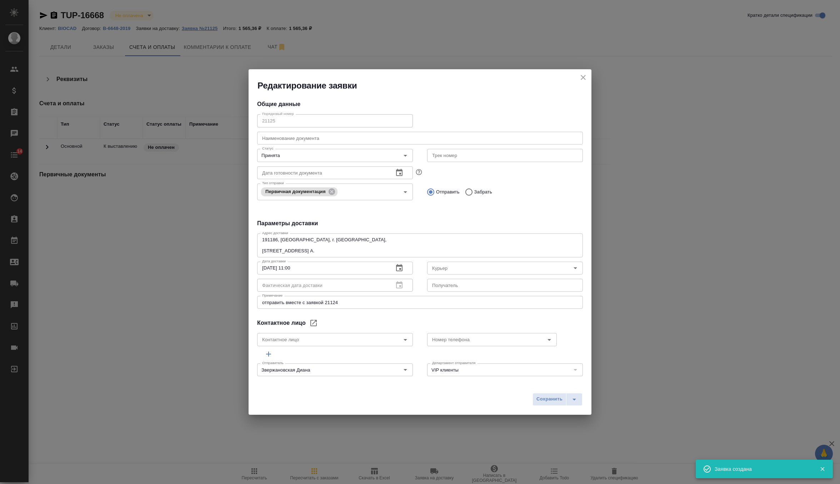
type input "Землеглядова Юлия"
type input "+7(921) 750-49-12"
type input "Russian Post"
click at [581, 80] on icon "close" at bounding box center [583, 77] width 5 height 5
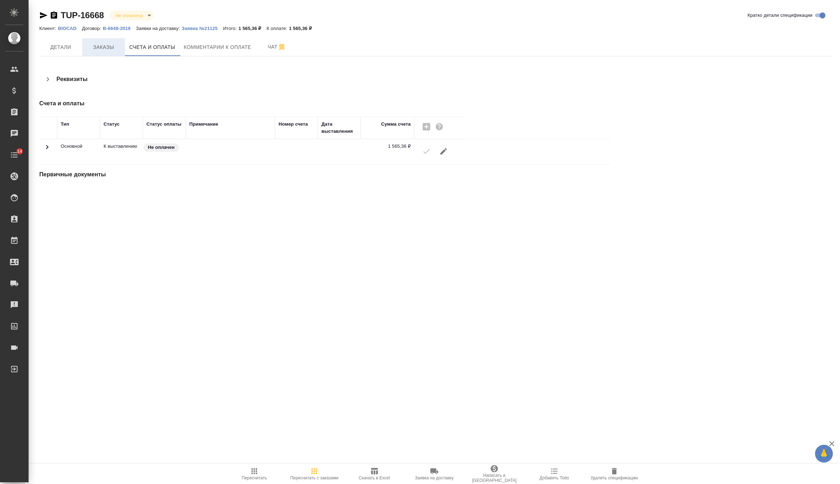
click at [106, 46] on span "Заказы" at bounding box center [103, 47] width 34 height 9
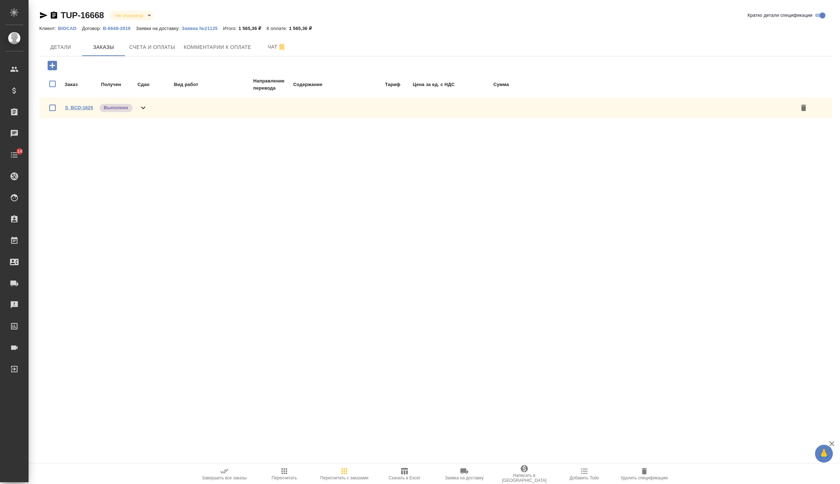
click at [88, 109] on link "S_BCD-1625" at bounding box center [79, 107] width 28 height 5
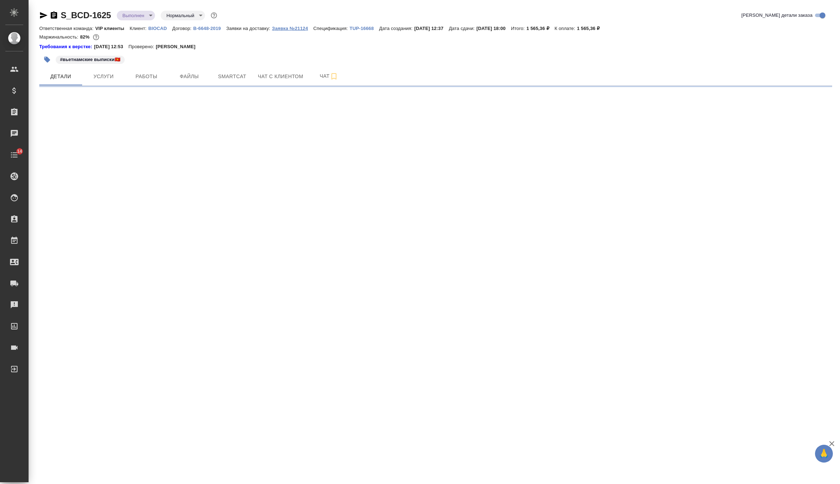
click at [311, 31] on button "Заявка №21124" at bounding box center [292, 28] width 41 height 7
select select "RU"
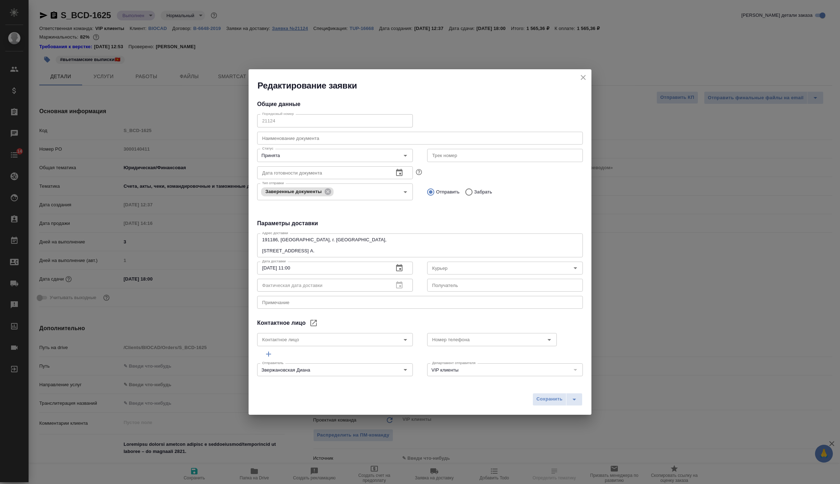
type input "Russian Post"
type input "[PERSON_NAME]"
type input "[PHONE_NUMBER]"
type textarea "x"
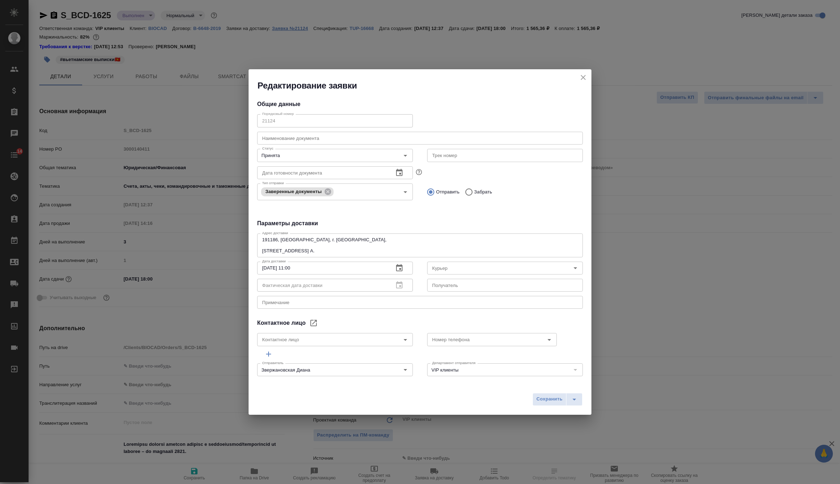
type textarea "x"
click at [321, 302] on textarea at bounding box center [420, 302] width 316 height 5
paste textarea "21125"
type textarea "отправить вместе с заявкой 21125"
click at [550, 403] on span "Сохранить" at bounding box center [549, 399] width 26 height 8
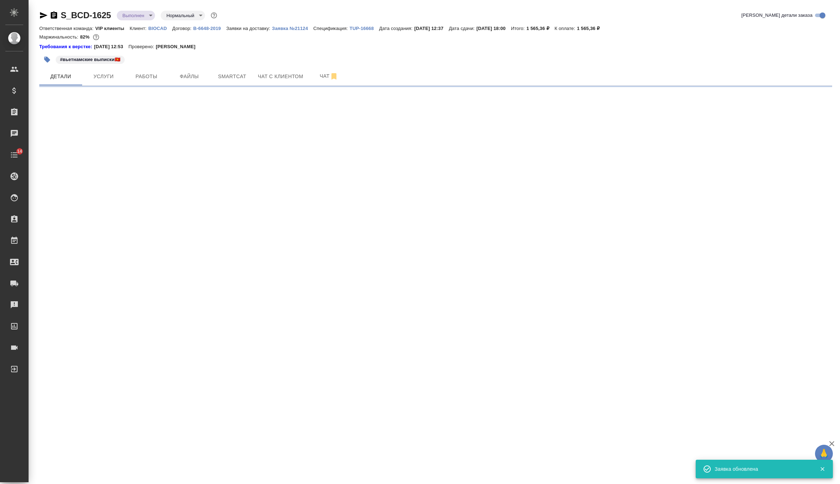
select select "RU"
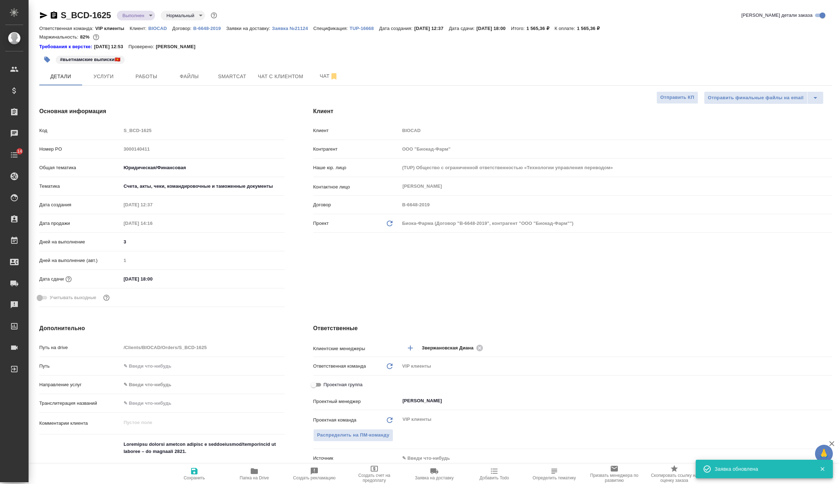
type textarea "x"
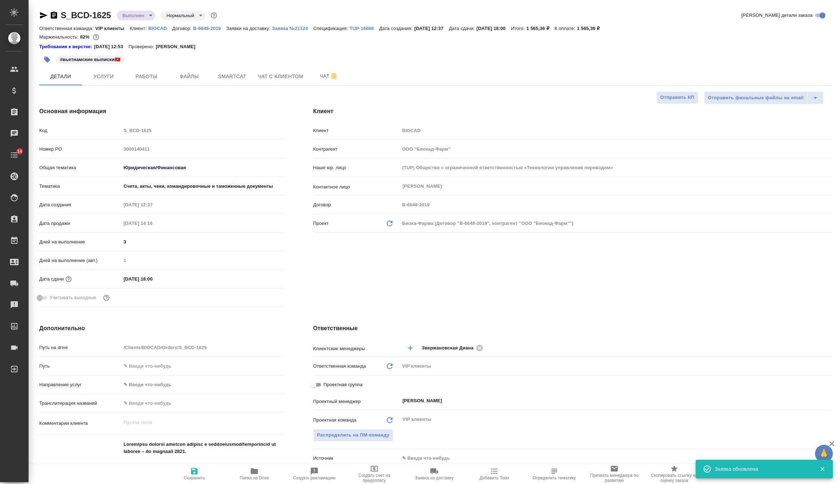
type textarea "x"
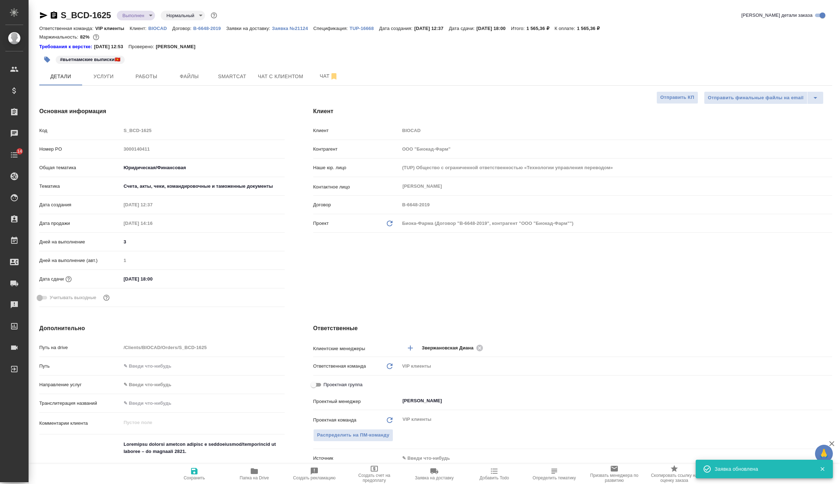
type textarea "x"
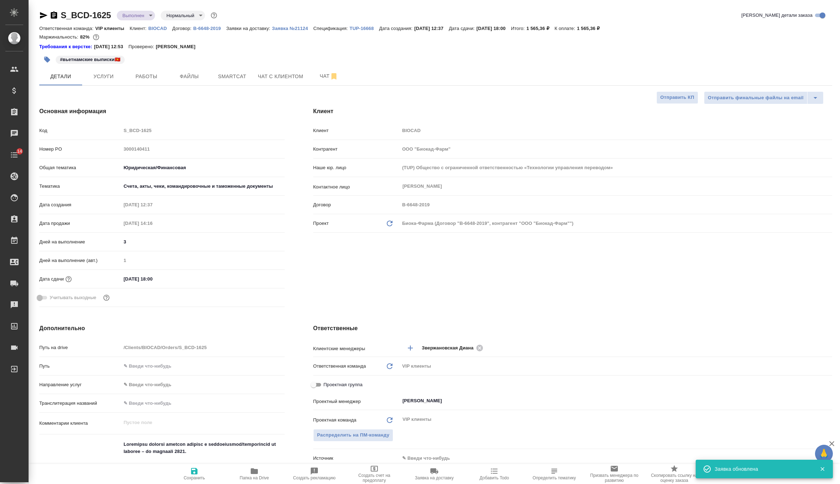
type textarea "x"
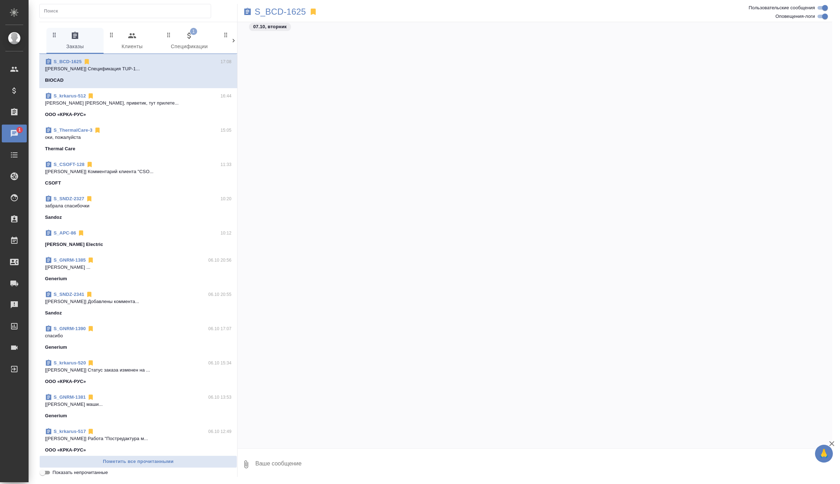
scroll to position [14846, 0]
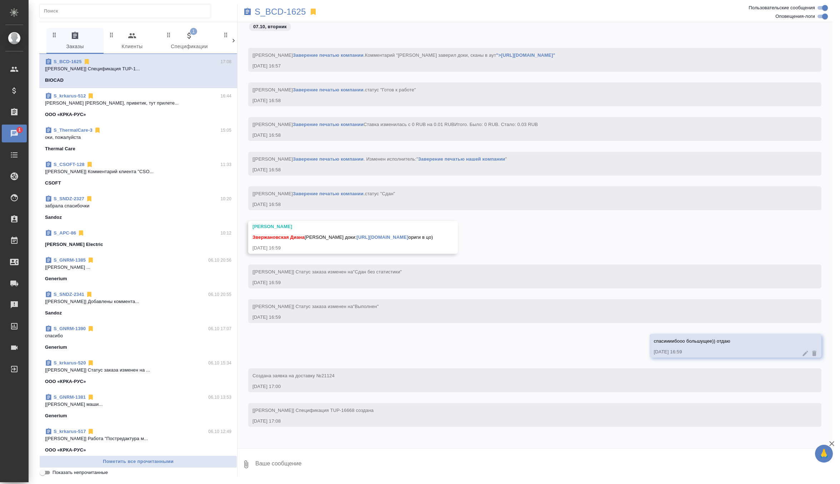
click at [186, 44] on span "1 Спецификации" at bounding box center [189, 41] width 49 height 20
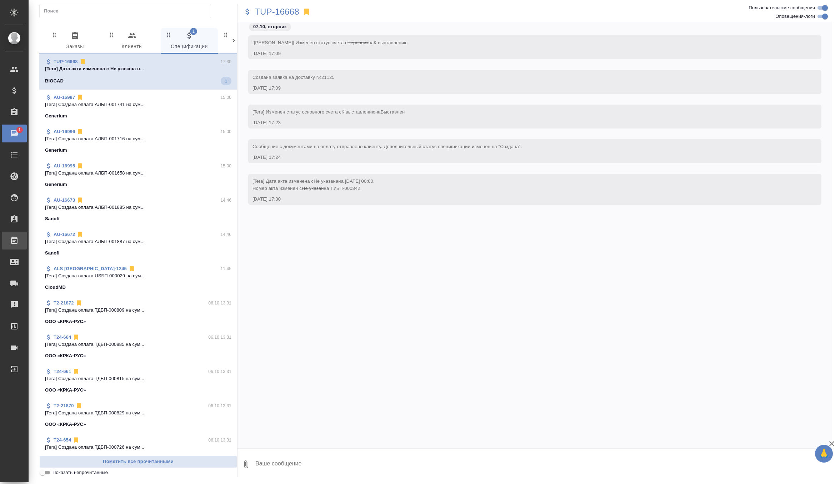
scroll to position [0, 0]
click at [77, 37] on icon "button" at bounding box center [75, 35] width 6 height 7
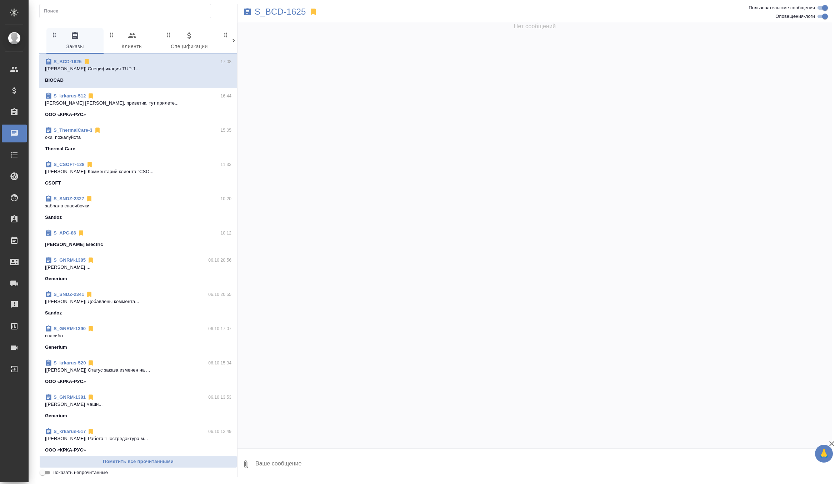
scroll to position [14846, 0]
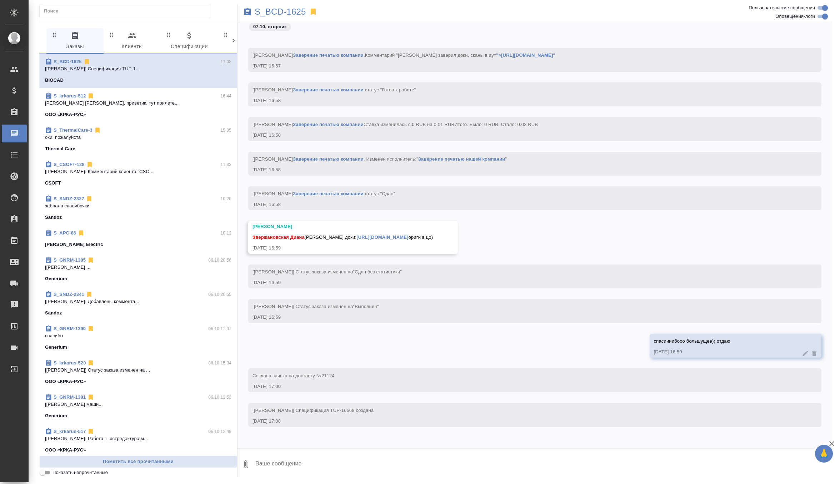
click at [289, 465] on textarea at bounding box center [544, 465] width 578 height 24
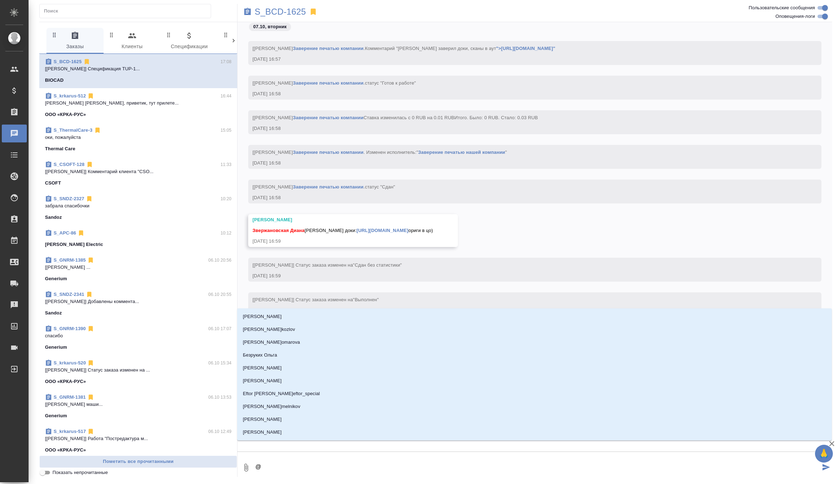
type textarea "@г"
type input "г"
type textarea "@го"
type input "го"
type textarea "@гор"
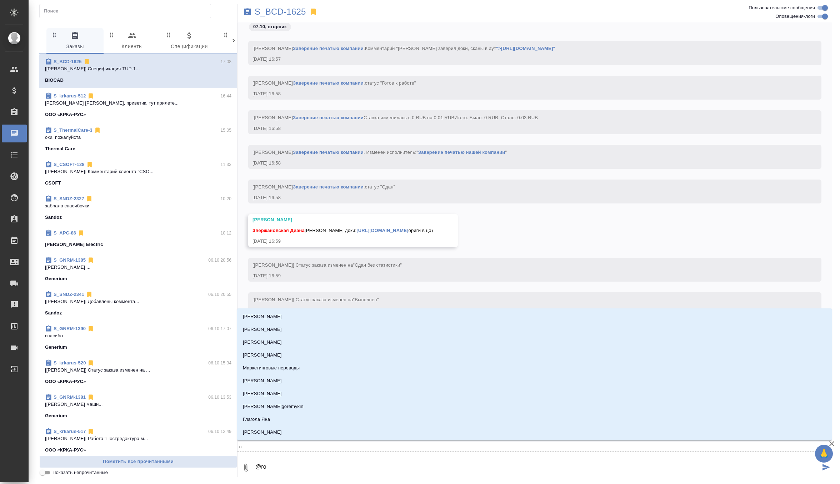
type input "гор"
type textarea "@горк"
type input "горк"
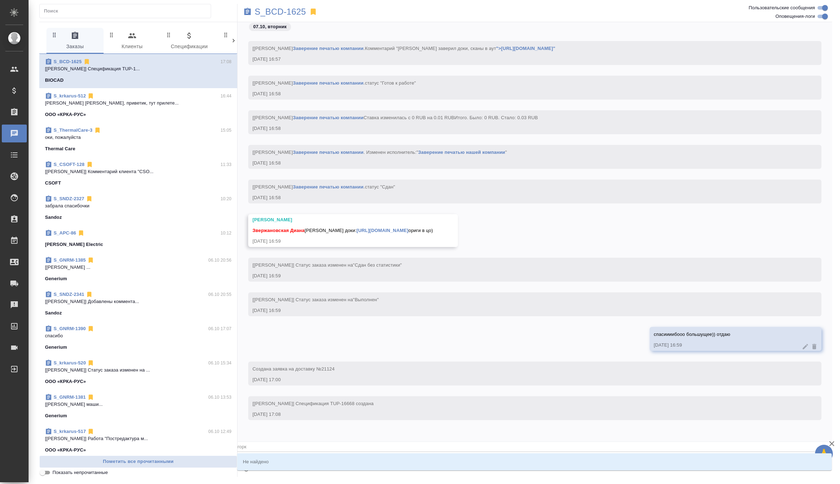
type textarea "@гор"
type input "гор"
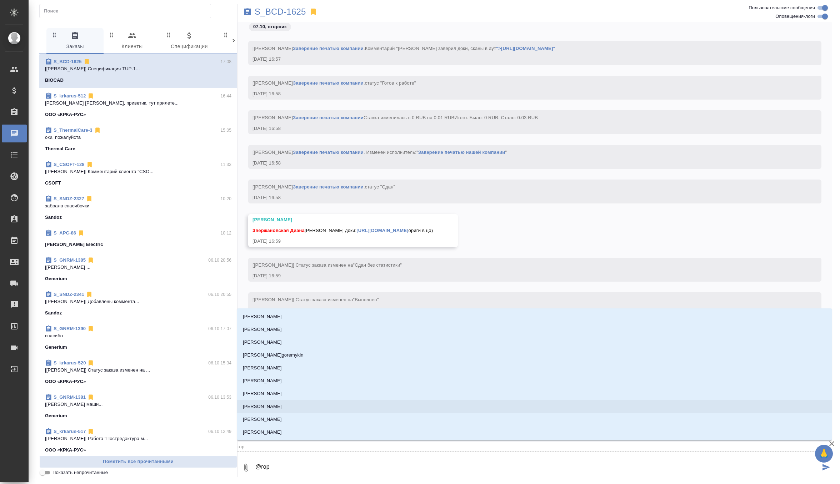
type textarea "@горш"
type input "горш"
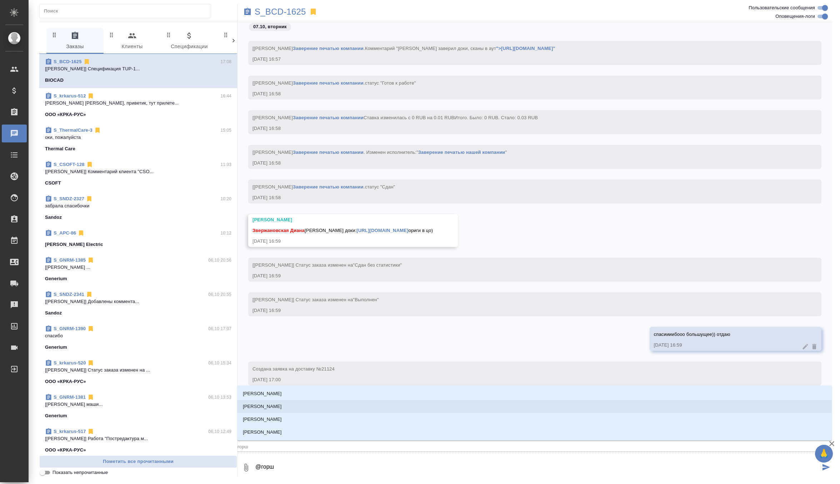
type textarea "@горшк"
type input "горшк"
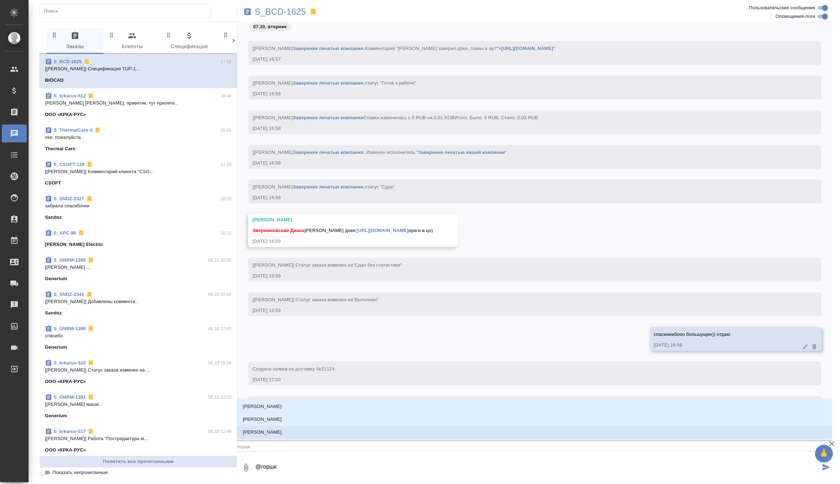
click at [282, 435] on p "[PERSON_NAME]" at bounding box center [262, 432] width 39 height 7
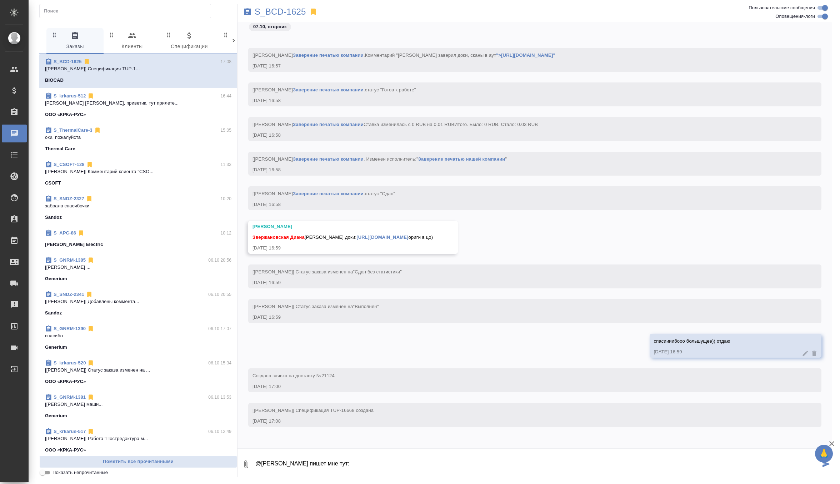
paste textarea "очень плохое качество выписок (скорее всего печати, а не скана). Можете с этим …"
type textarea "@[PERSON_NAME] пишет мне тут: очень плохое качество выписок (скорее всего печат…"
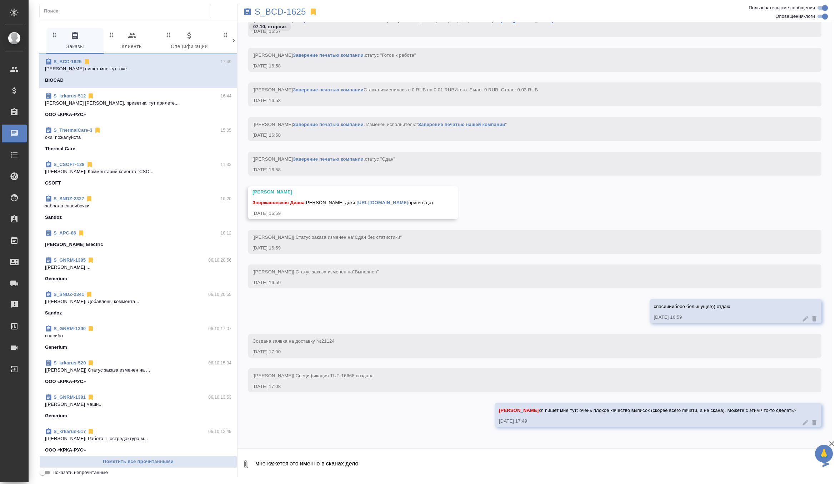
type textarea "мне кажется это именно в сканах дело"
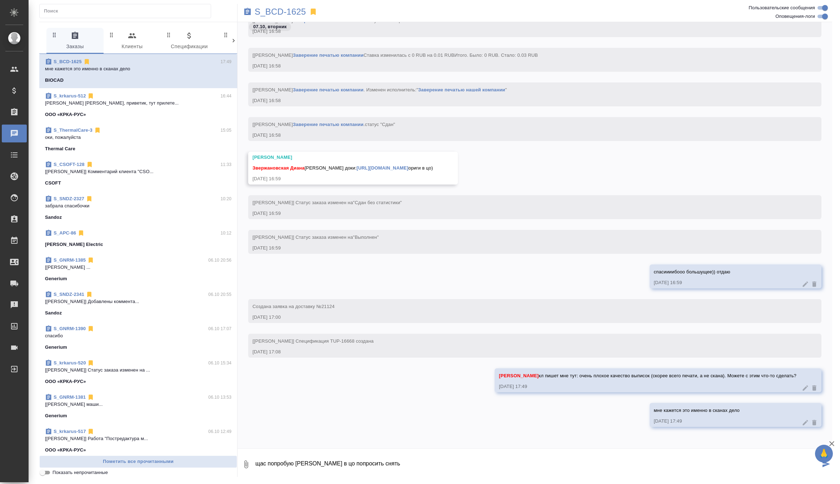
type textarea "щас попробую [PERSON_NAME] в цо попросить снять"
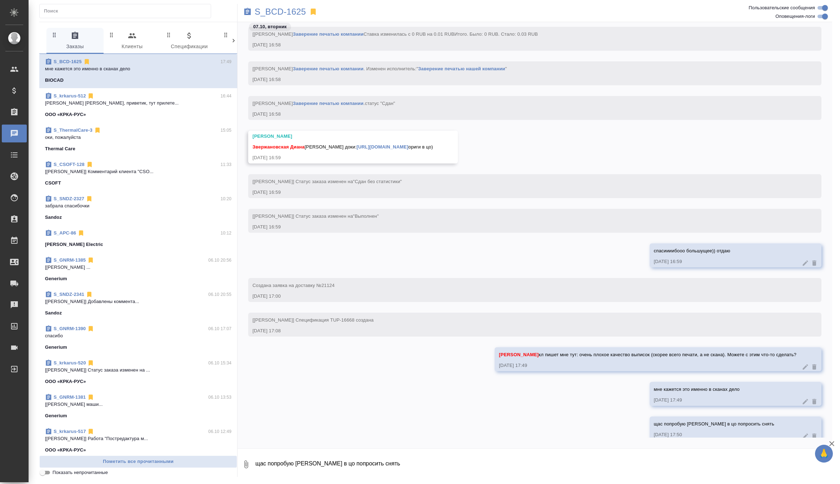
scroll to position [14950, 0]
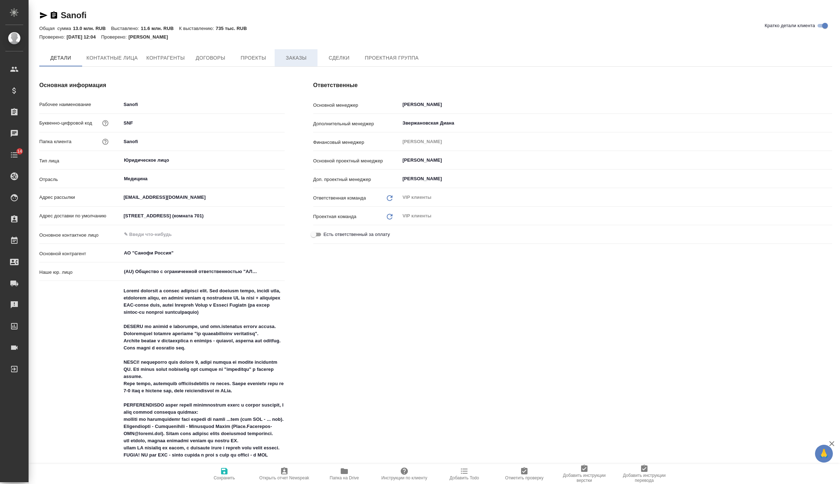
click at [306, 58] on span "Заказы" at bounding box center [296, 58] width 34 height 9
type textarea "x"
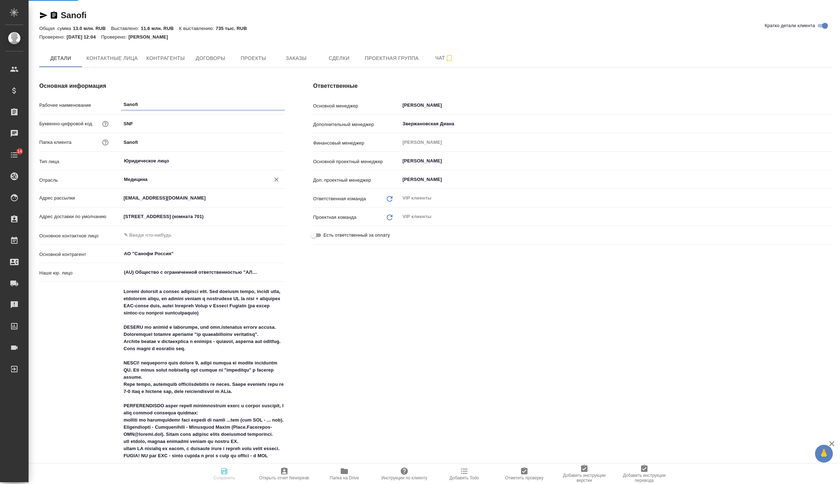
type textarea "x"
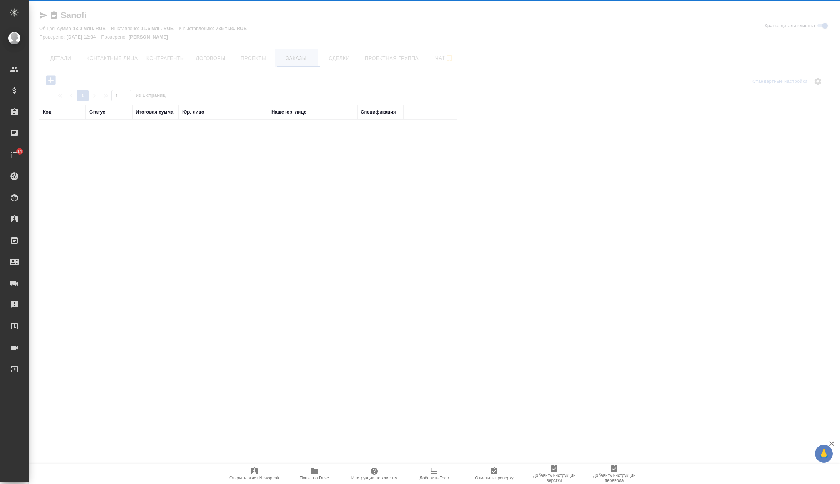
click at [305, 64] on div "Sanofi Кратко детали клиента Общая сумма 13.0 млн. RUB Выставлено: 11.6 млн. RU…" at bounding box center [435, 202] width 801 height 405
